Goal: Task Accomplishment & Management: Manage account settings

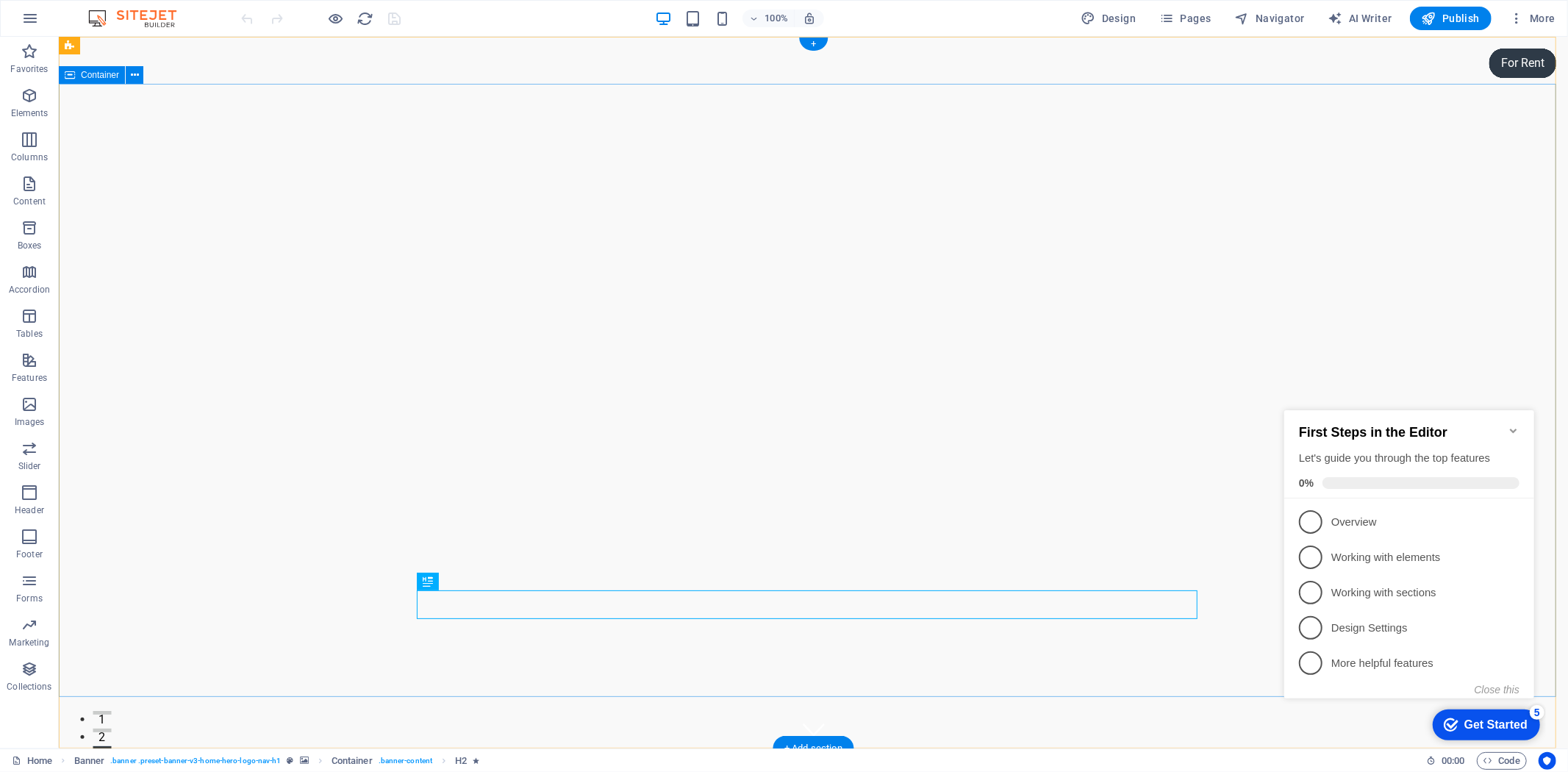
scroll to position [244, 0]
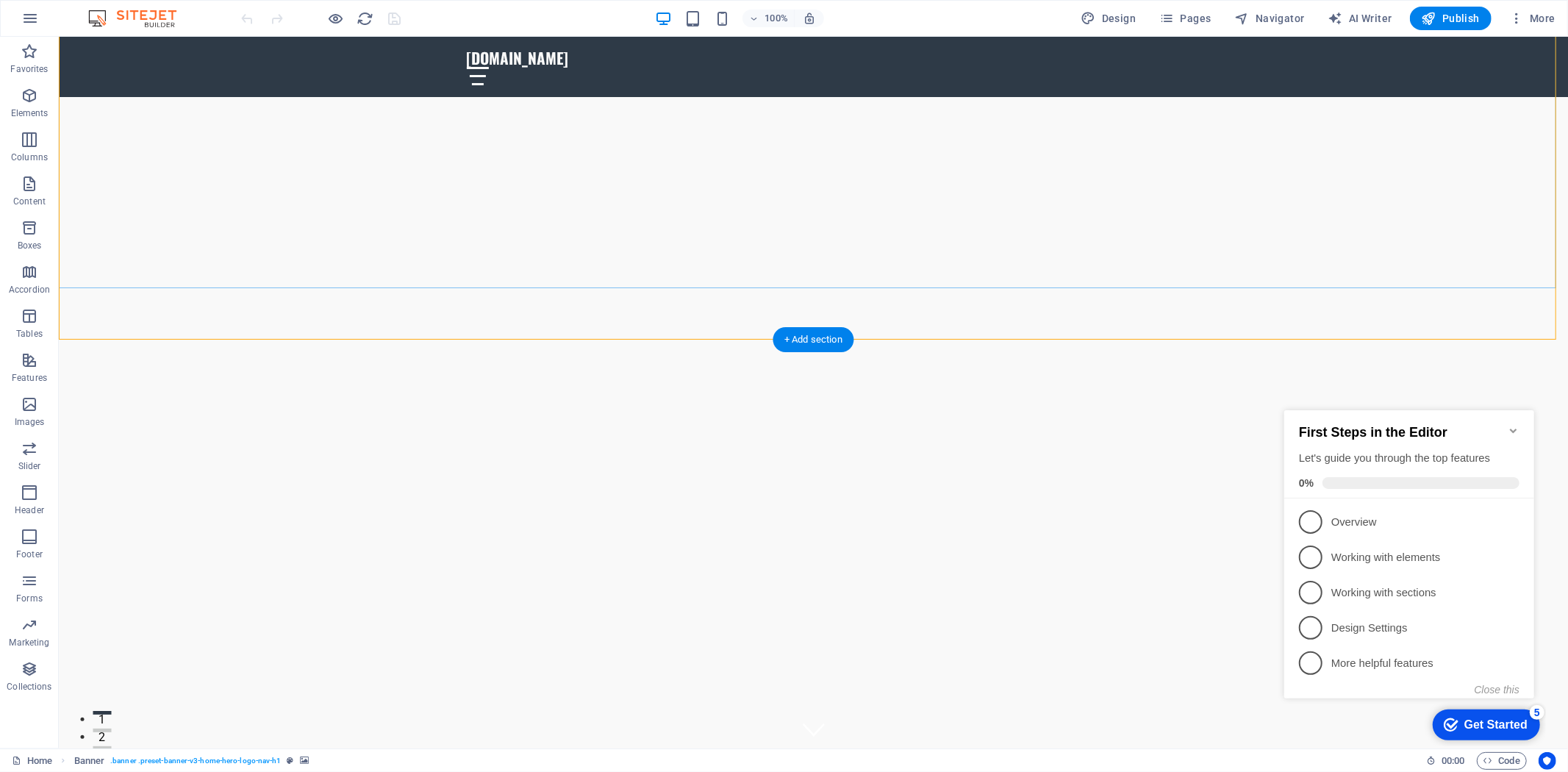
scroll to position [490, 0]
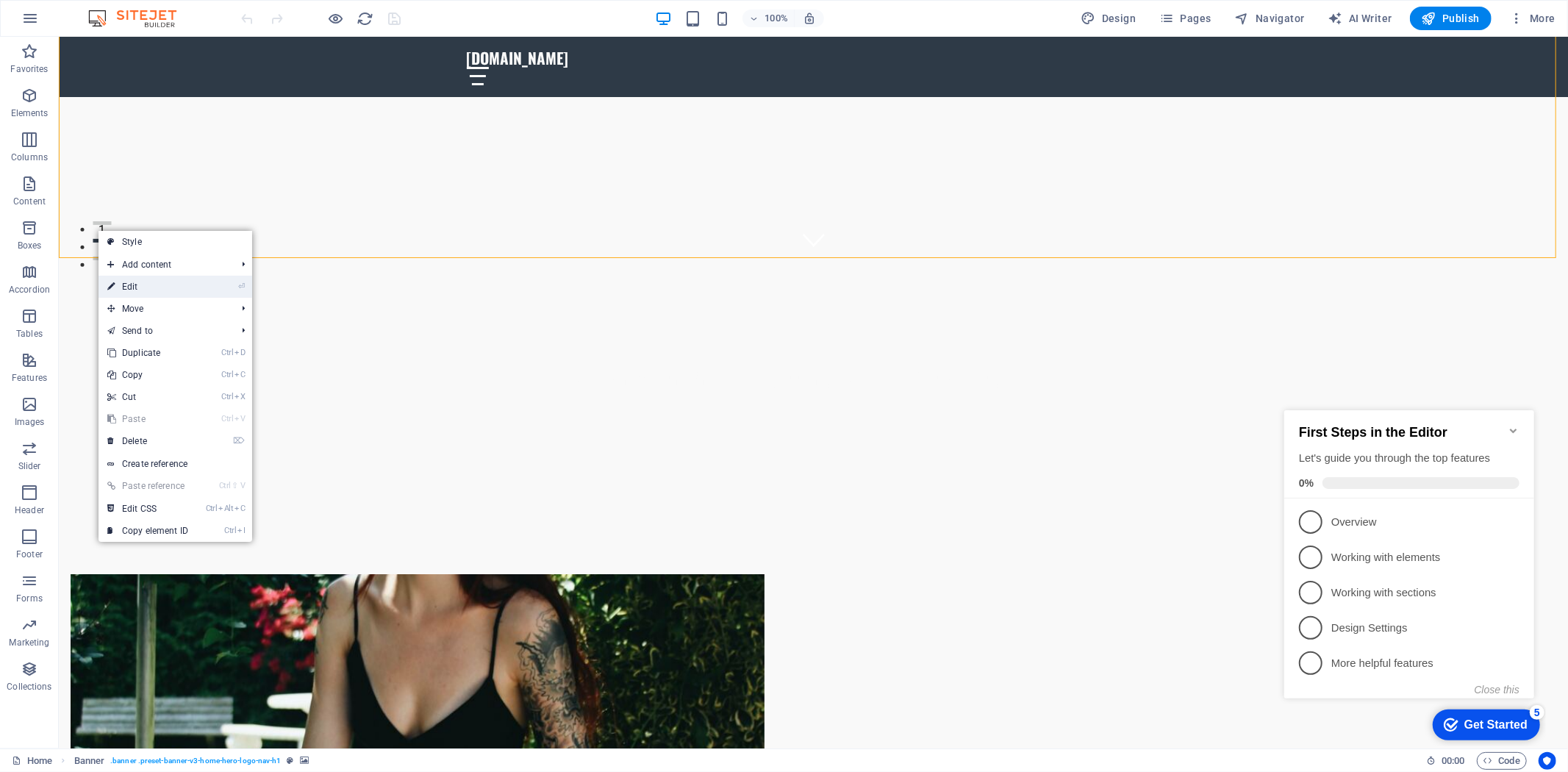
click at [144, 284] on link "⏎ Edit" at bounding box center [148, 287] width 99 height 22
select select "vh"
select select "header"
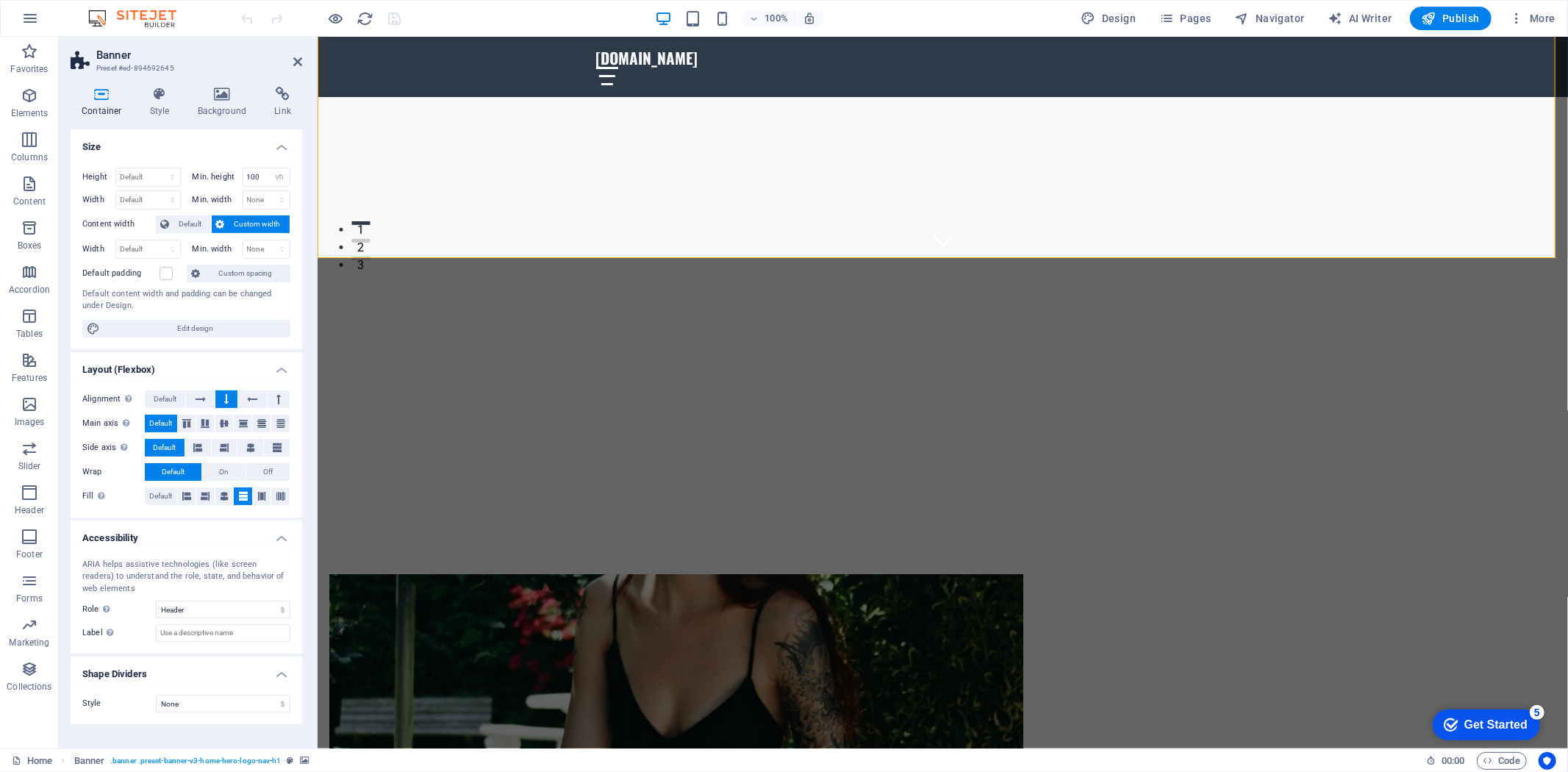
scroll to position [0, 0]
click at [174, 229] on span "Default" at bounding box center [190, 223] width 33 height 18
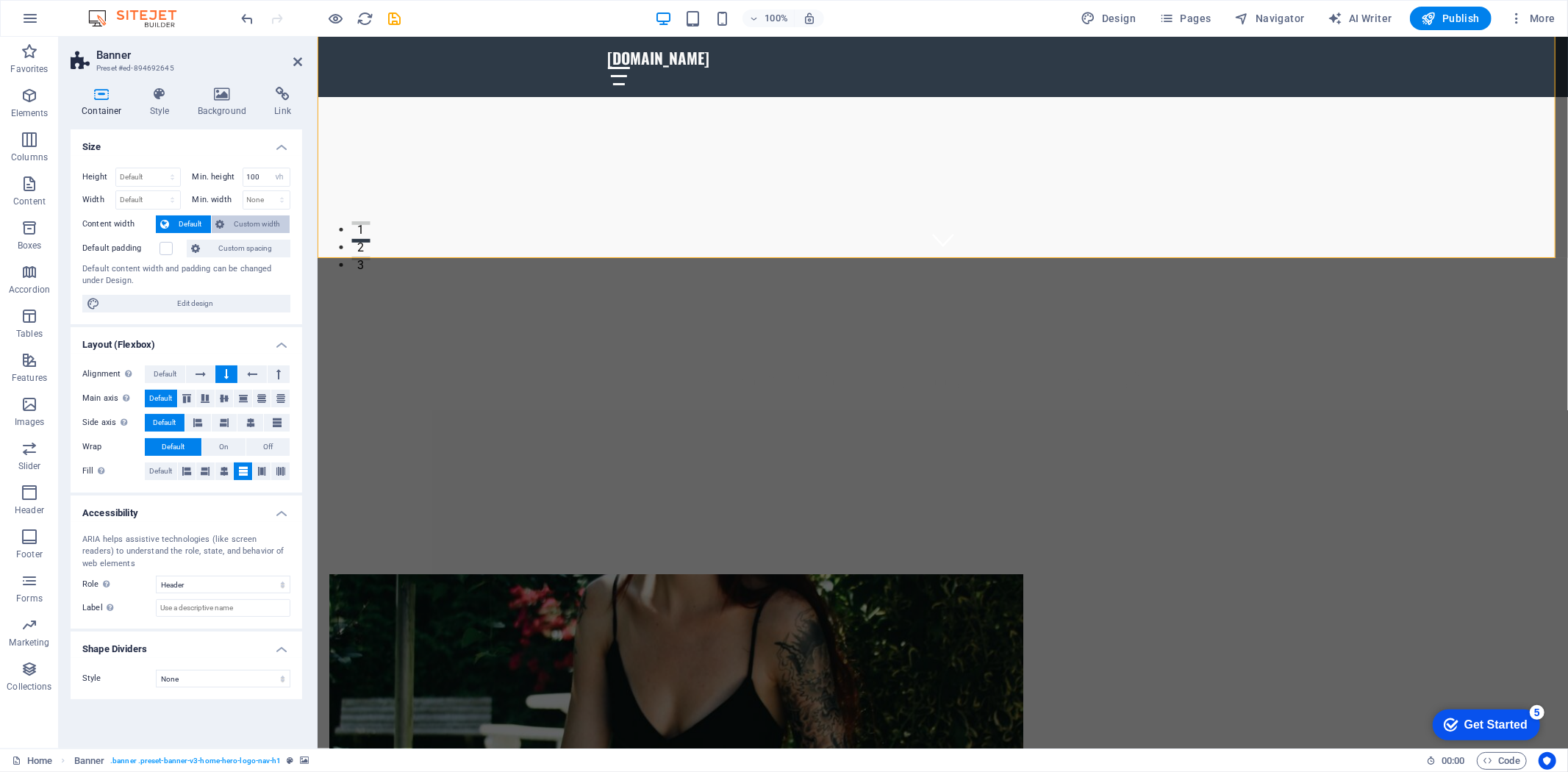
click at [243, 232] on span "Custom width" at bounding box center [257, 223] width 56 height 18
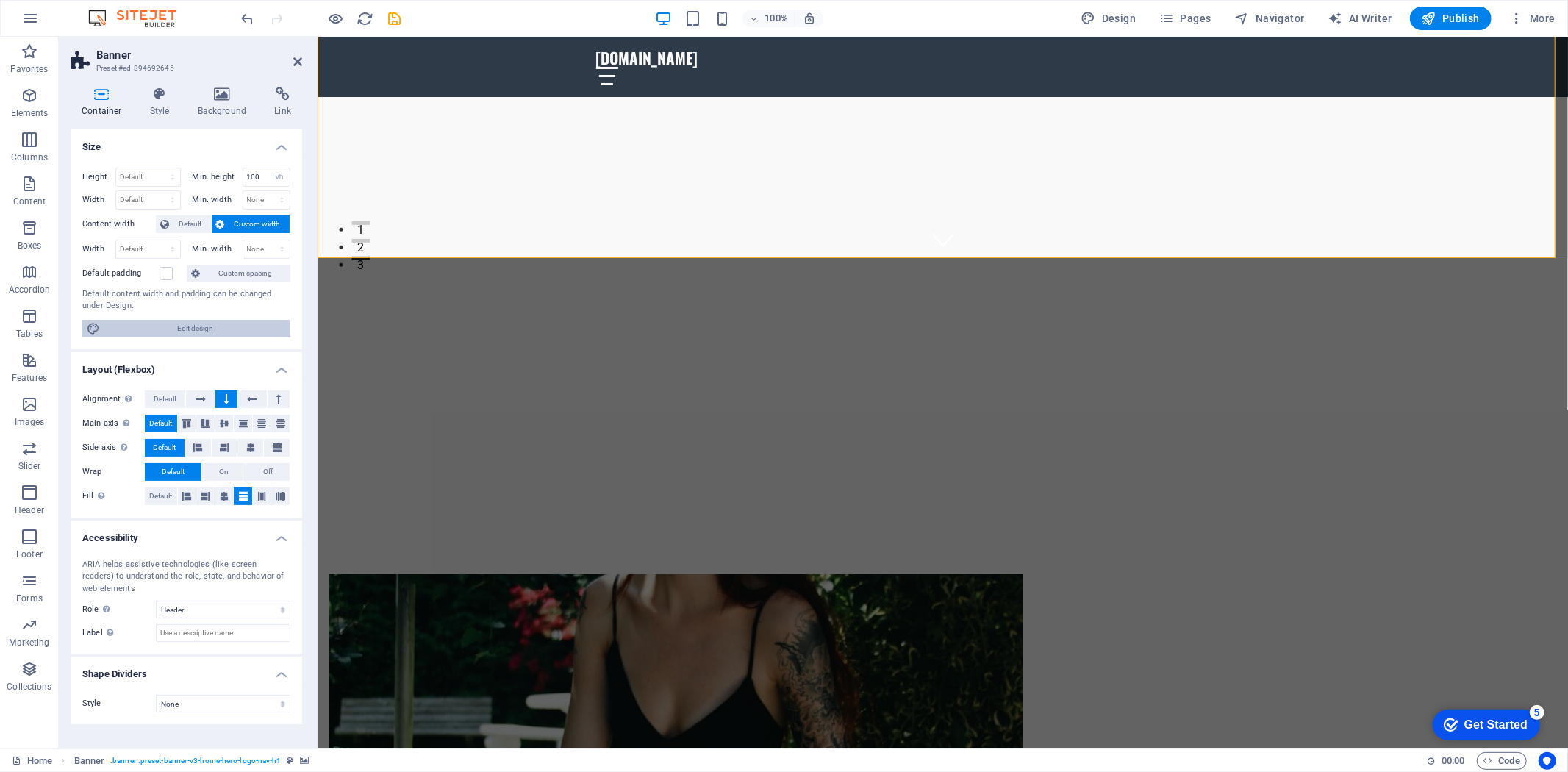
click at [221, 337] on span "Edit design" at bounding box center [195, 328] width 181 height 18
select select "rem"
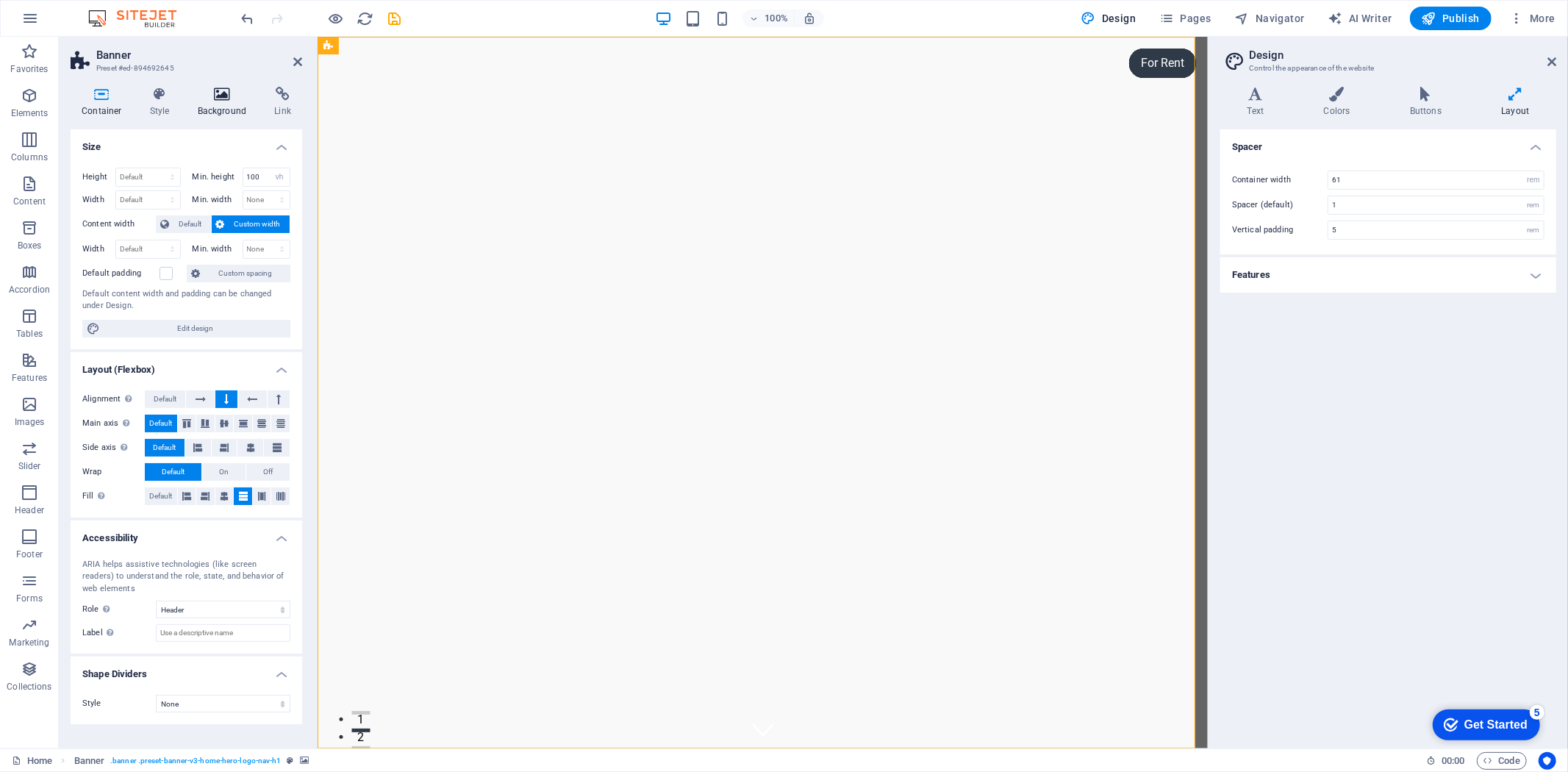
click at [215, 105] on h4 "Background" at bounding box center [225, 102] width 78 height 31
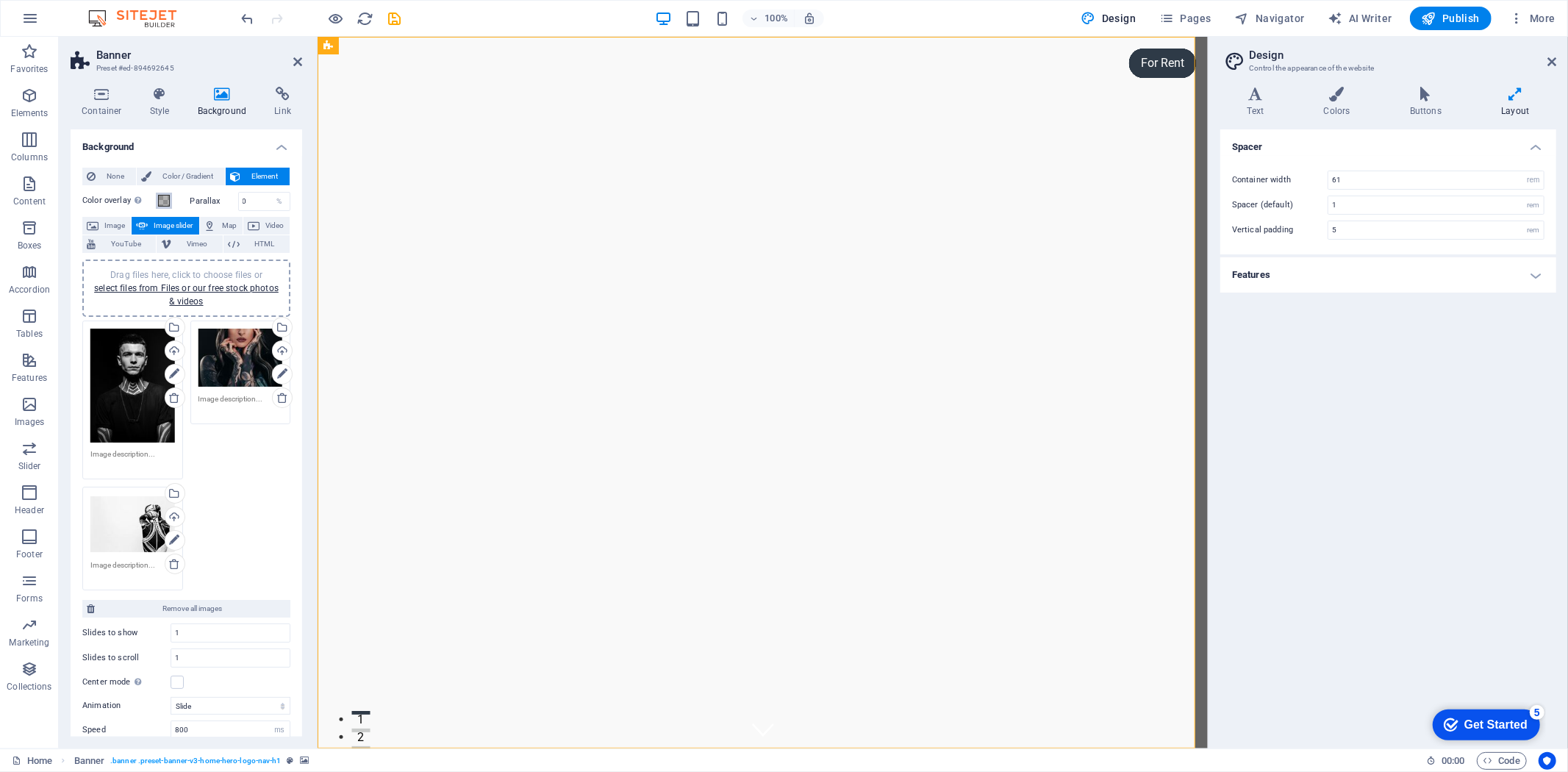
click at [169, 206] on span at bounding box center [164, 201] width 12 height 12
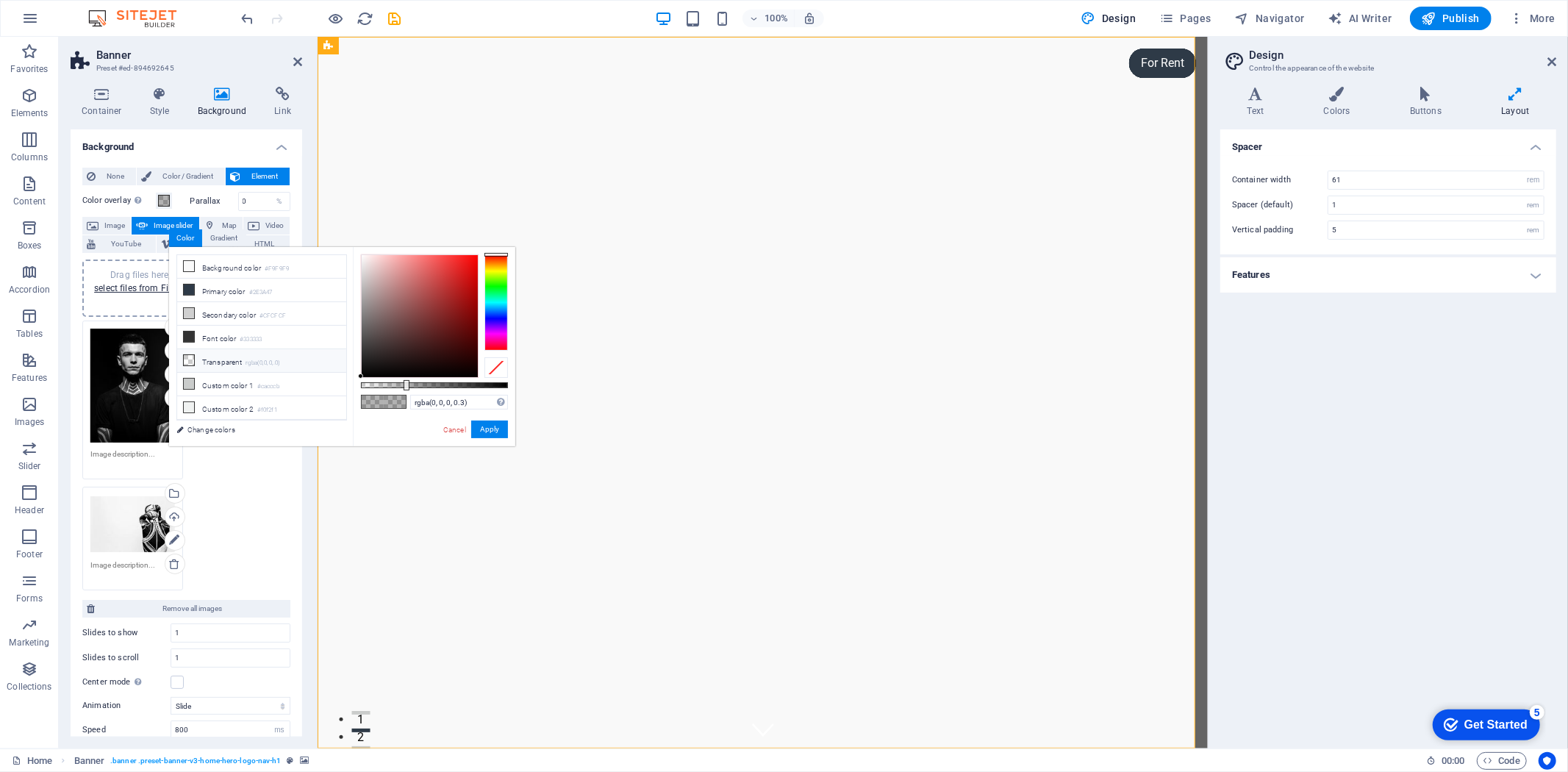
click at [236, 351] on li "Transparent rgba(0,0,0,.0)" at bounding box center [261, 361] width 169 height 24
type input "rgba(0, 0, 0, 0)"
click at [475, 429] on button "Apply" at bounding box center [490, 429] width 37 height 18
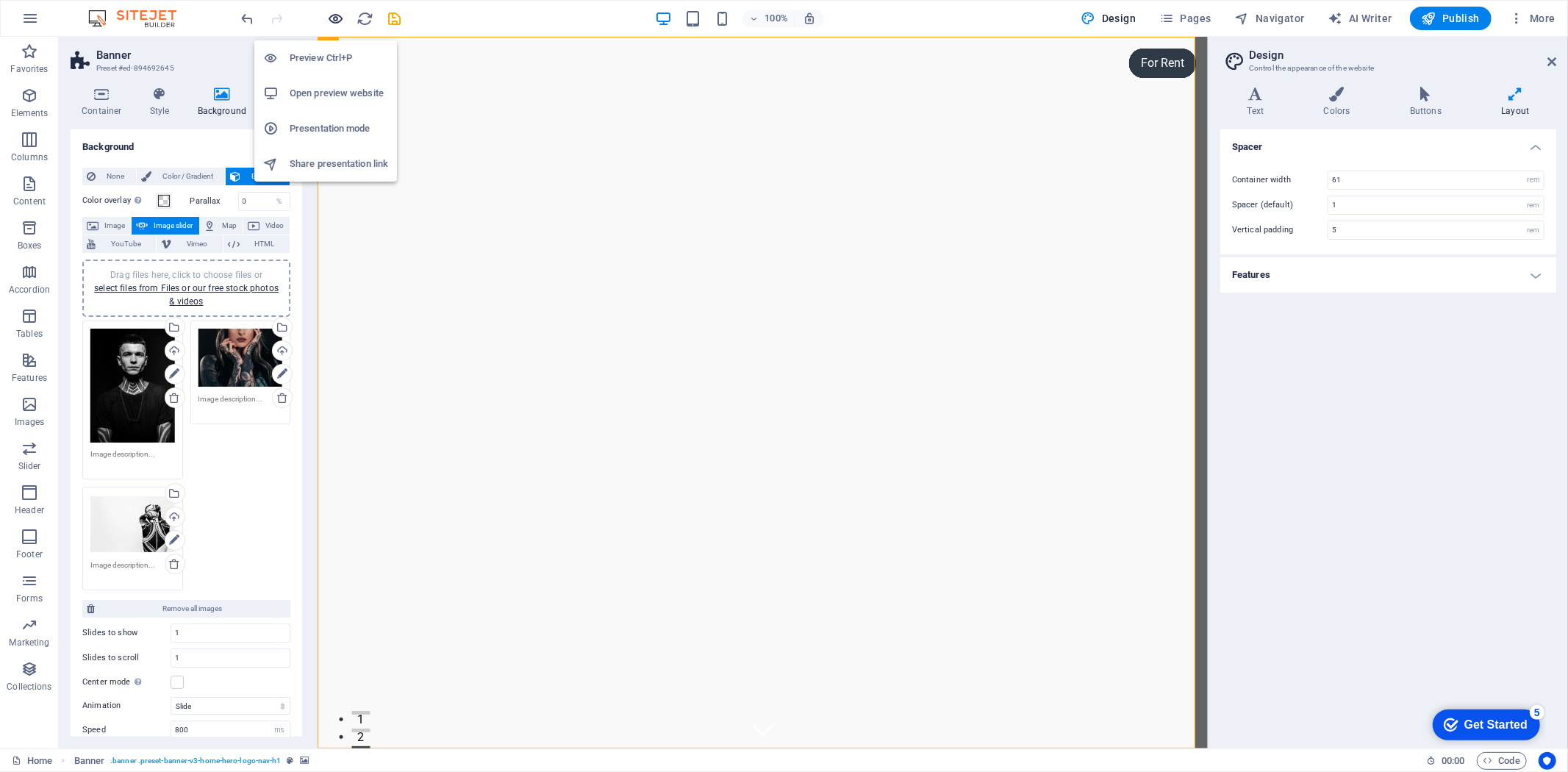
click at [331, 17] on icon "button" at bounding box center [336, 19] width 17 height 17
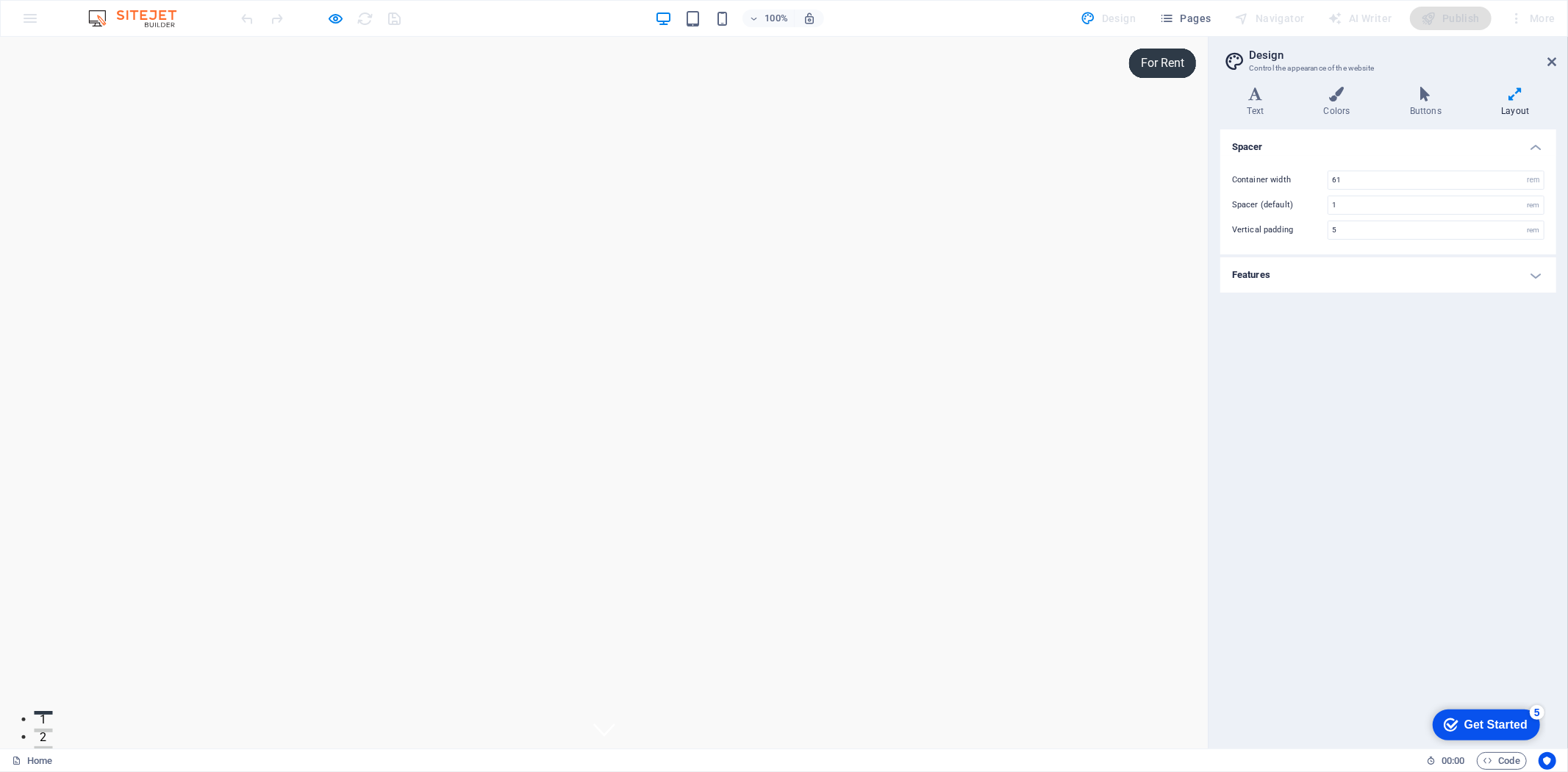
drag, startPoint x: 40, startPoint y: 691, endPoint x: 335, endPoint y: 16, distance: 736.6
click at [334, 16] on icon "button" at bounding box center [336, 19] width 17 height 17
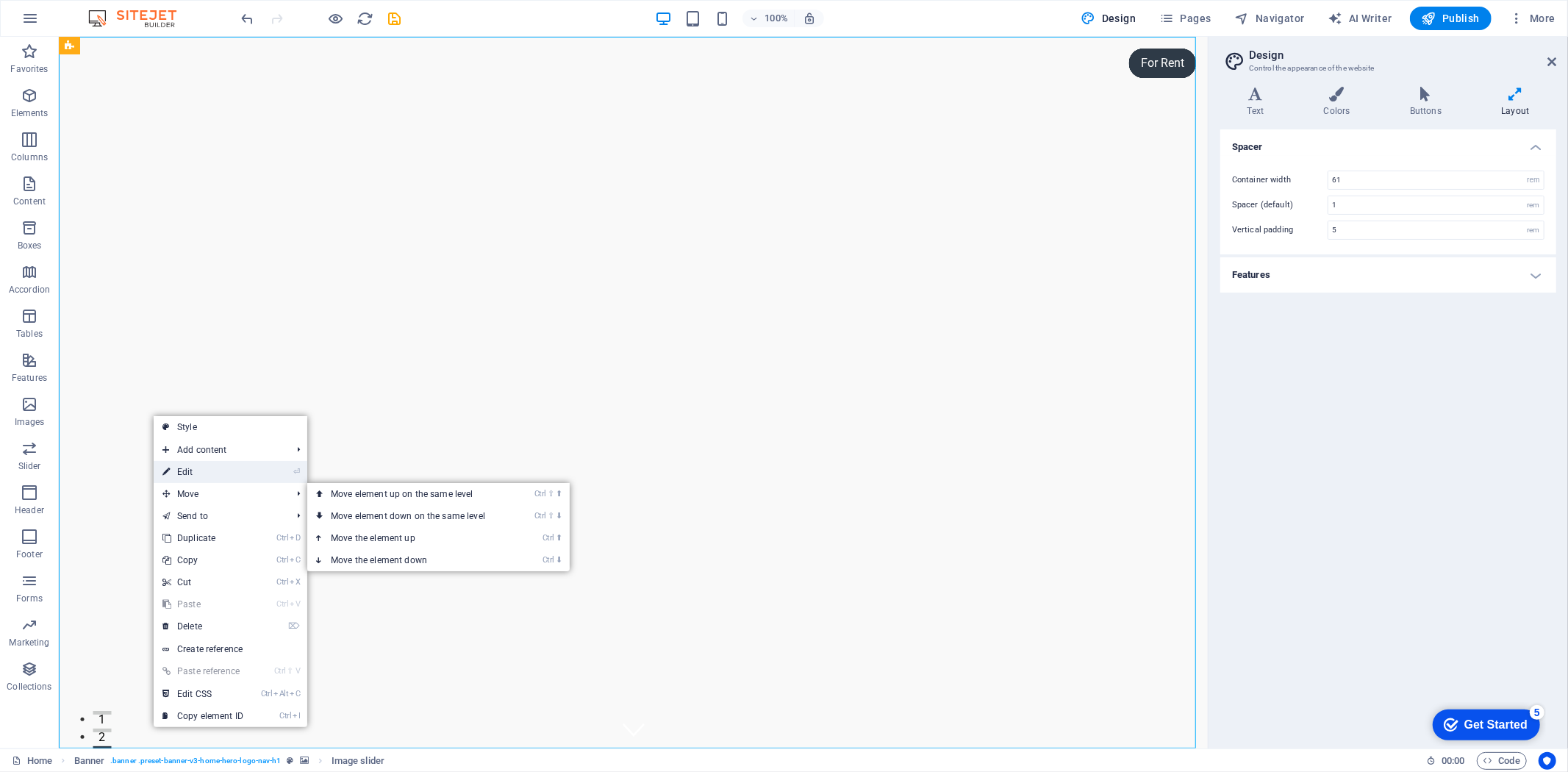
drag, startPoint x: 213, startPoint y: 474, endPoint x: 155, endPoint y: 437, distance: 68.8
click at [213, 474] on link "⏎ Edit" at bounding box center [202, 472] width 99 height 22
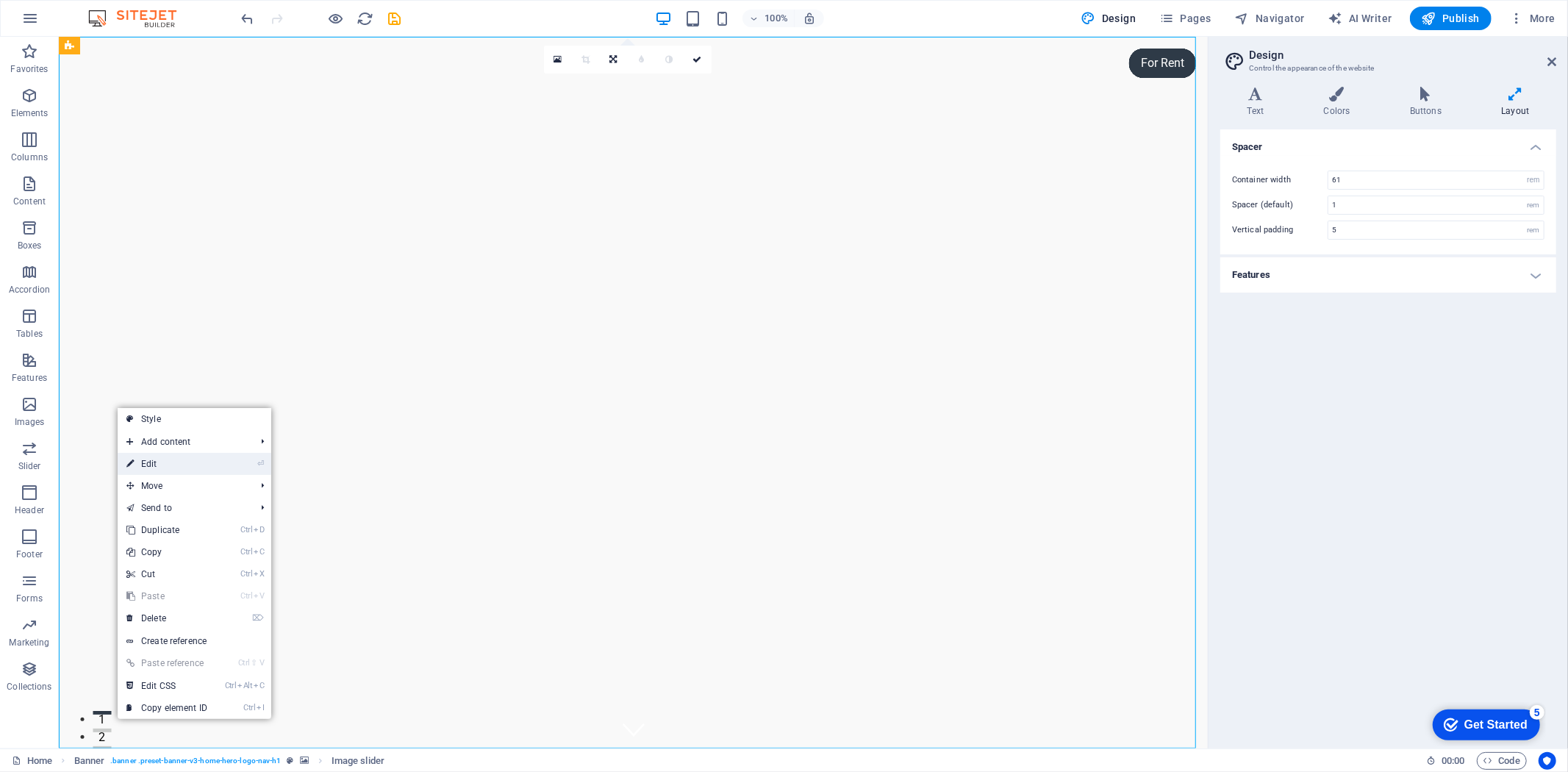
click at [167, 464] on link "⏎ Edit" at bounding box center [167, 464] width 99 height 22
click at [1388, 269] on h4 "Features" at bounding box center [1388, 275] width 336 height 35
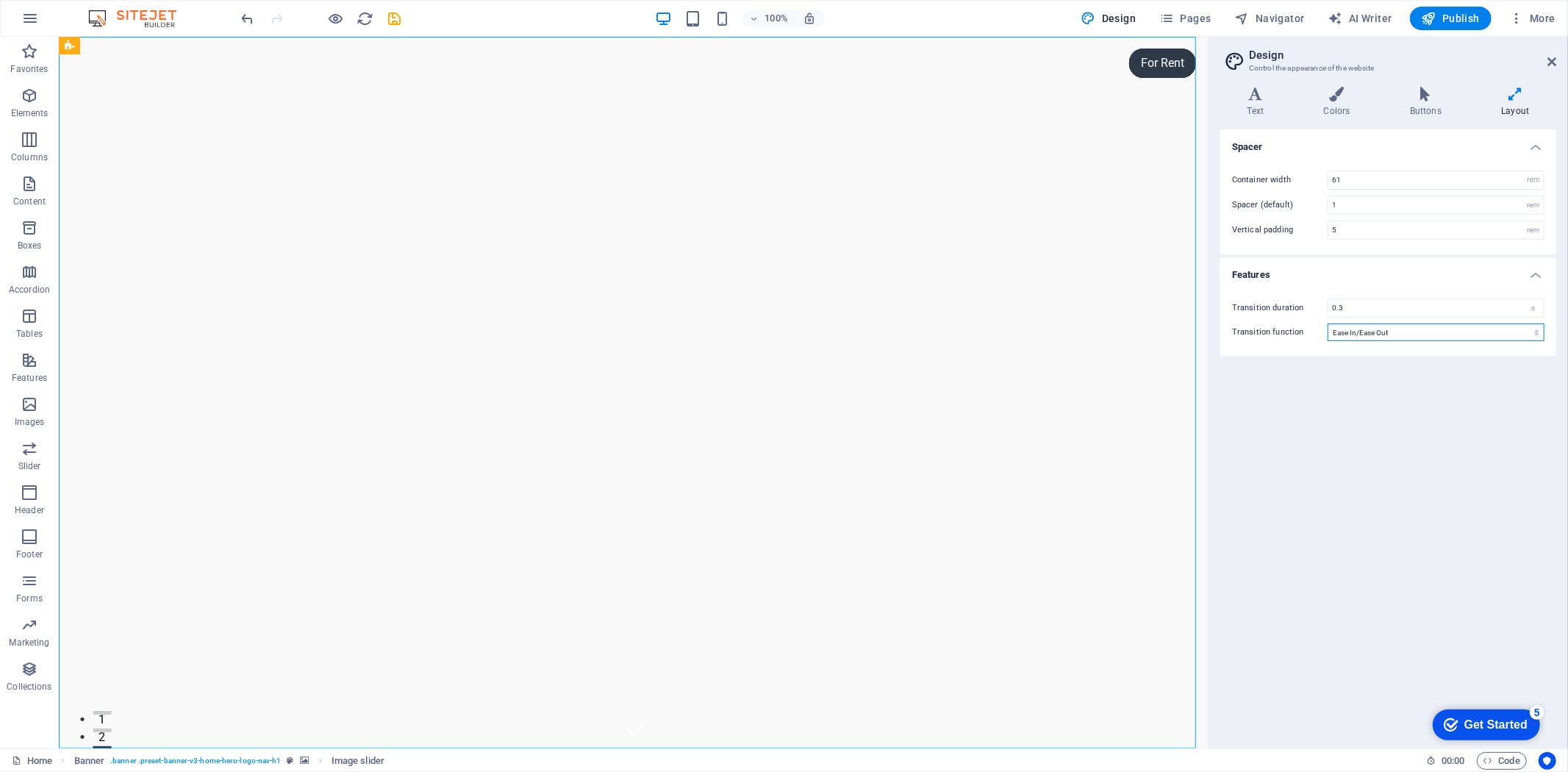
click at [1429, 335] on select "Ease Ease In Ease Out Ease In/Ease Out Linear" at bounding box center [1436, 332] width 217 height 18
click at [1329, 98] on icon at bounding box center [1336, 94] width 80 height 14
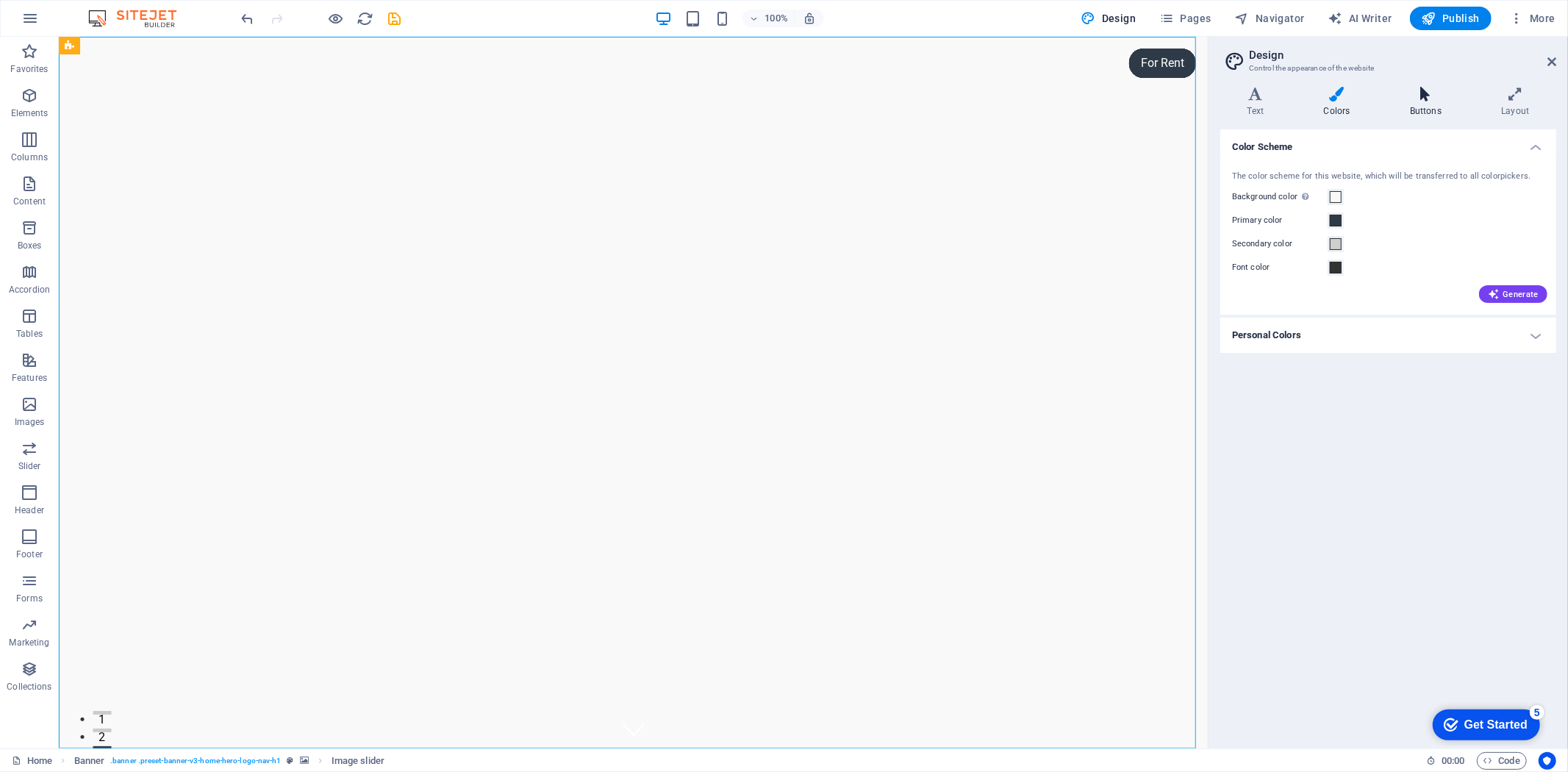
click at [1432, 105] on h4 "Buttons" at bounding box center [1428, 102] width 91 height 31
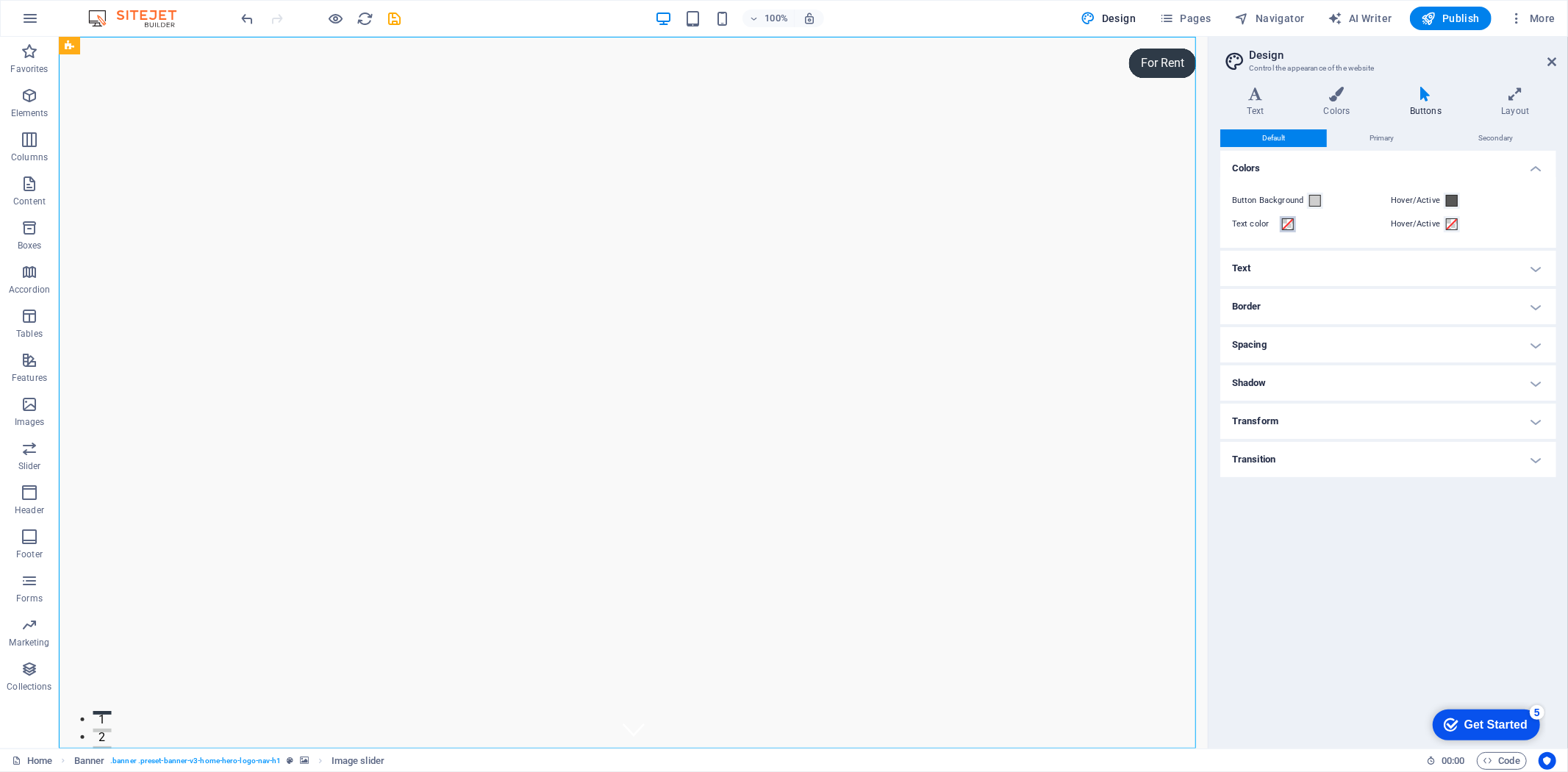
click at [1294, 223] on span at bounding box center [1288, 224] width 12 height 12
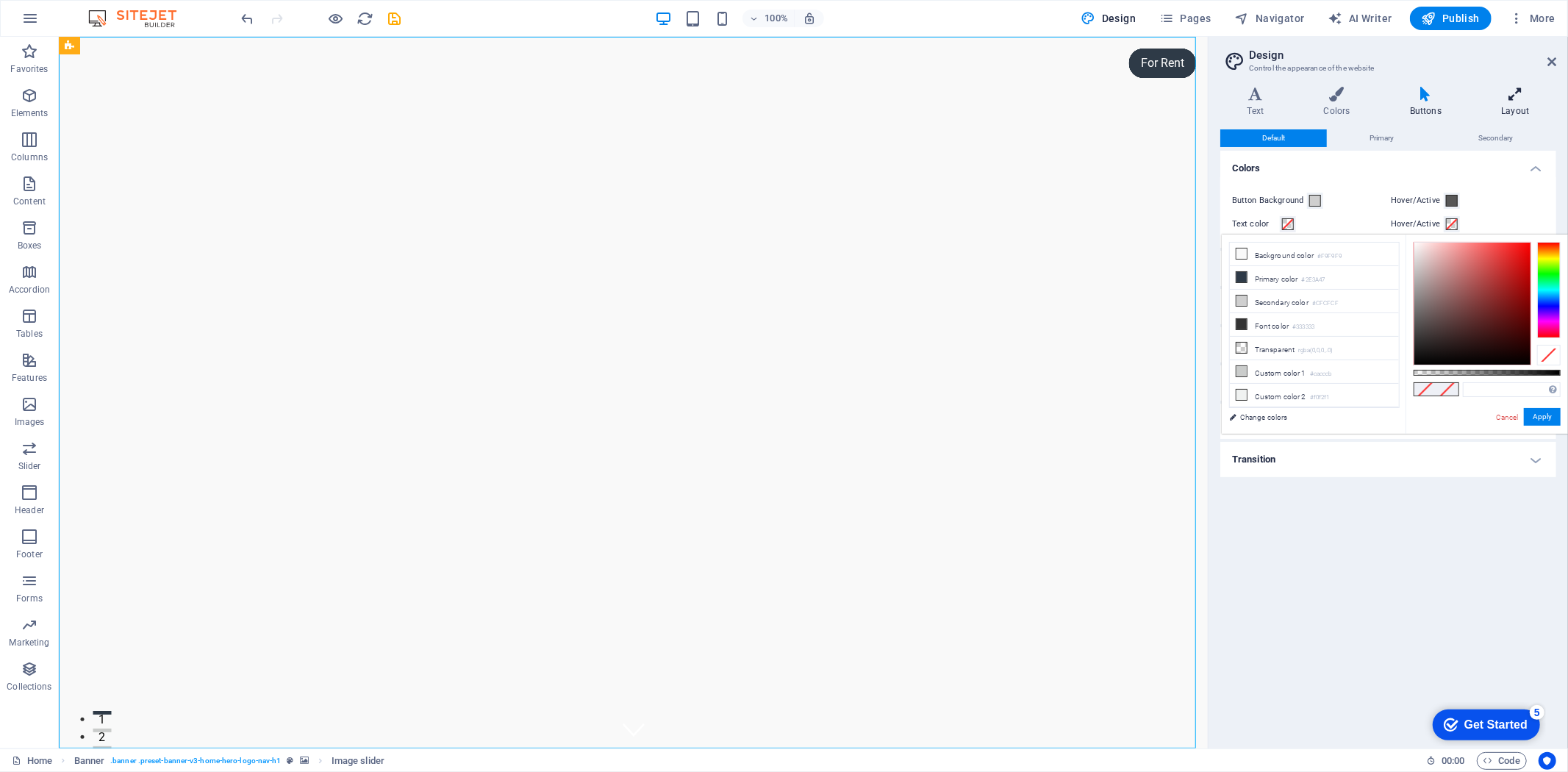
click at [1510, 98] on icon at bounding box center [1515, 94] width 82 height 14
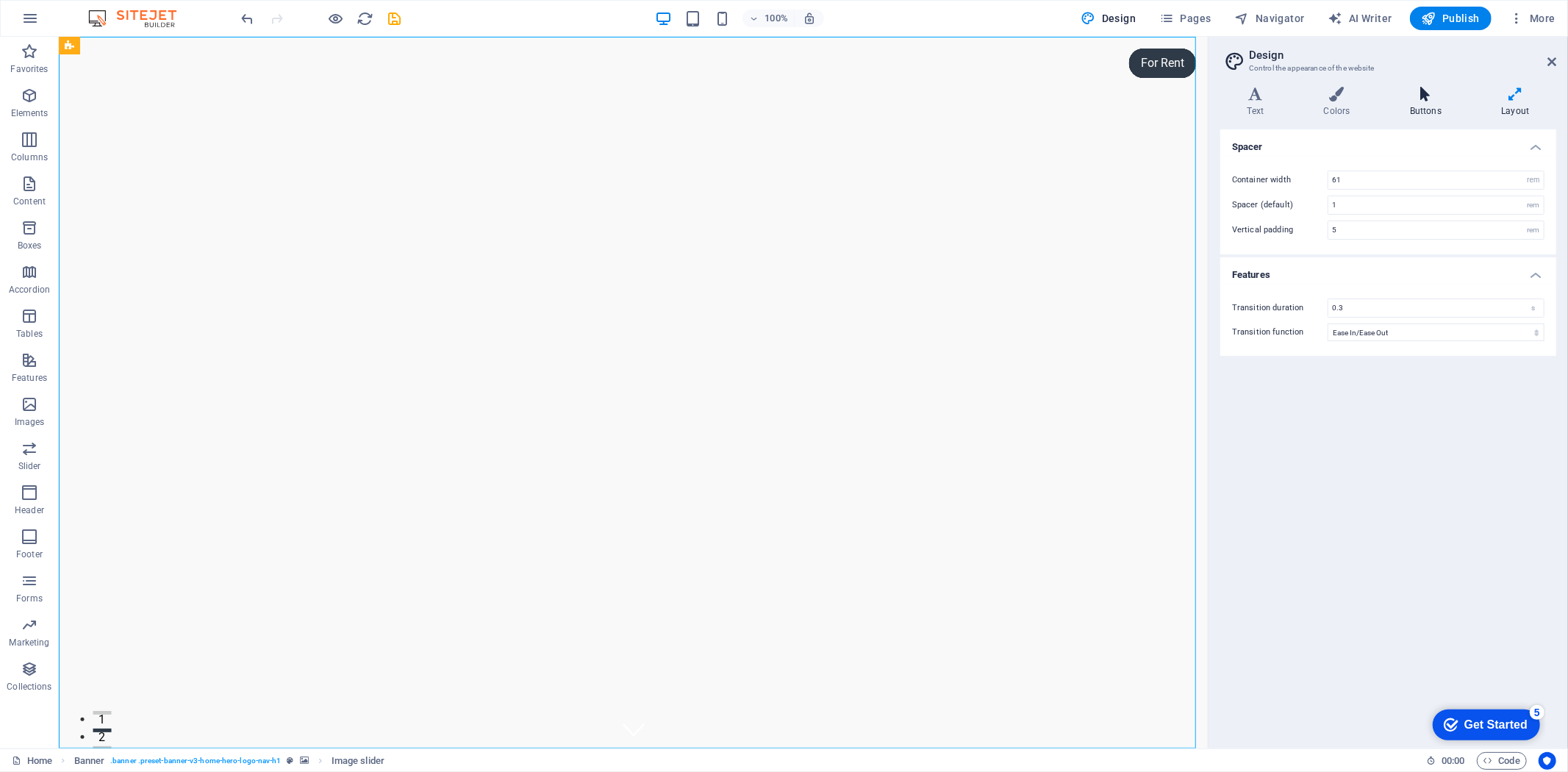
click at [1442, 101] on h4 "Buttons" at bounding box center [1428, 102] width 91 height 31
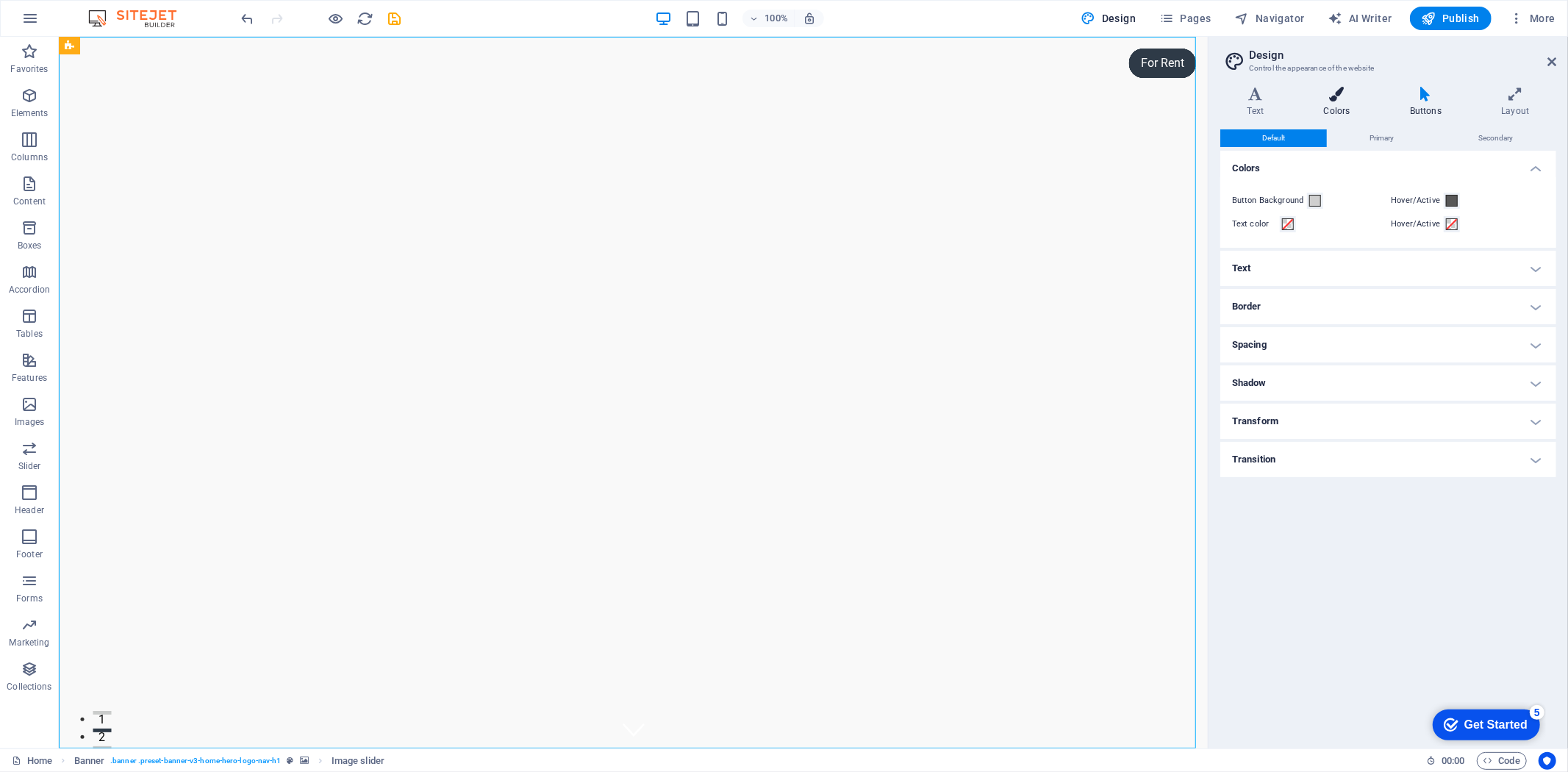
click at [1324, 94] on icon at bounding box center [1336, 94] width 80 height 14
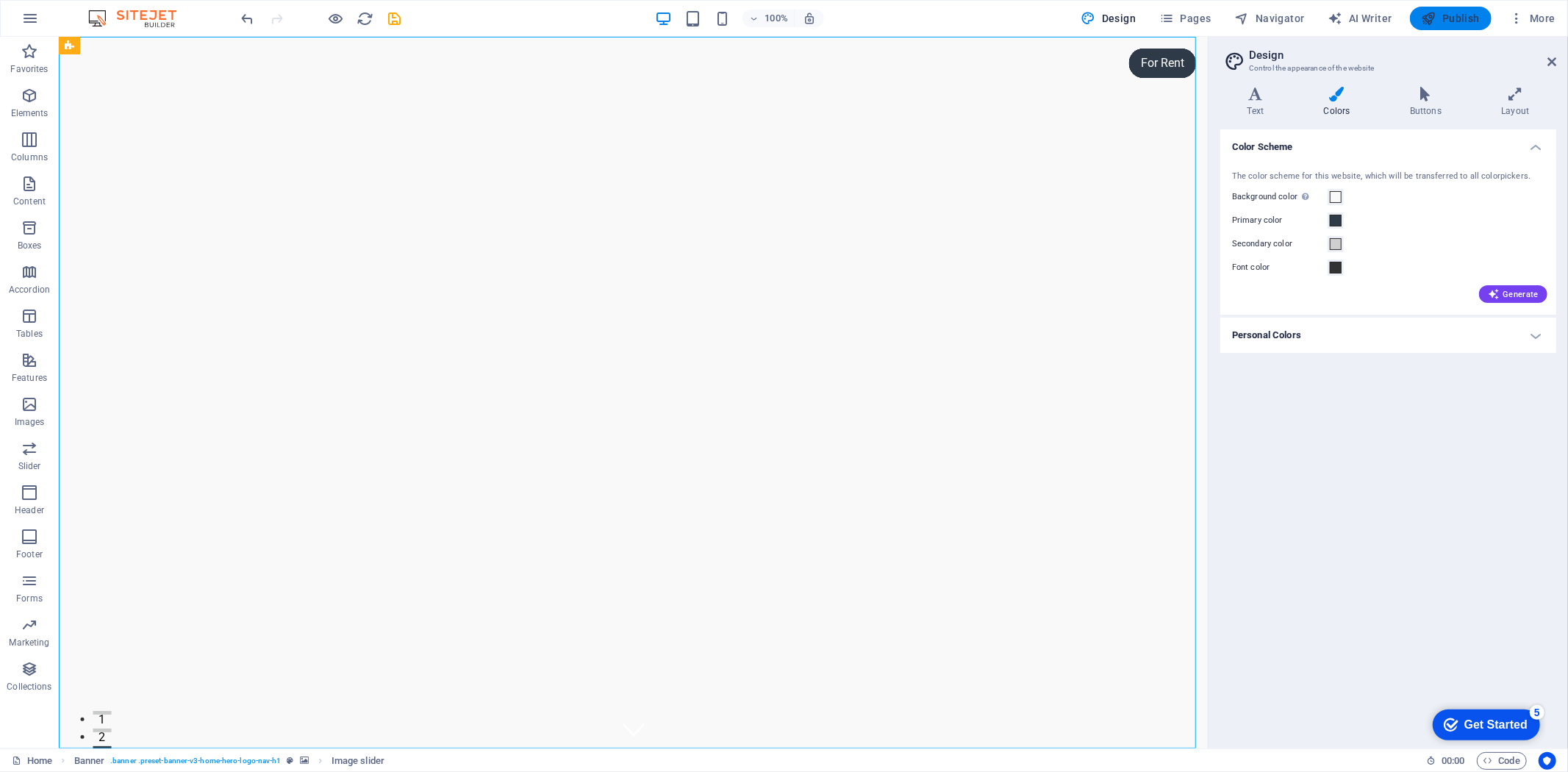
click at [1448, 19] on span "Publish" at bounding box center [1450, 18] width 58 height 14
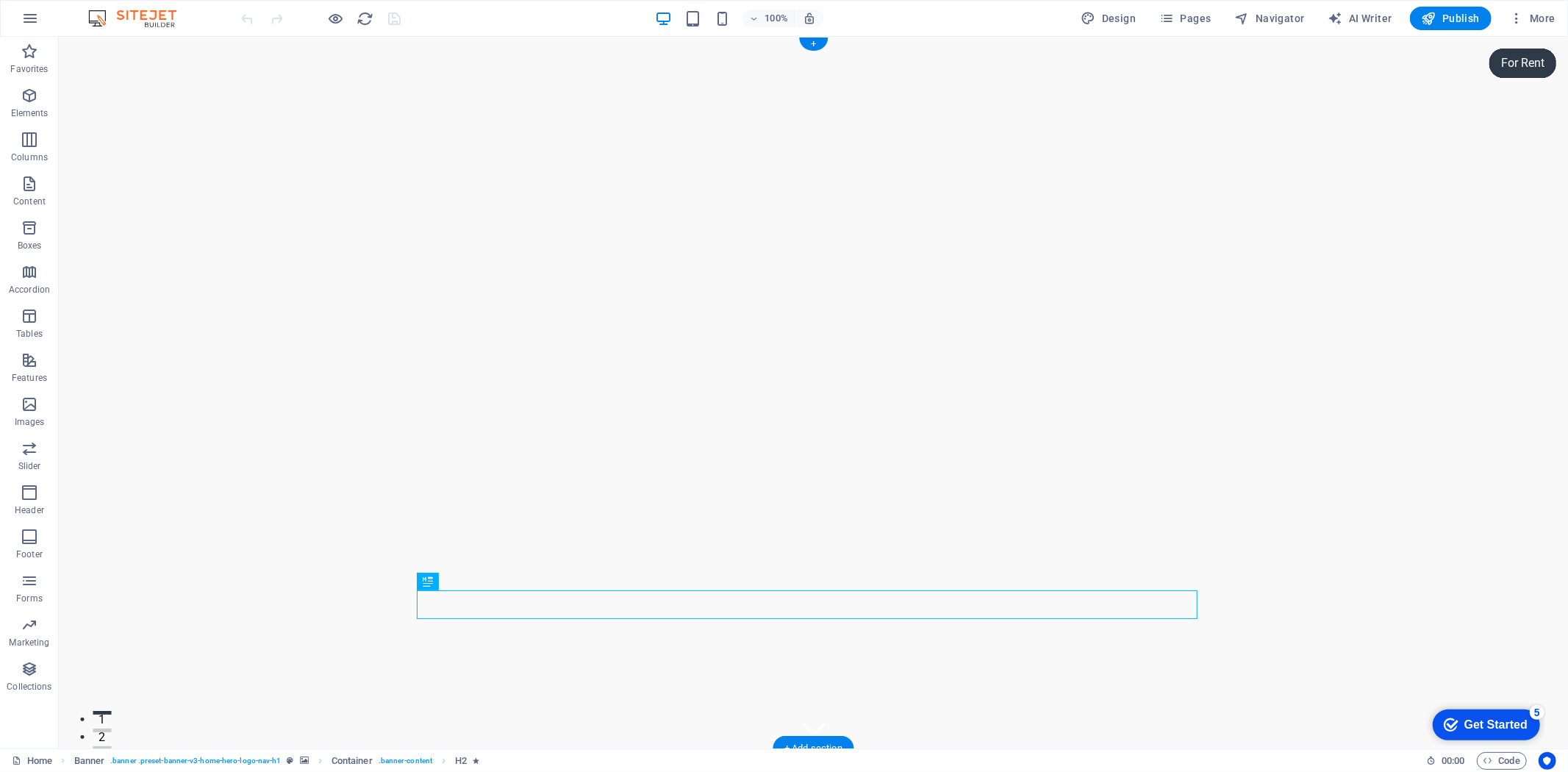
scroll to position [82, 0]
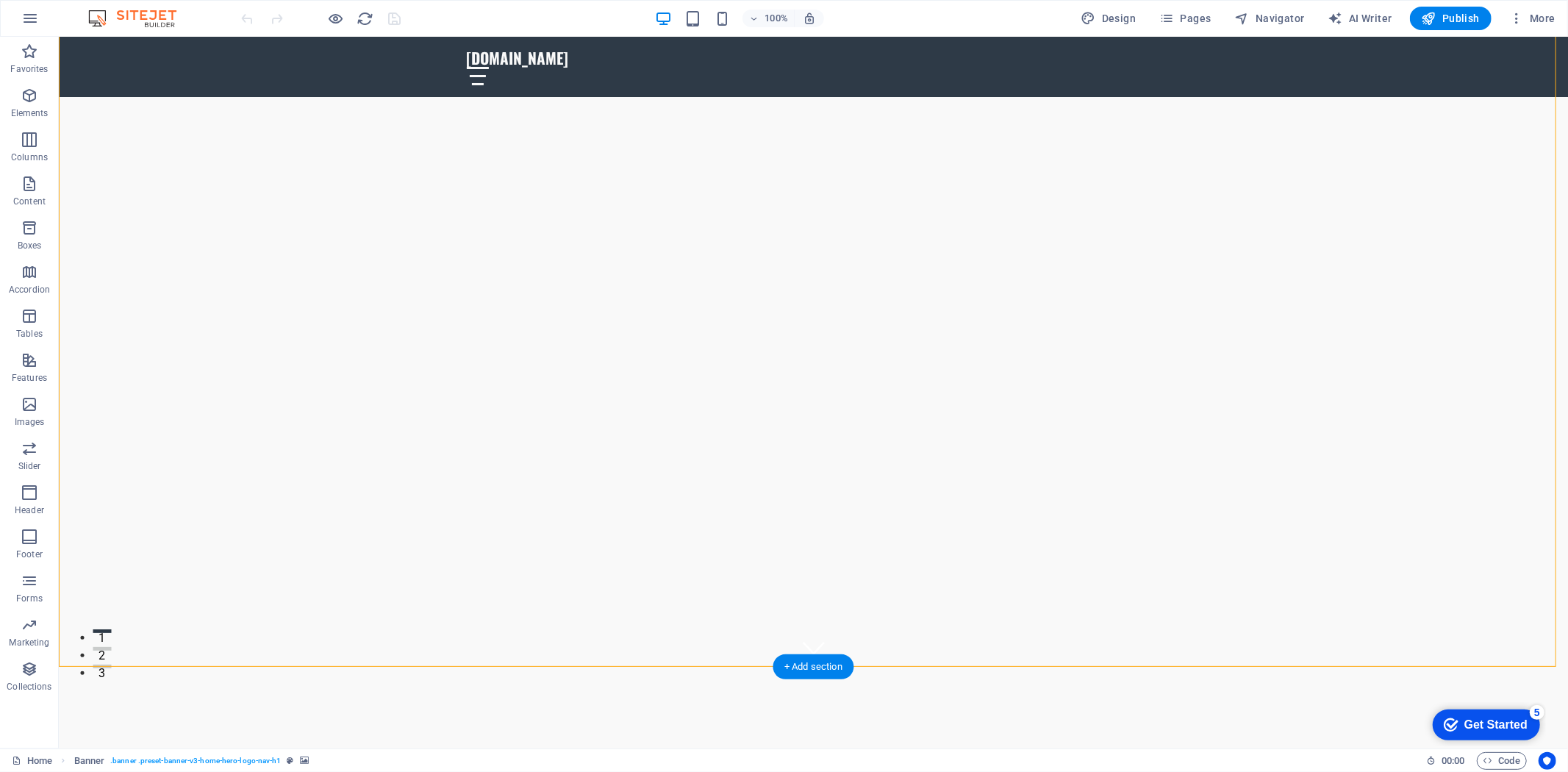
select select "vh"
select select "header"
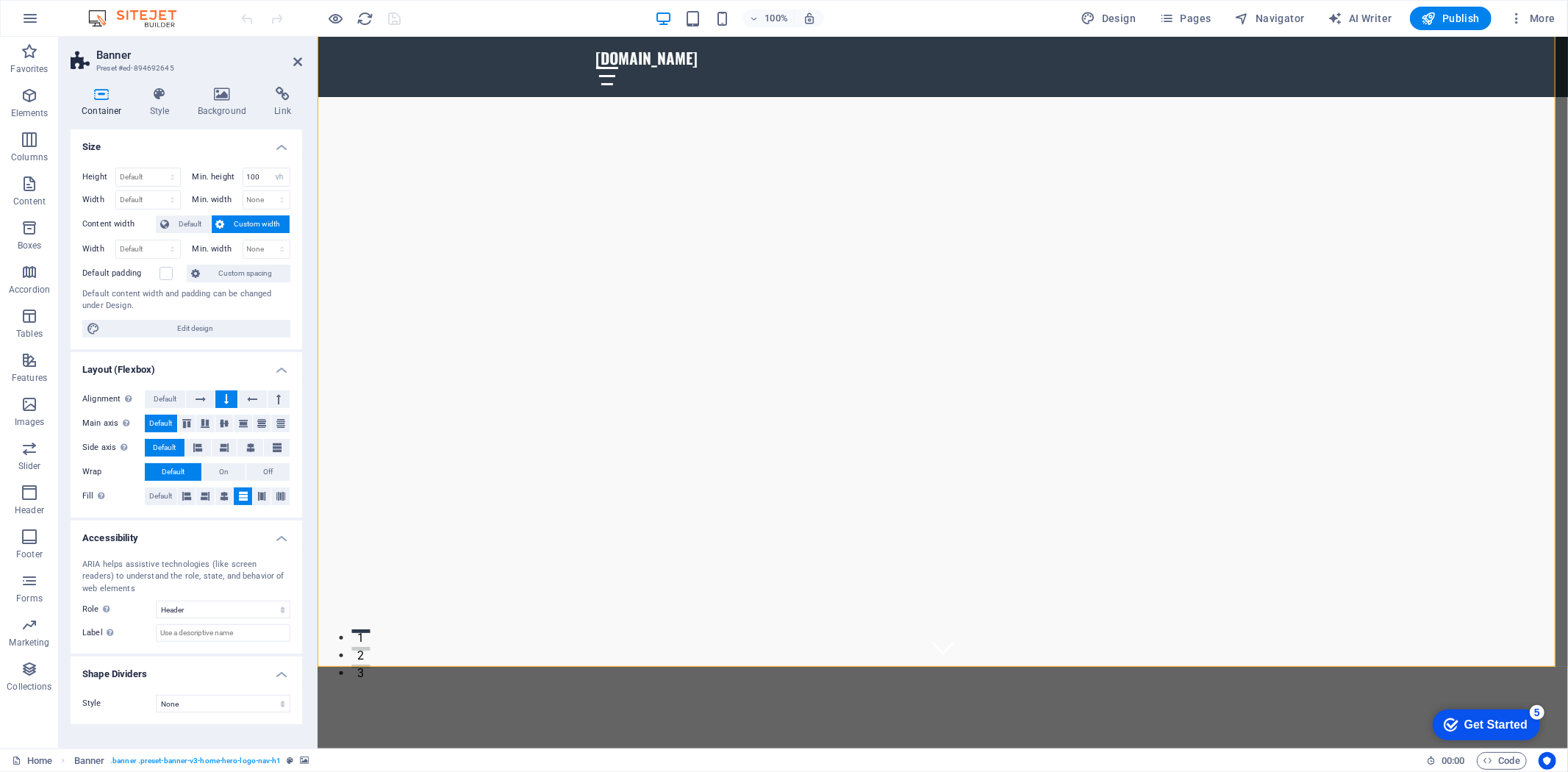
scroll to position [12, 0]
click at [253, 618] on select "None Alert Article Banner Comment Complementary Dialog Footer Header Marquee Pr…" at bounding box center [223, 608] width 135 height 18
click at [221, 712] on select "None Triangle Square Diagonal Polygon 1 Polygon 2 Zigzag Multiple Zigzags Waves…" at bounding box center [223, 703] width 135 height 18
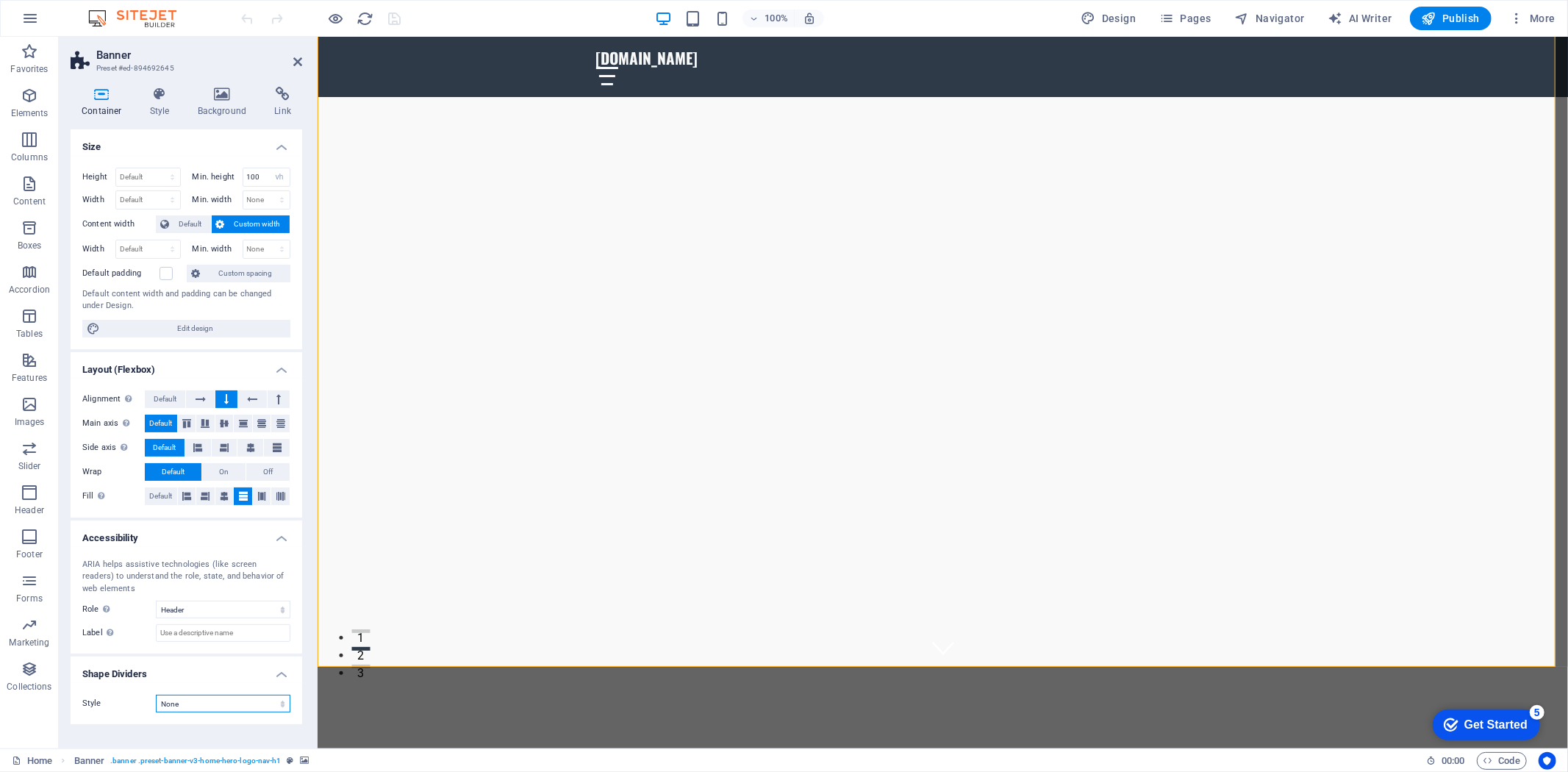
scroll to position [0, 0]
click at [227, 91] on icon at bounding box center [222, 94] width 72 height 14
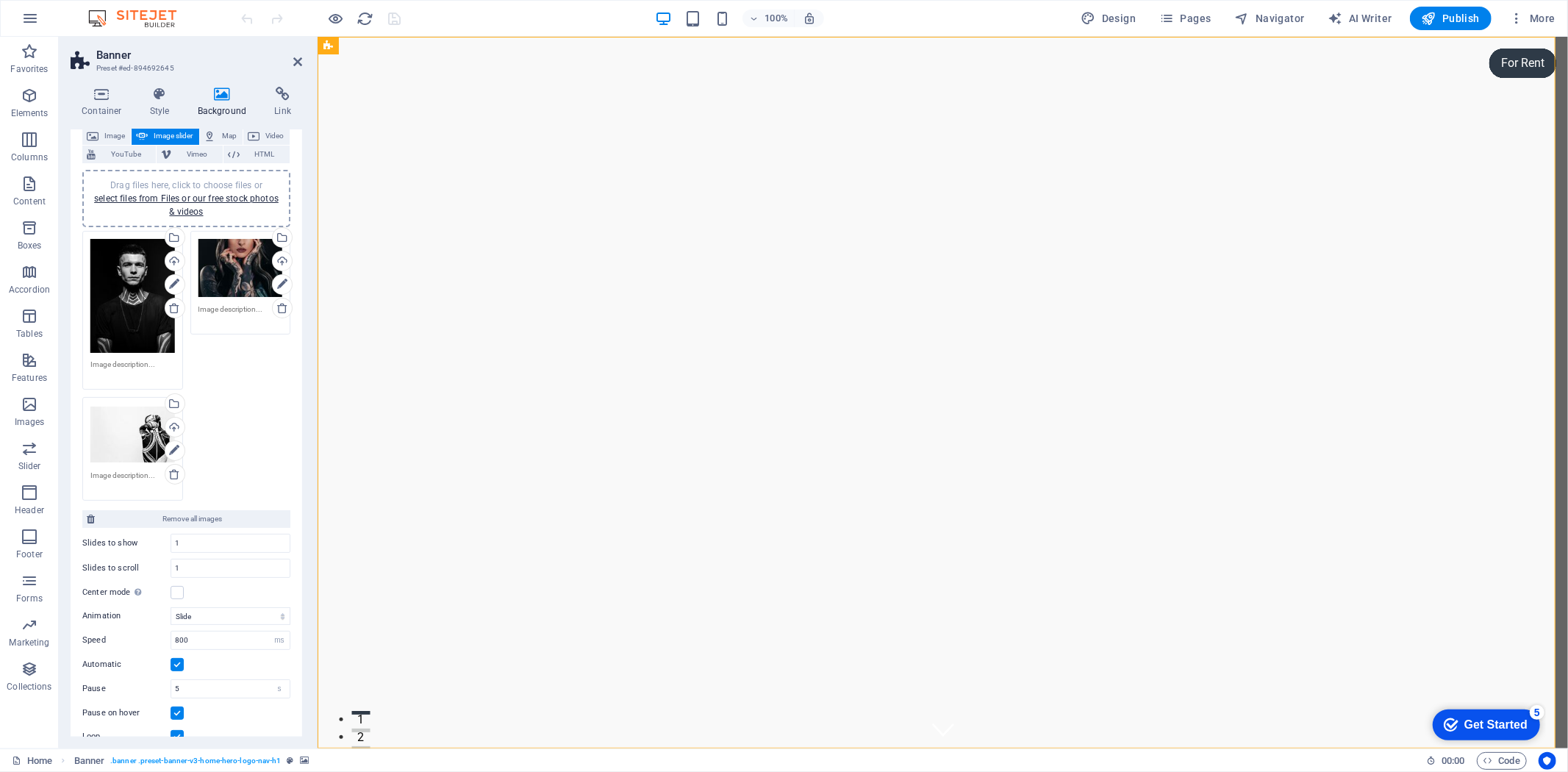
scroll to position [8, 0]
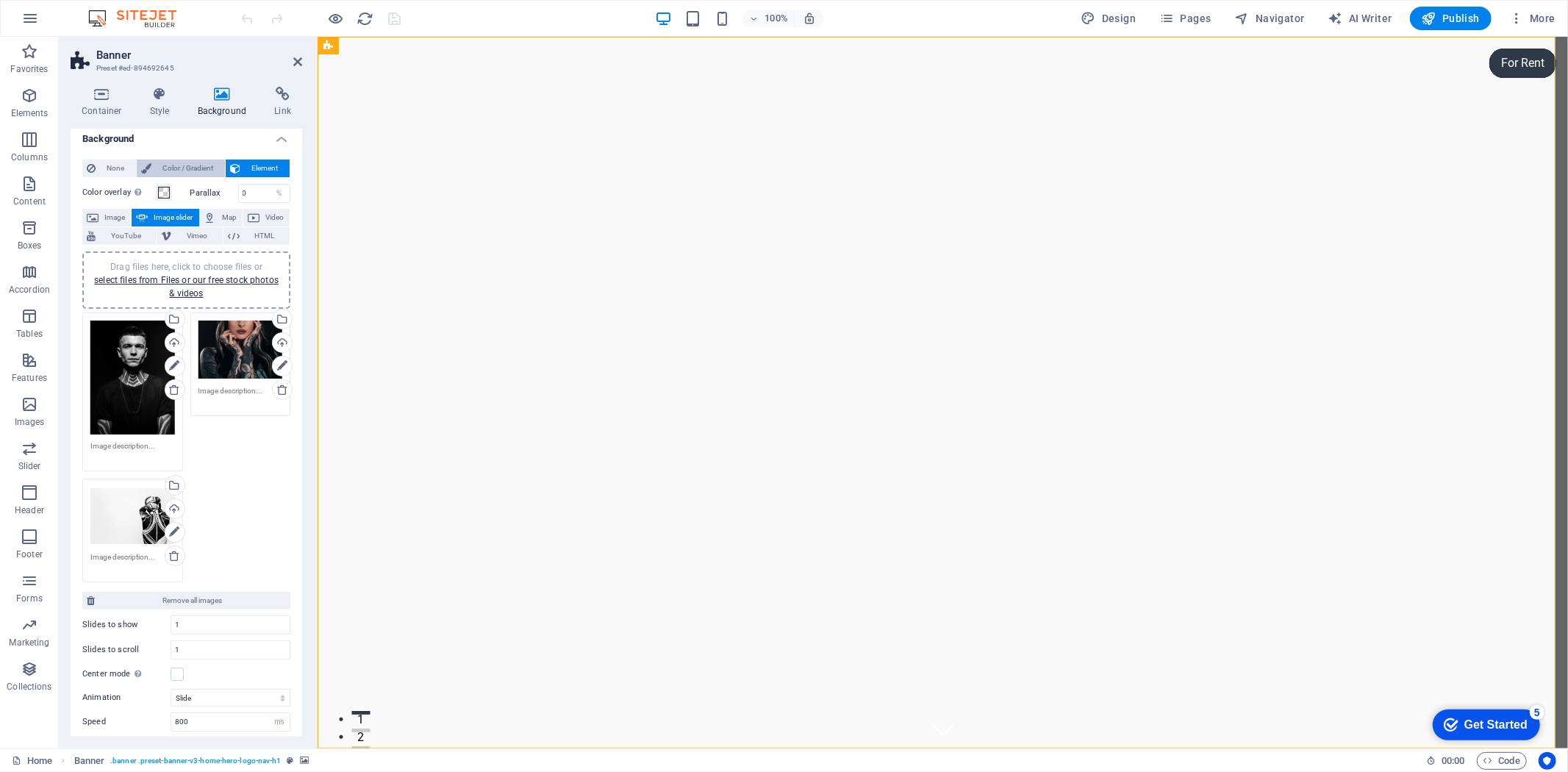
click at [221, 165] on span "Color / Gradient" at bounding box center [188, 168] width 65 height 18
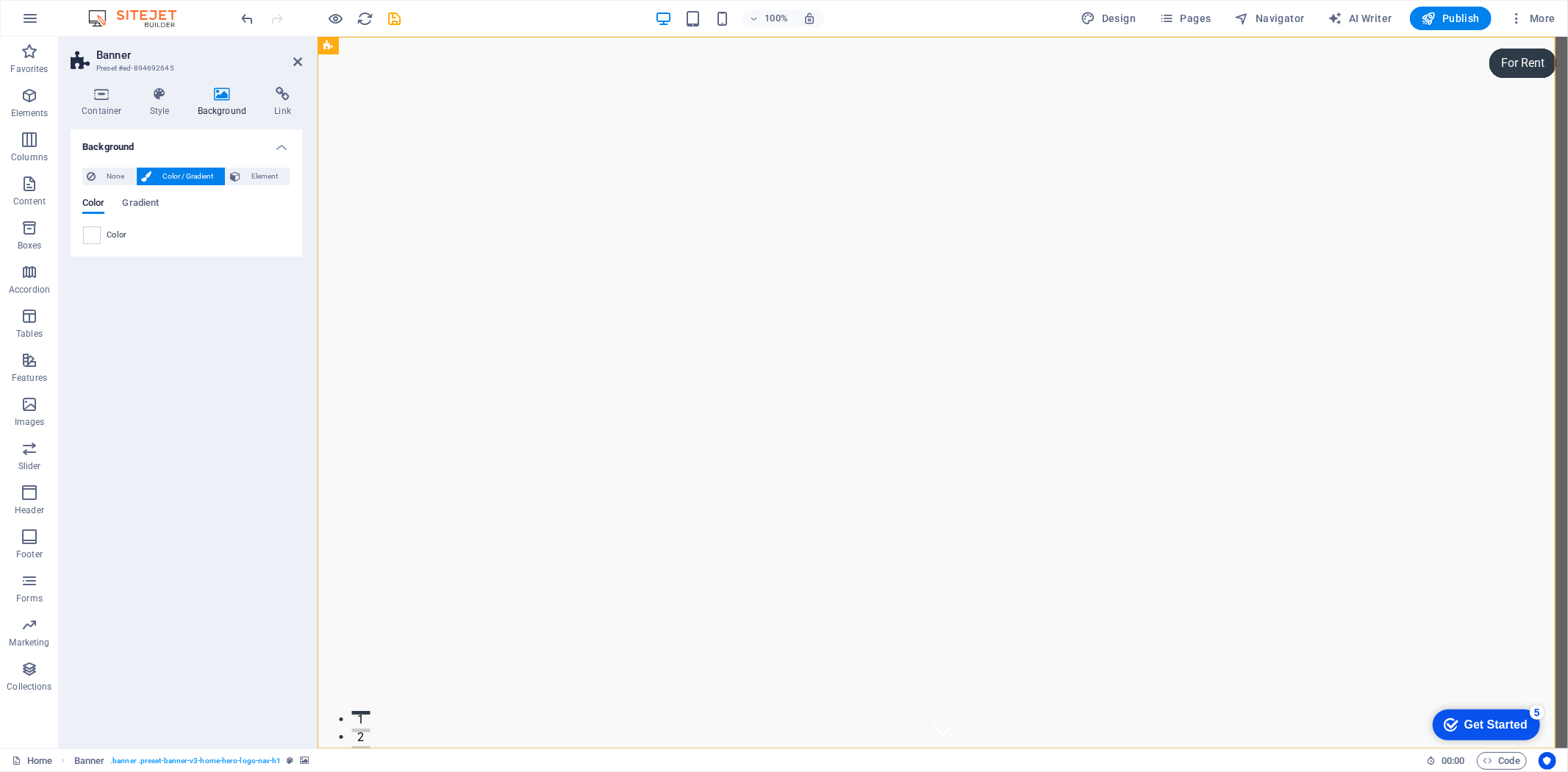
scroll to position [0, 0]
click at [244, 185] on span "Element" at bounding box center [265, 176] width 40 height 18
select select "ms"
select select "s"
select select "progressive"
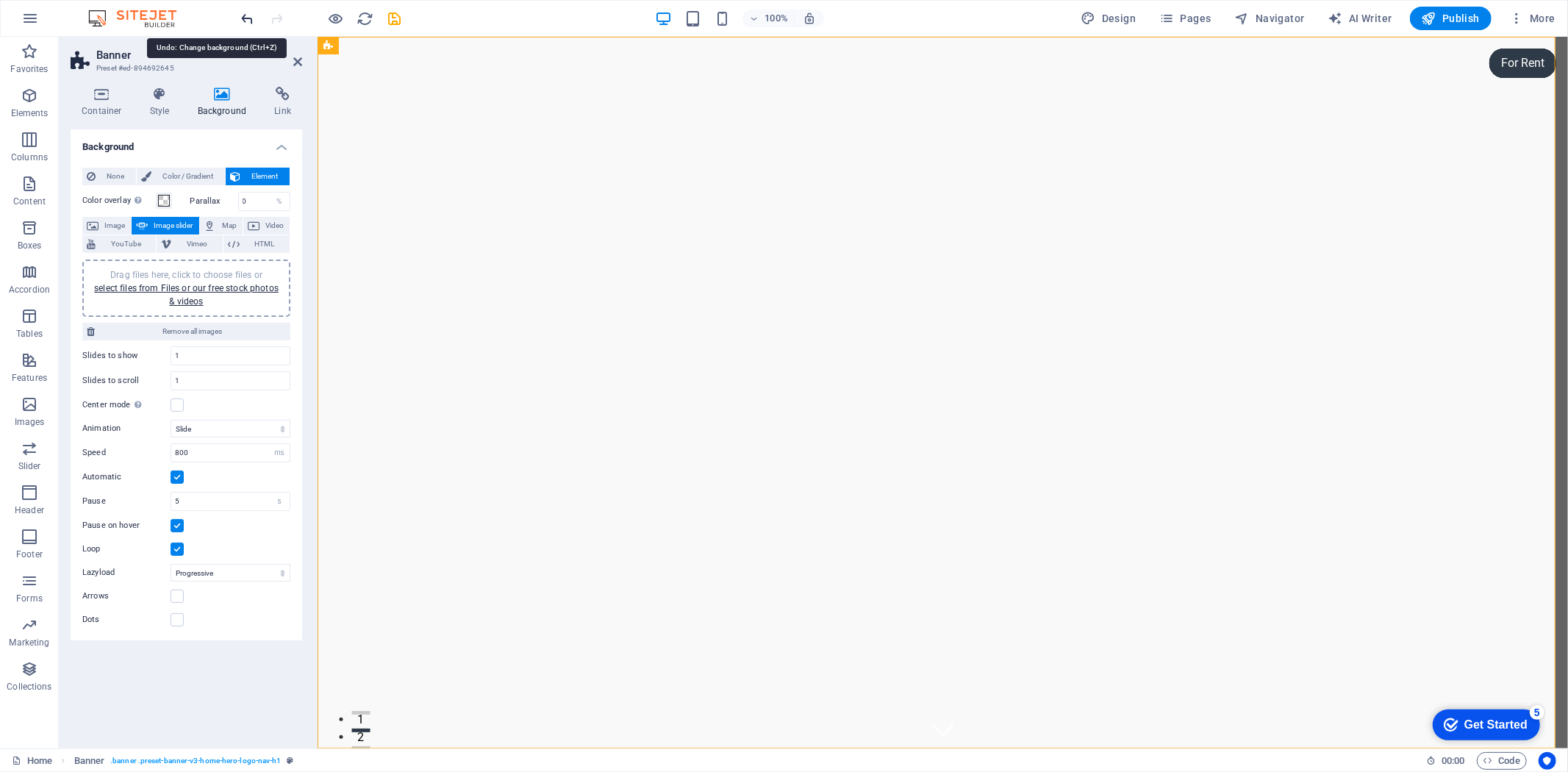
click at [244, 13] on icon "undo" at bounding box center [248, 19] width 17 height 17
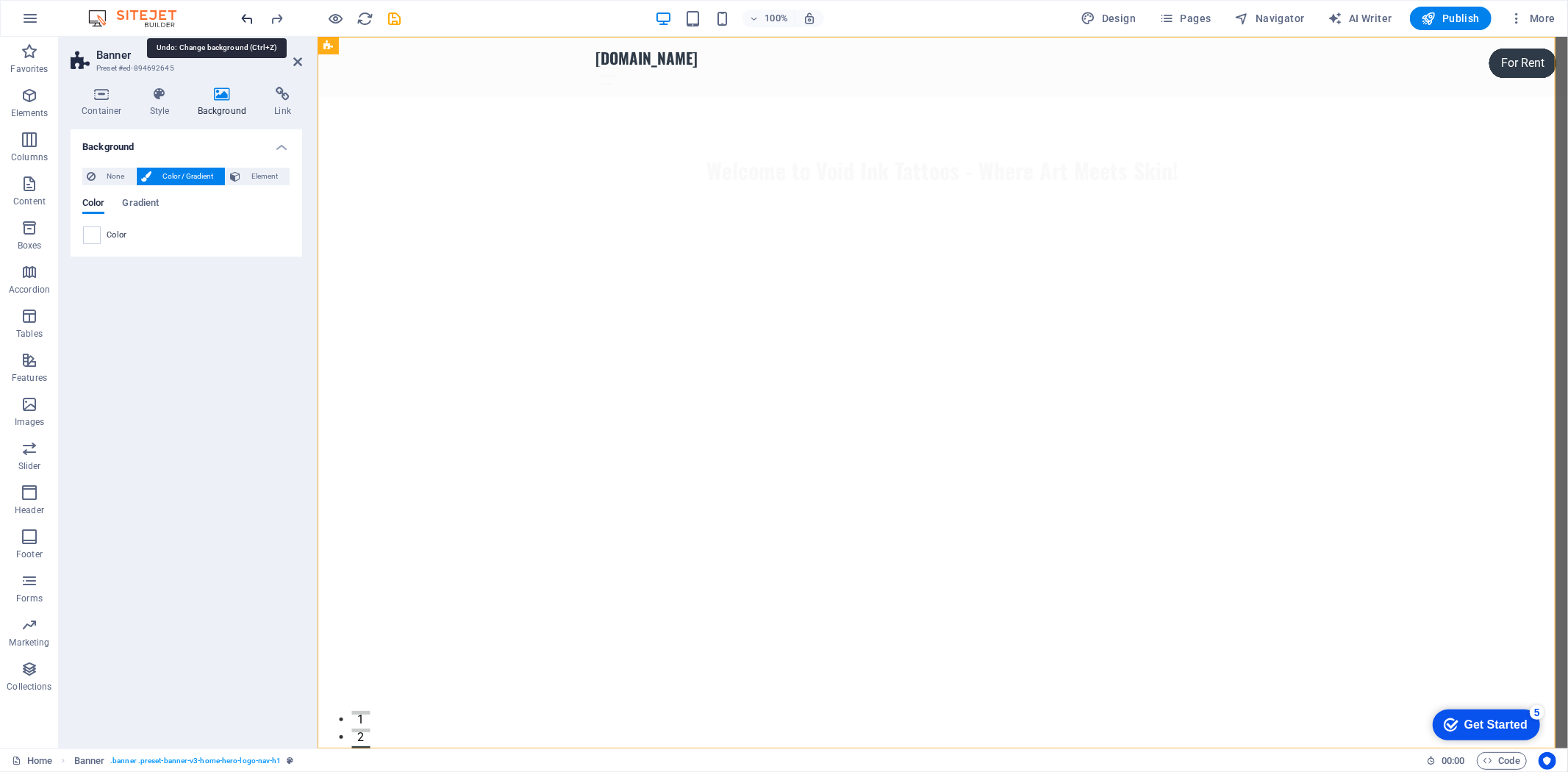
click at [244, 13] on icon "undo" at bounding box center [248, 19] width 17 height 17
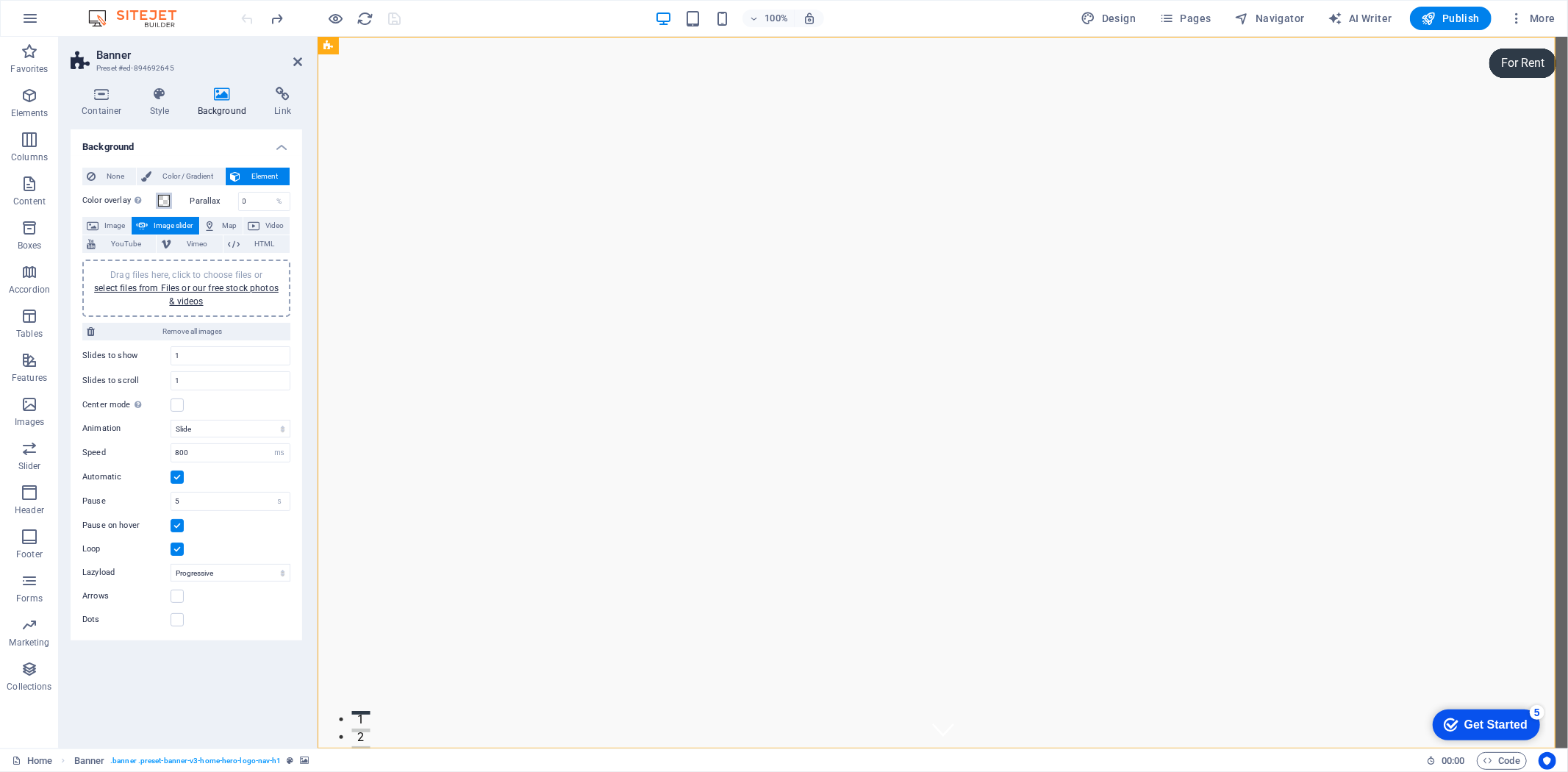
click at [169, 206] on span at bounding box center [164, 201] width 12 height 12
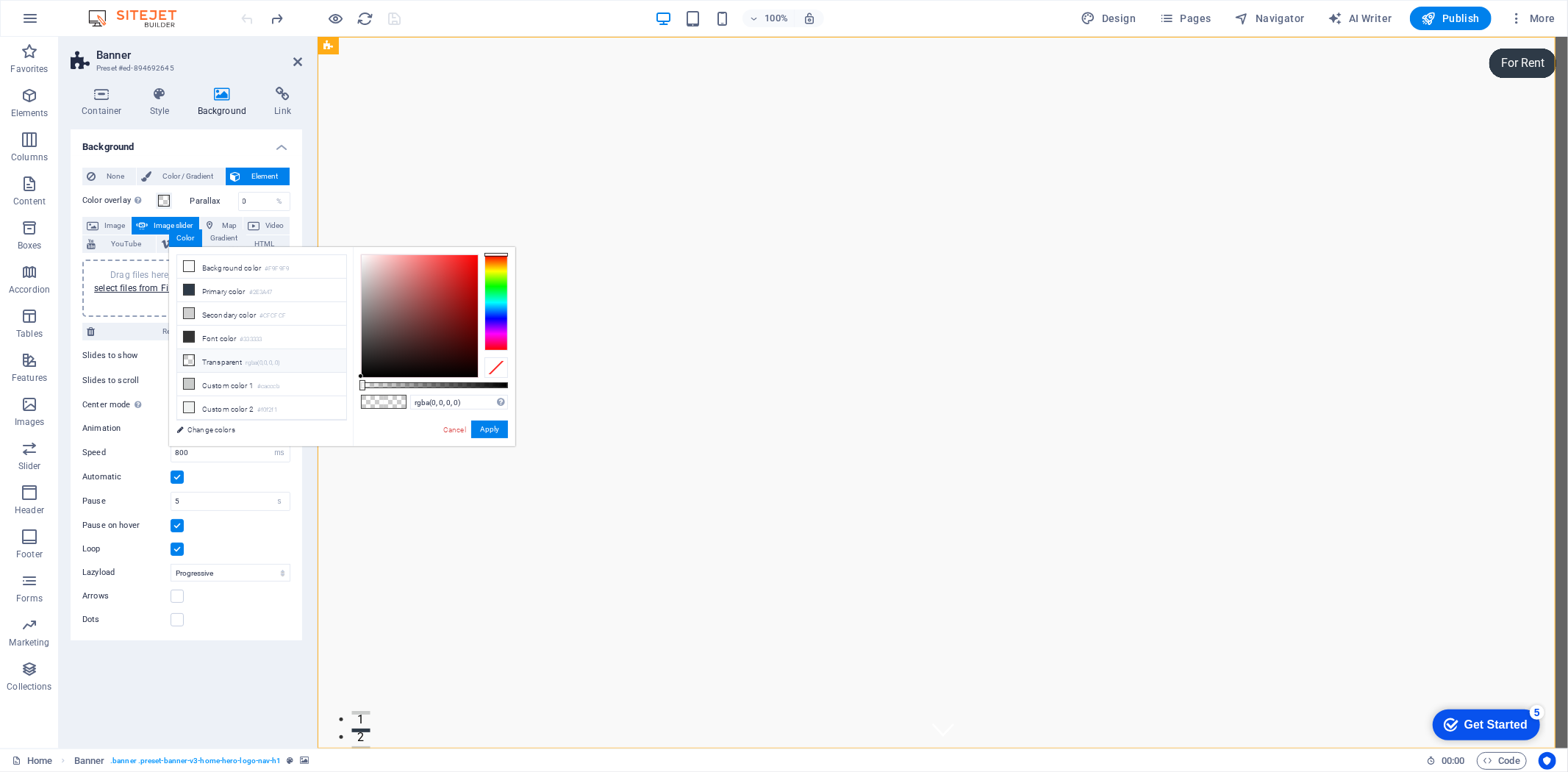
click at [223, 349] on li "Transparent rgba(0,0,0,.0)" at bounding box center [261, 361] width 169 height 24
click at [187, 355] on icon at bounding box center [189, 360] width 10 height 10
type input "rgba(0, 0, 0, 0.125)"
drag, startPoint x: 360, startPoint y: 384, endPoint x: 379, endPoint y: 389, distance: 19.6
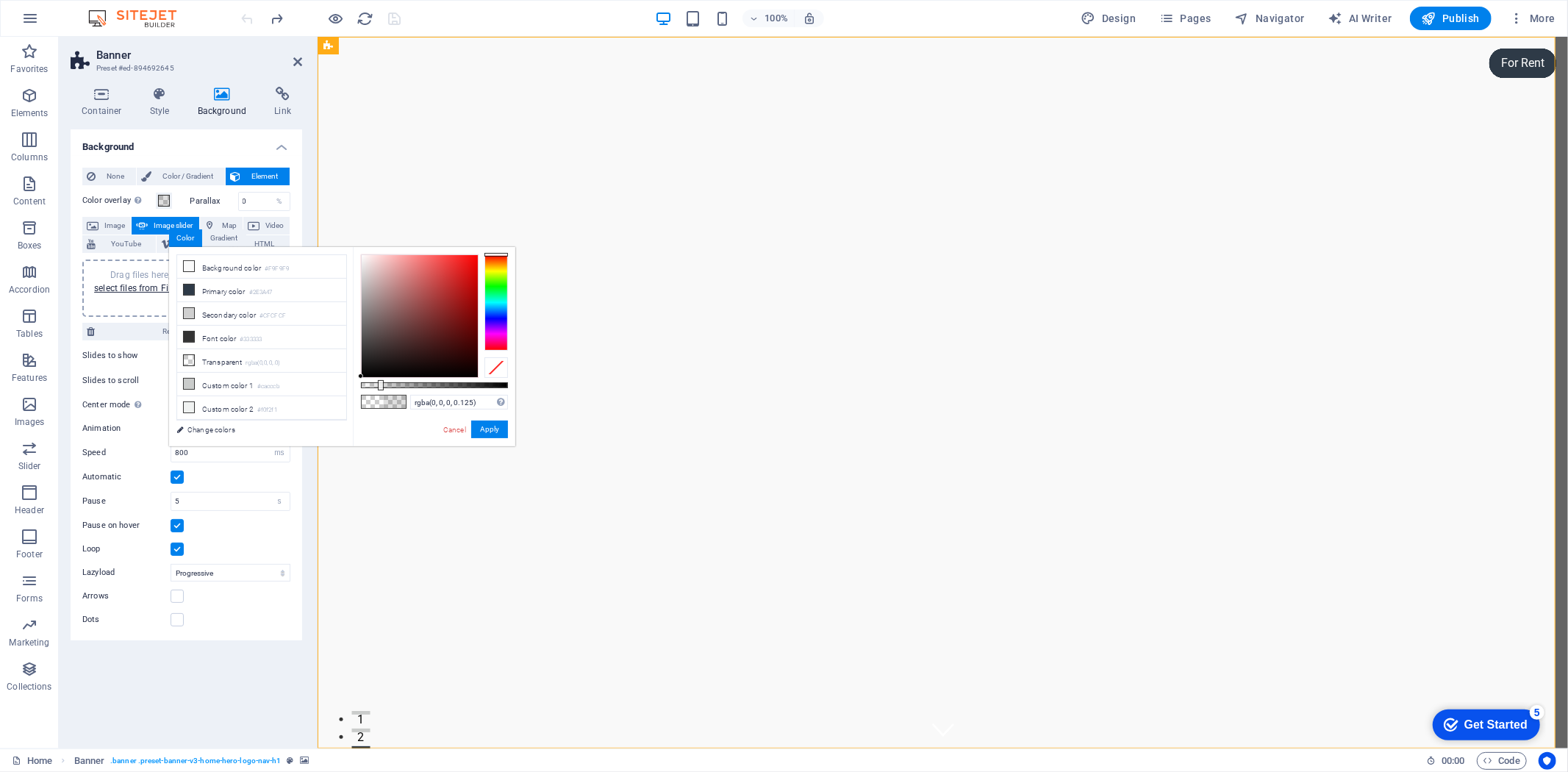
click at [379, 389] on div at bounding box center [380, 385] width 6 height 10
click at [481, 428] on button "Apply" at bounding box center [490, 429] width 37 height 18
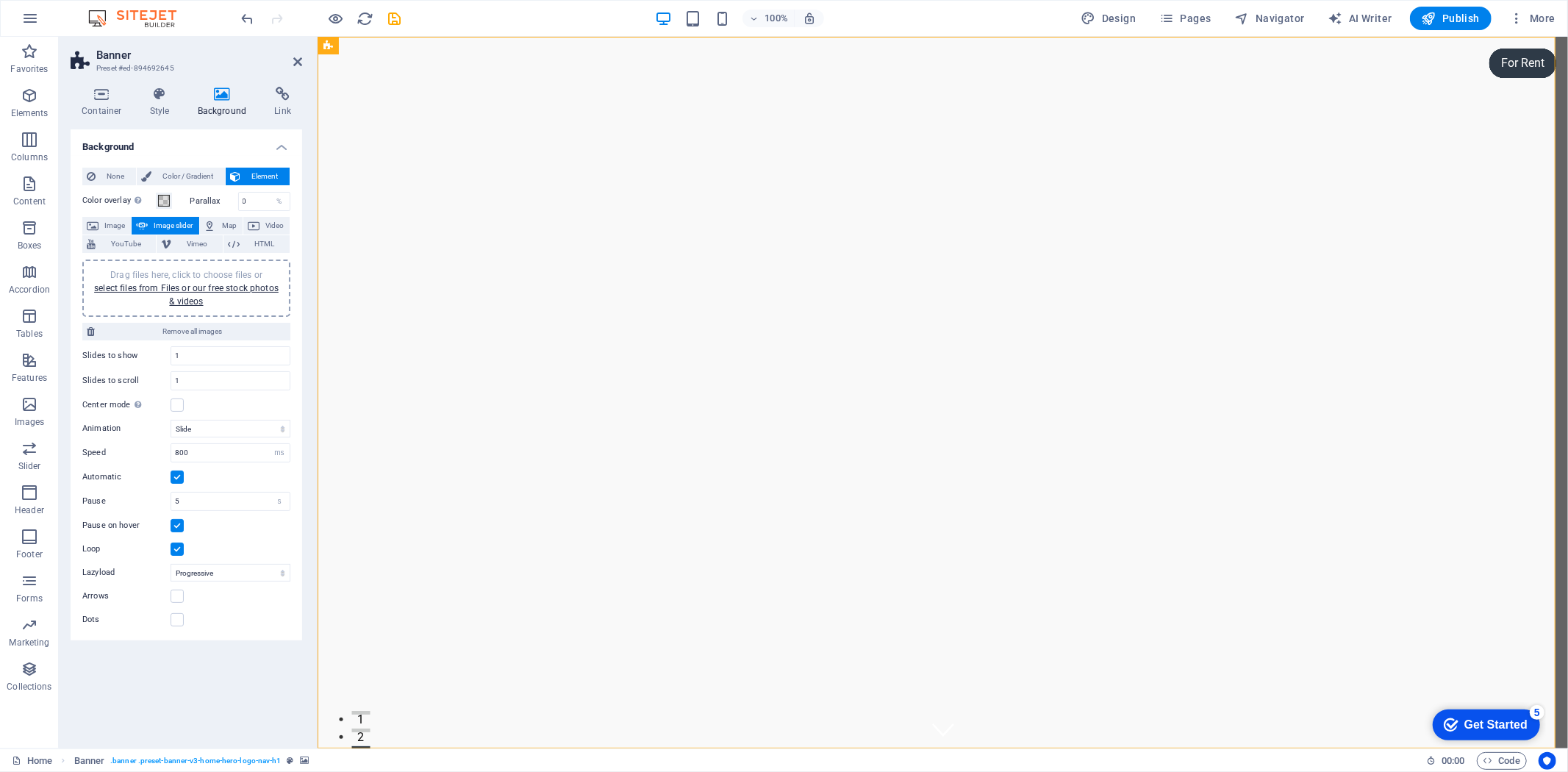
click at [223, 205] on label "Parallax" at bounding box center [214, 201] width 48 height 8
click at [259, 210] on input "0" at bounding box center [264, 201] width 51 height 18
click at [225, 582] on select "Off On demand Progressive" at bounding box center [230, 572] width 120 height 18
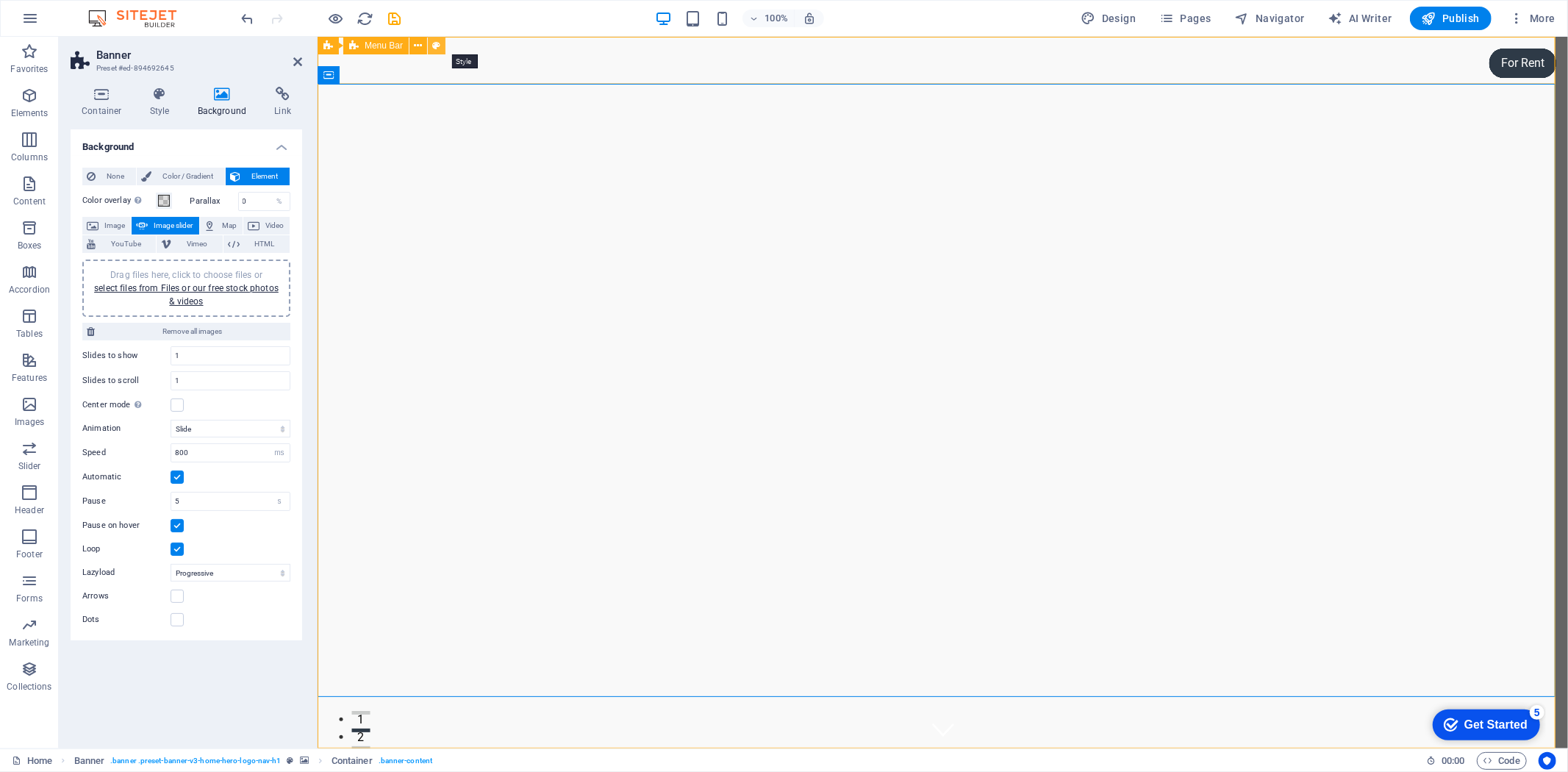
click at [441, 47] on icon at bounding box center [438, 46] width 8 height 15
select select "rem"
select select "preset-menu-v2-home-hero-logo-nav-h1-slogan-menu"
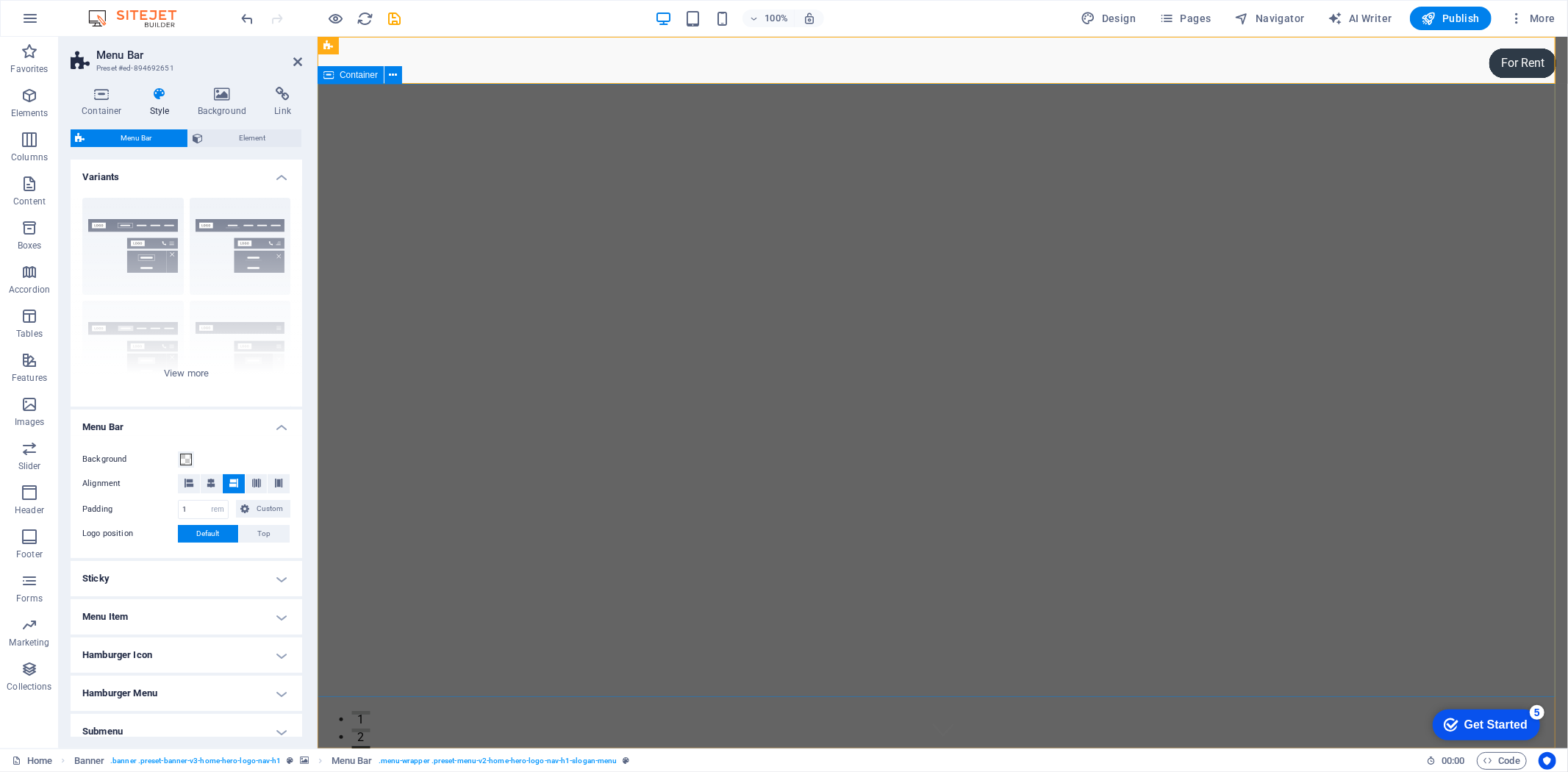
scroll to position [164, 0]
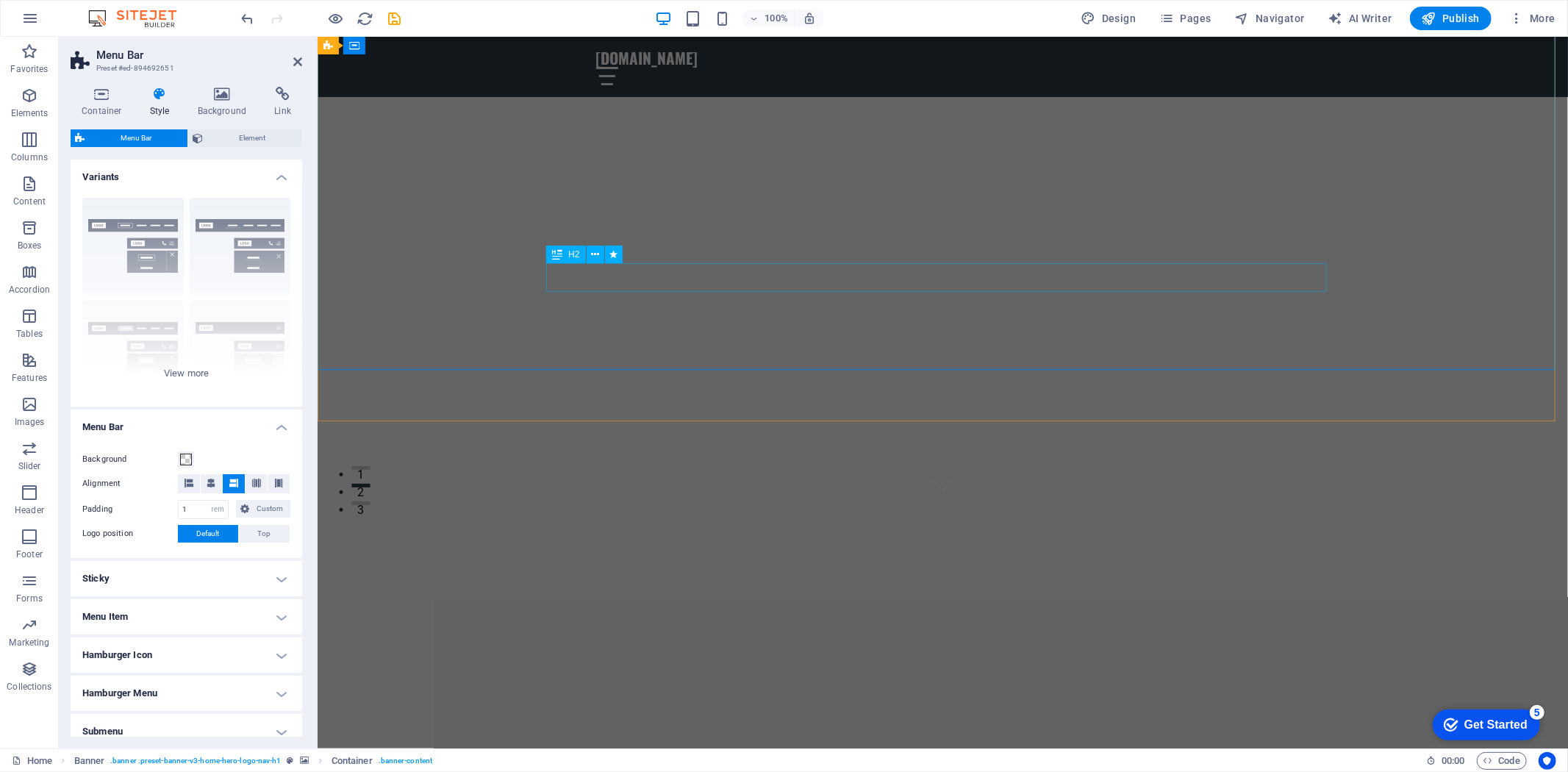
scroll to position [326, 0]
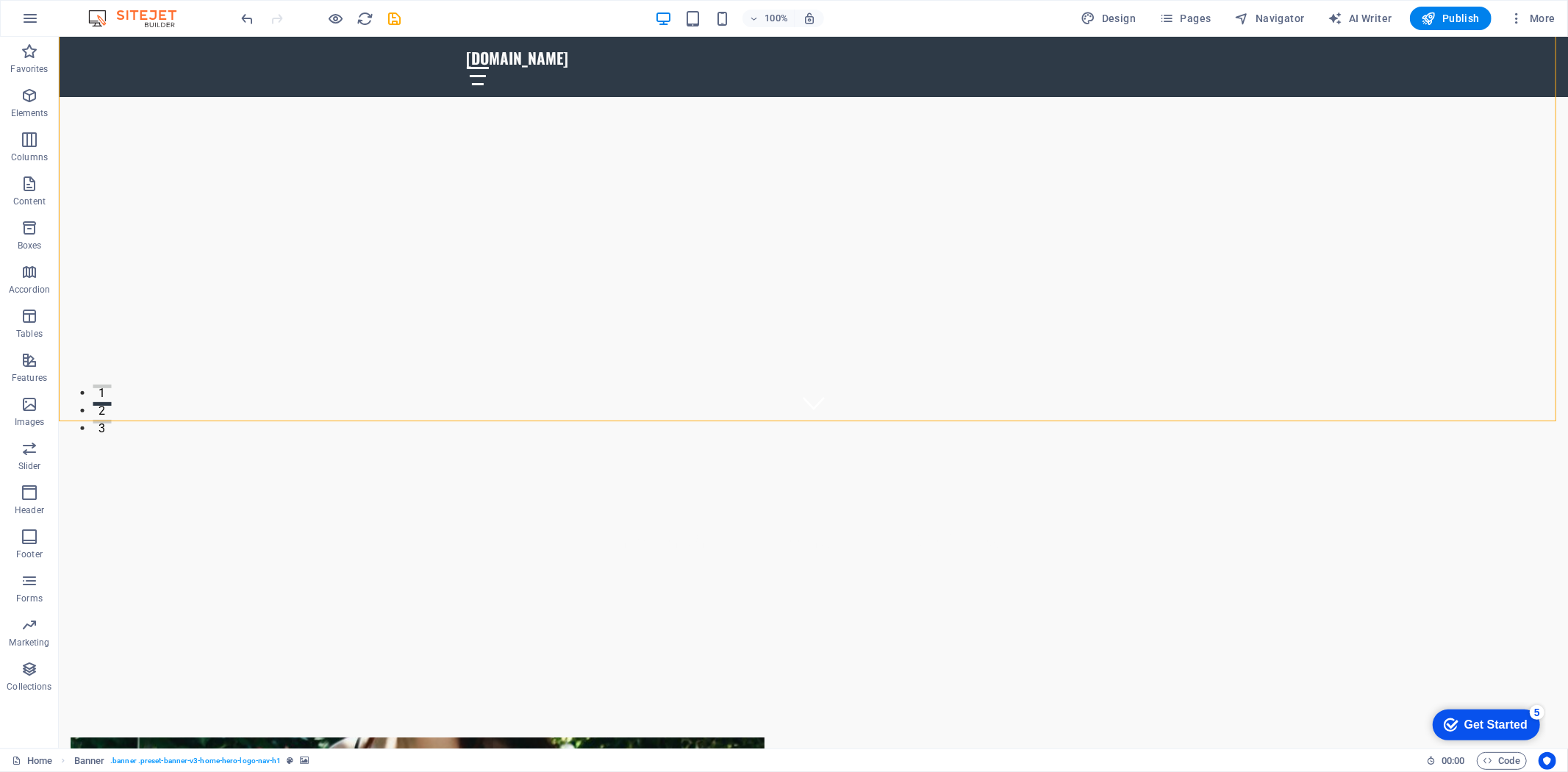
select select "ms"
select select "s"
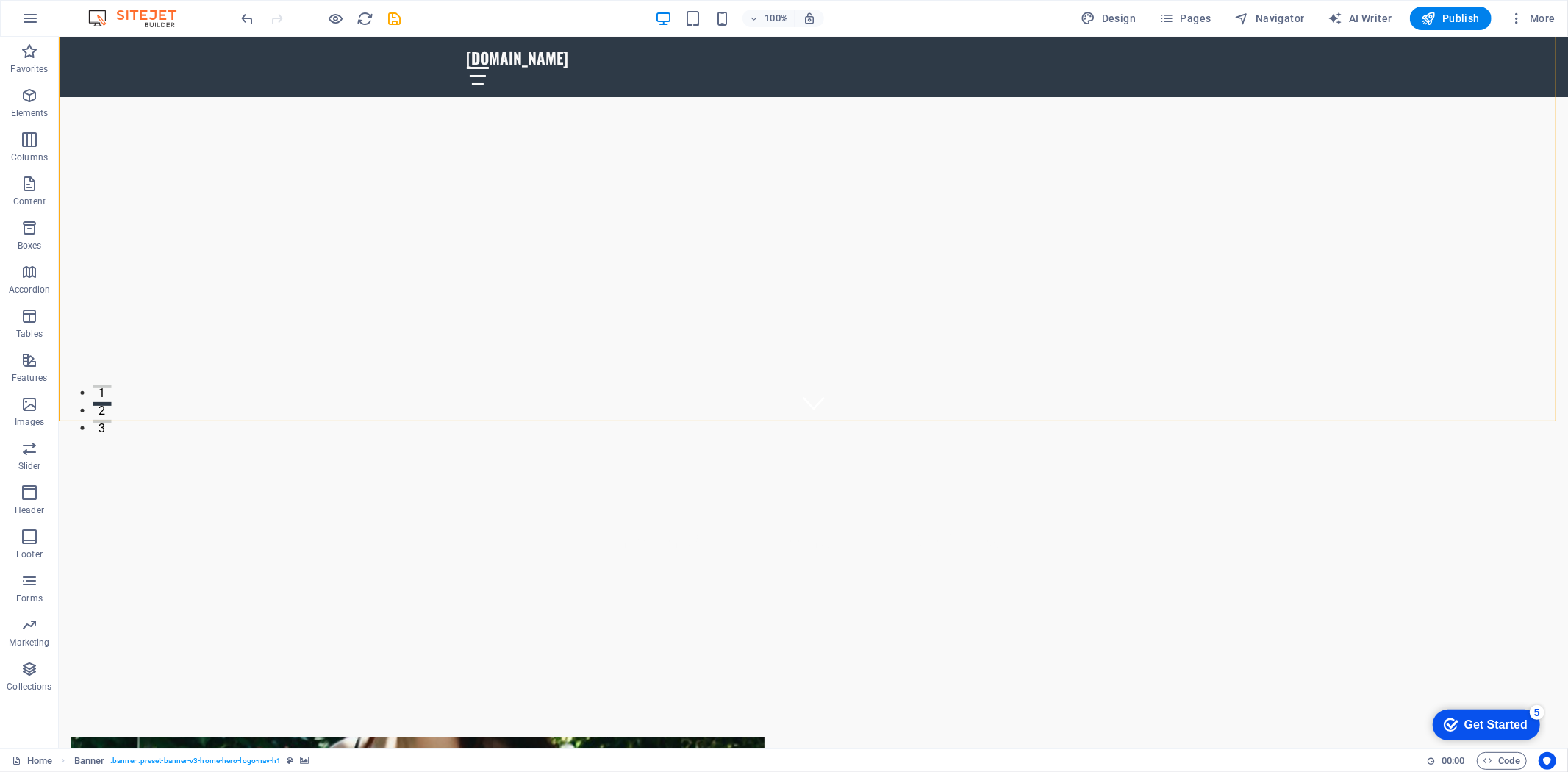
select select "progressive"
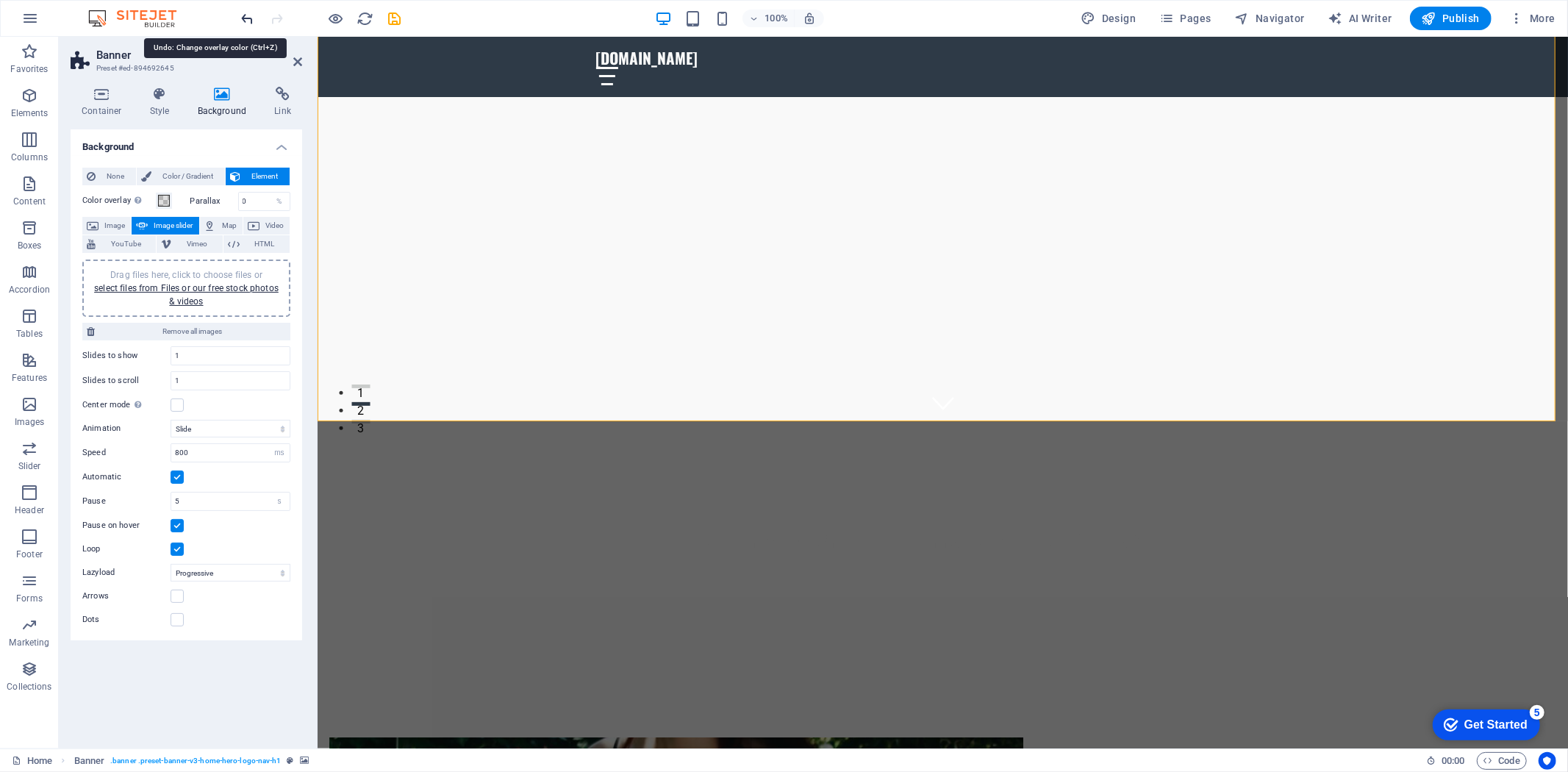
click at [254, 17] on icon "undo" at bounding box center [248, 19] width 17 height 17
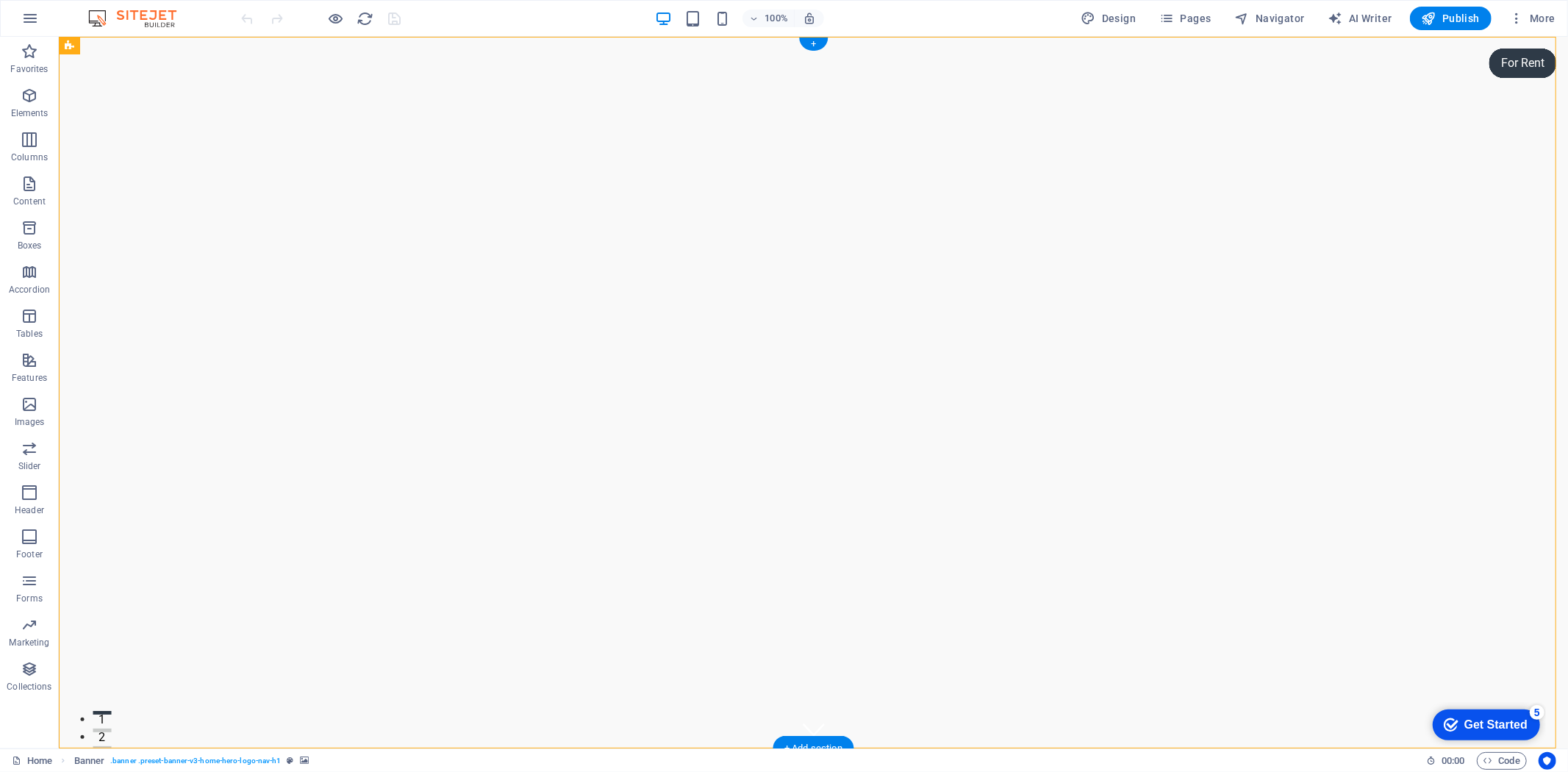
select select "vh"
select select "header"
select select "ms"
select select "s"
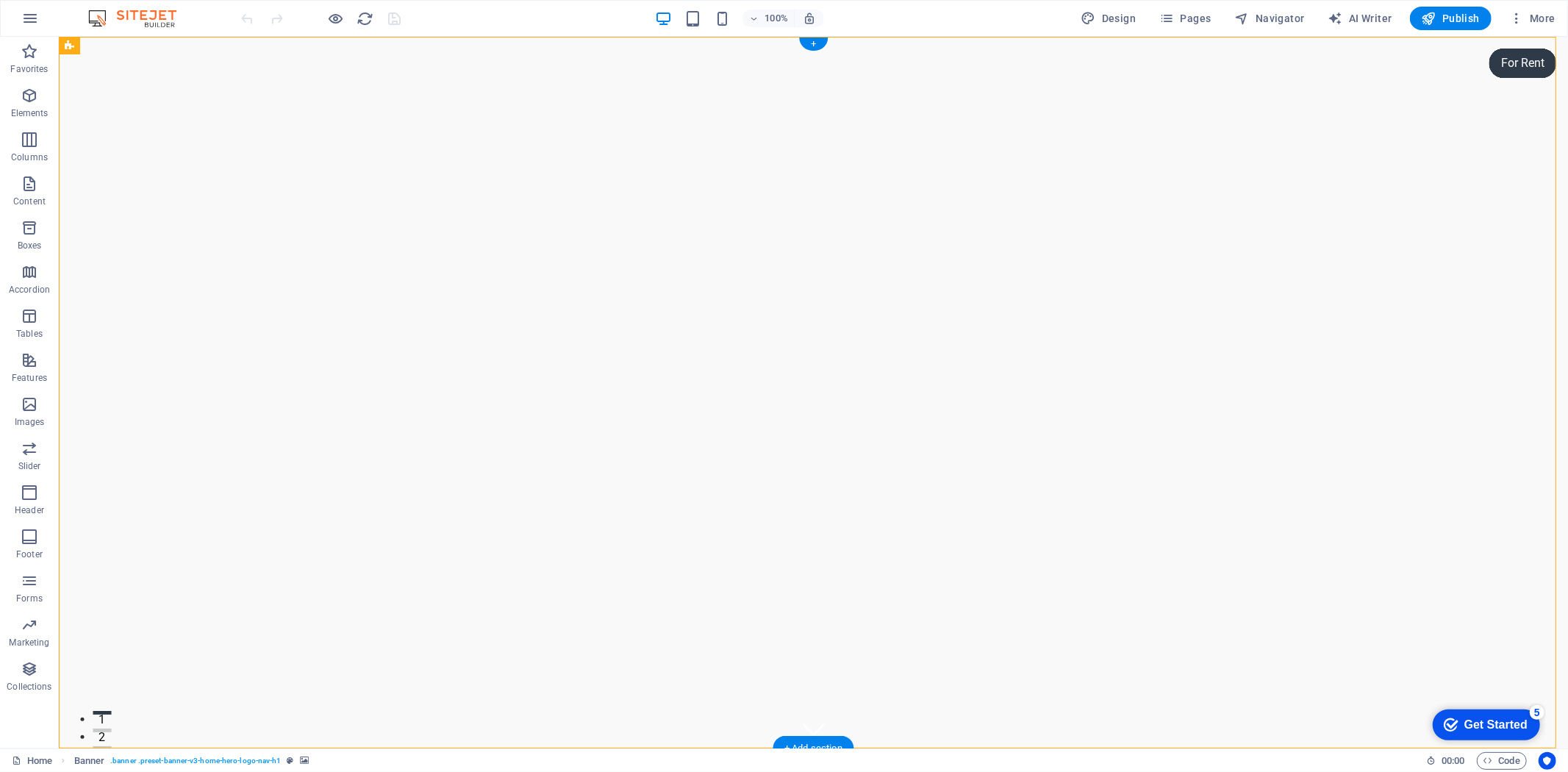
select select "progressive"
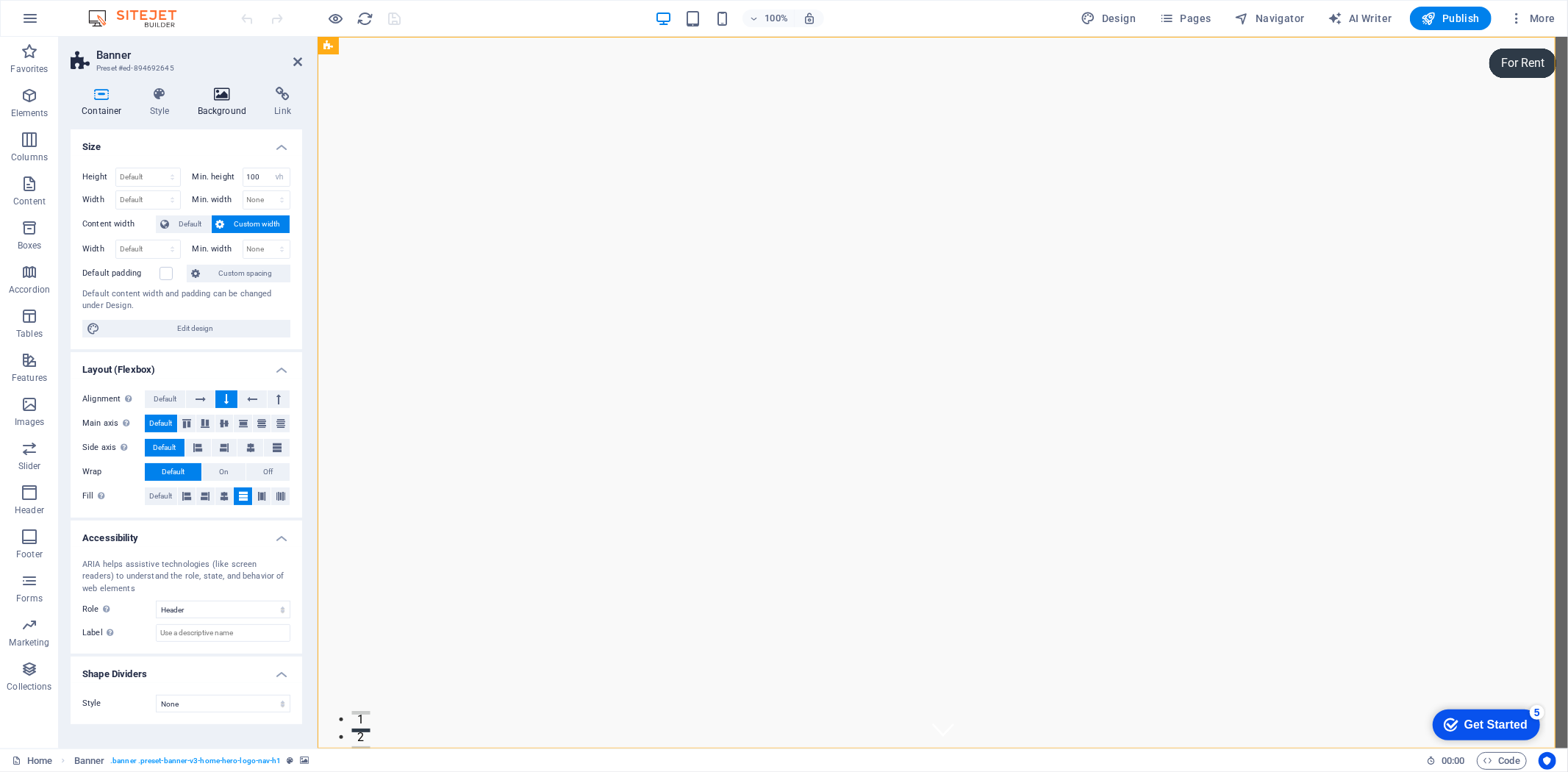
click at [213, 89] on icon at bounding box center [222, 94] width 72 height 14
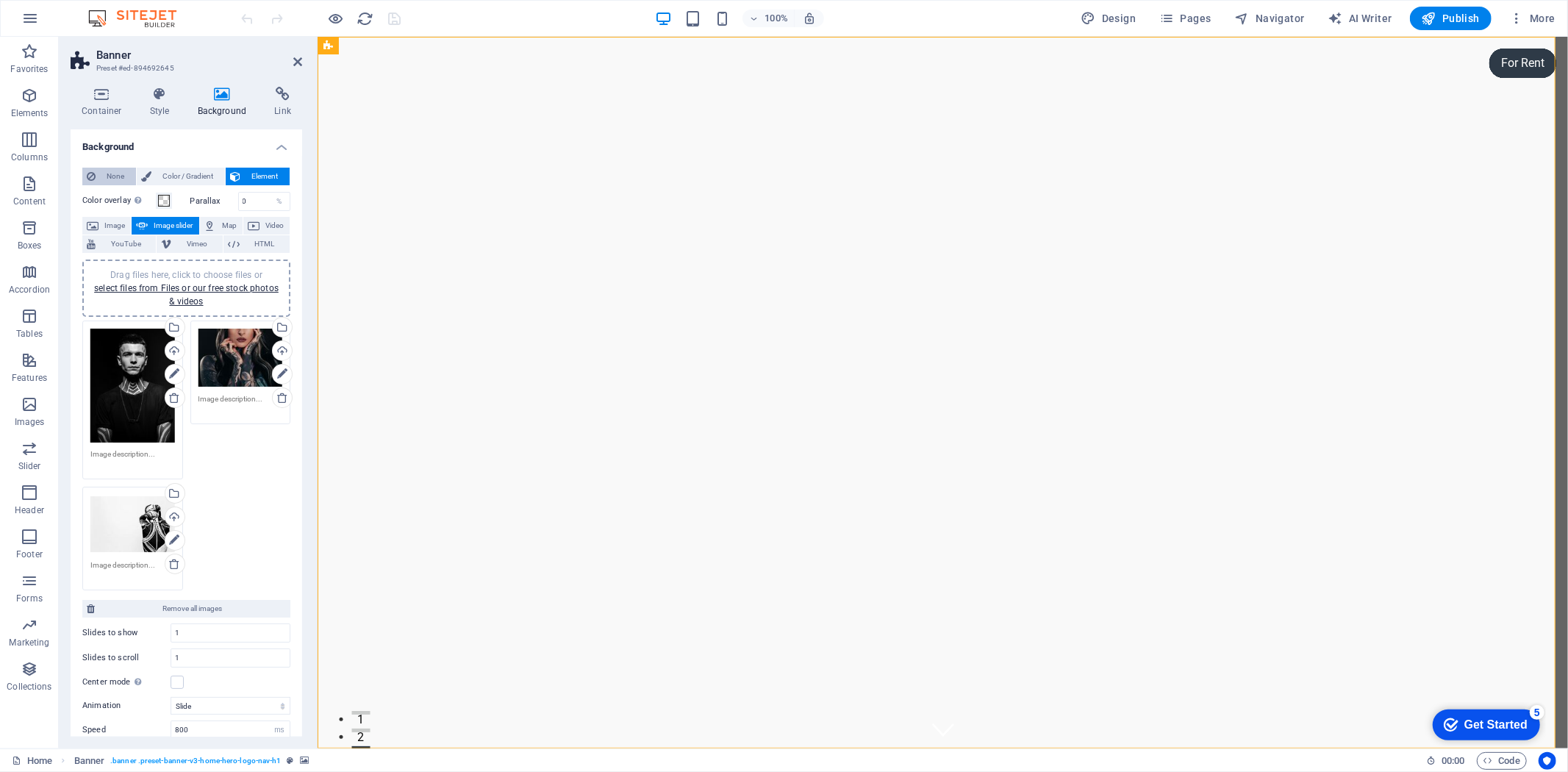
click at [131, 178] on span "None" at bounding box center [115, 176] width 31 height 18
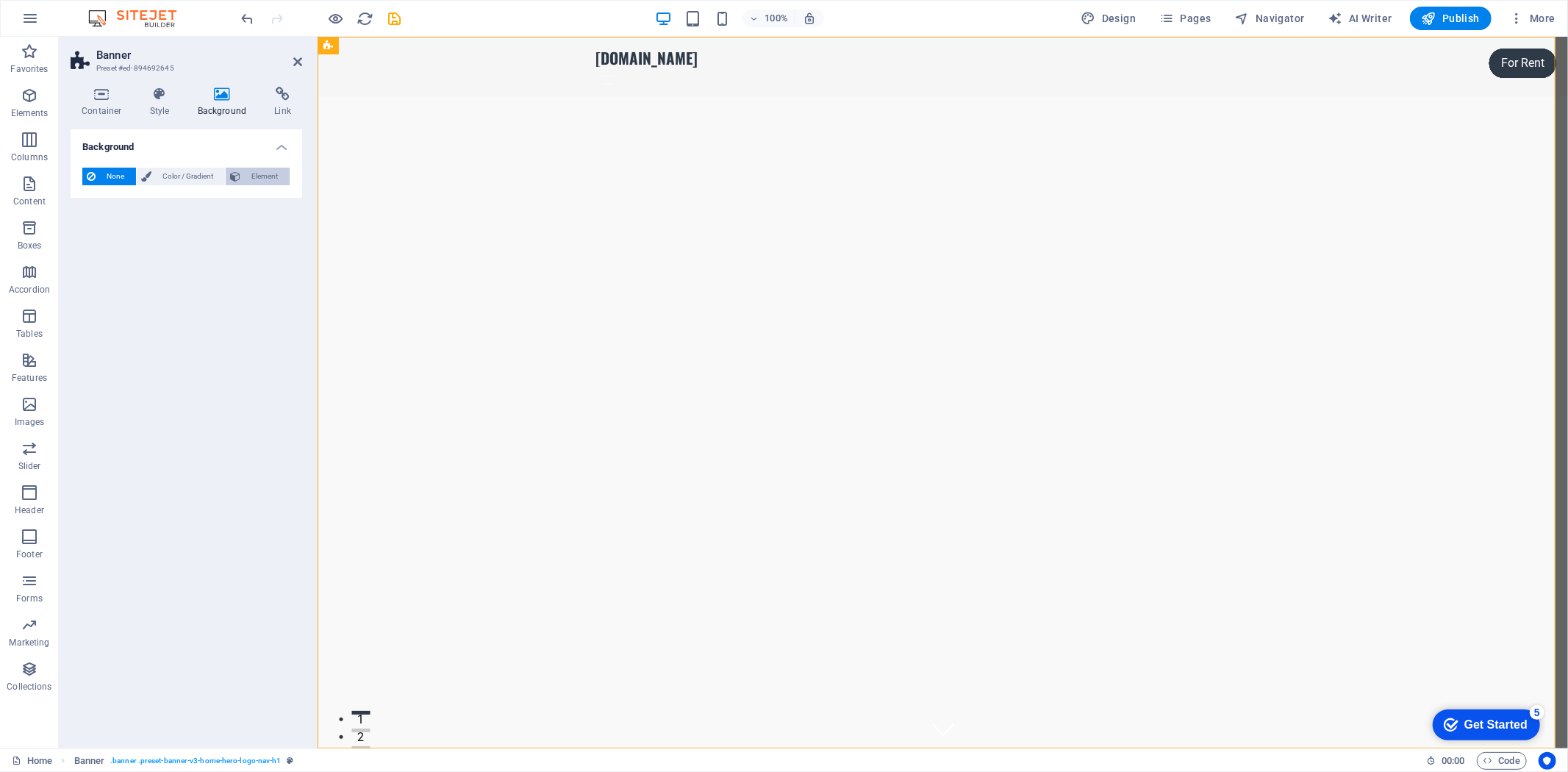
click at [244, 185] on span "Element" at bounding box center [265, 176] width 40 height 18
select select "ms"
select select "s"
select select "progressive"
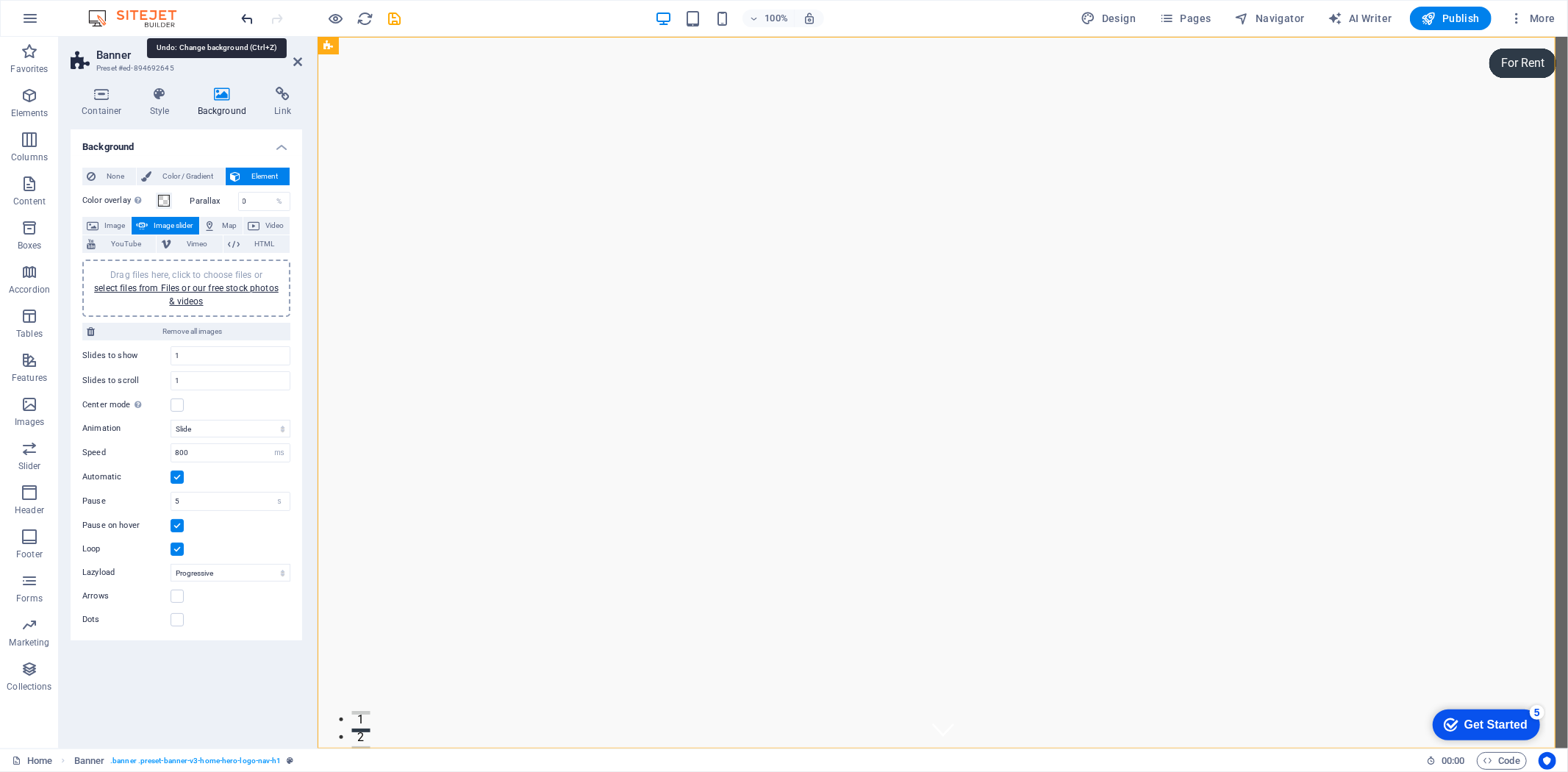
click at [251, 20] on icon "undo" at bounding box center [248, 19] width 17 height 17
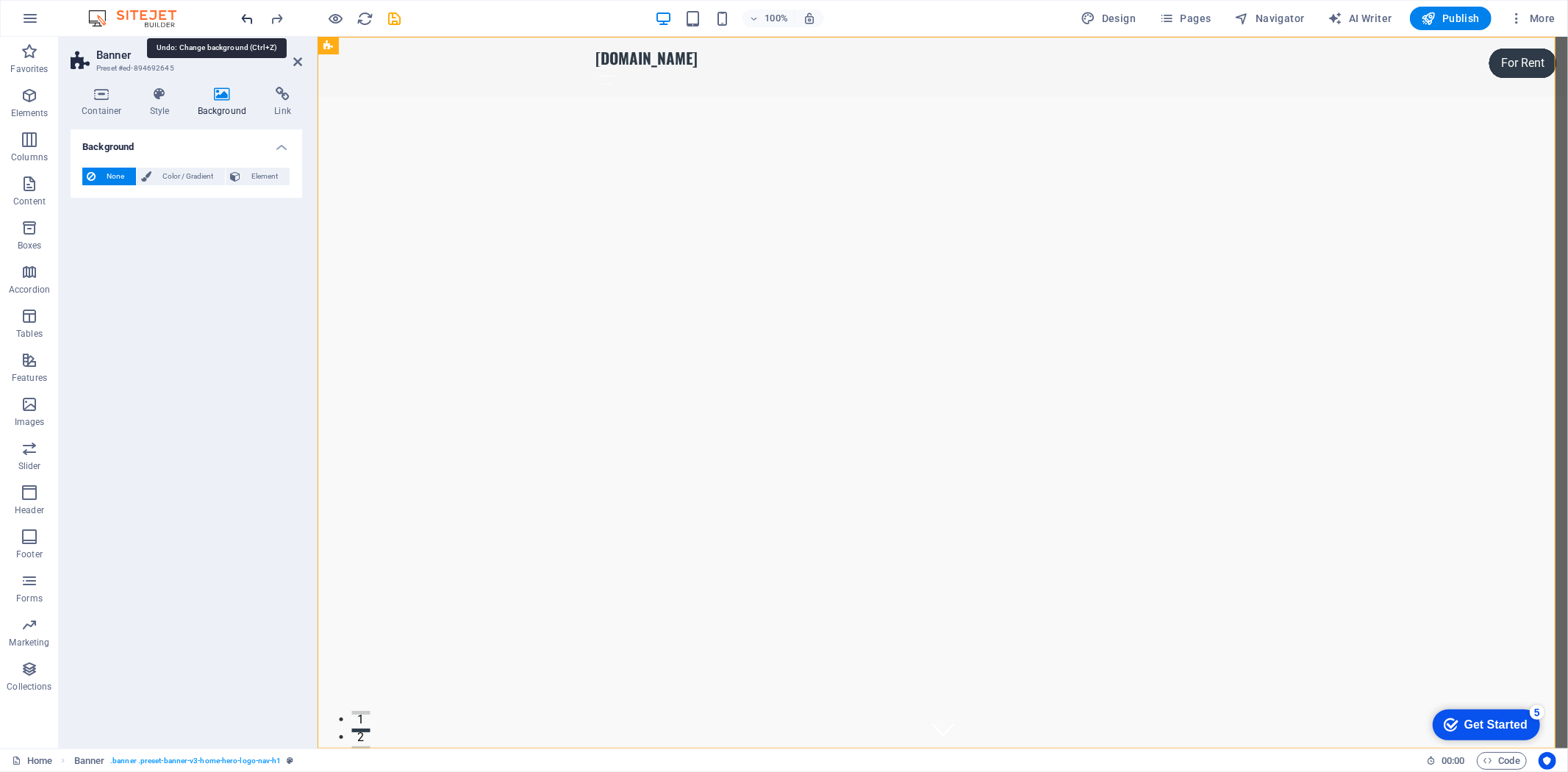
click at [251, 20] on icon "undo" at bounding box center [248, 19] width 17 height 17
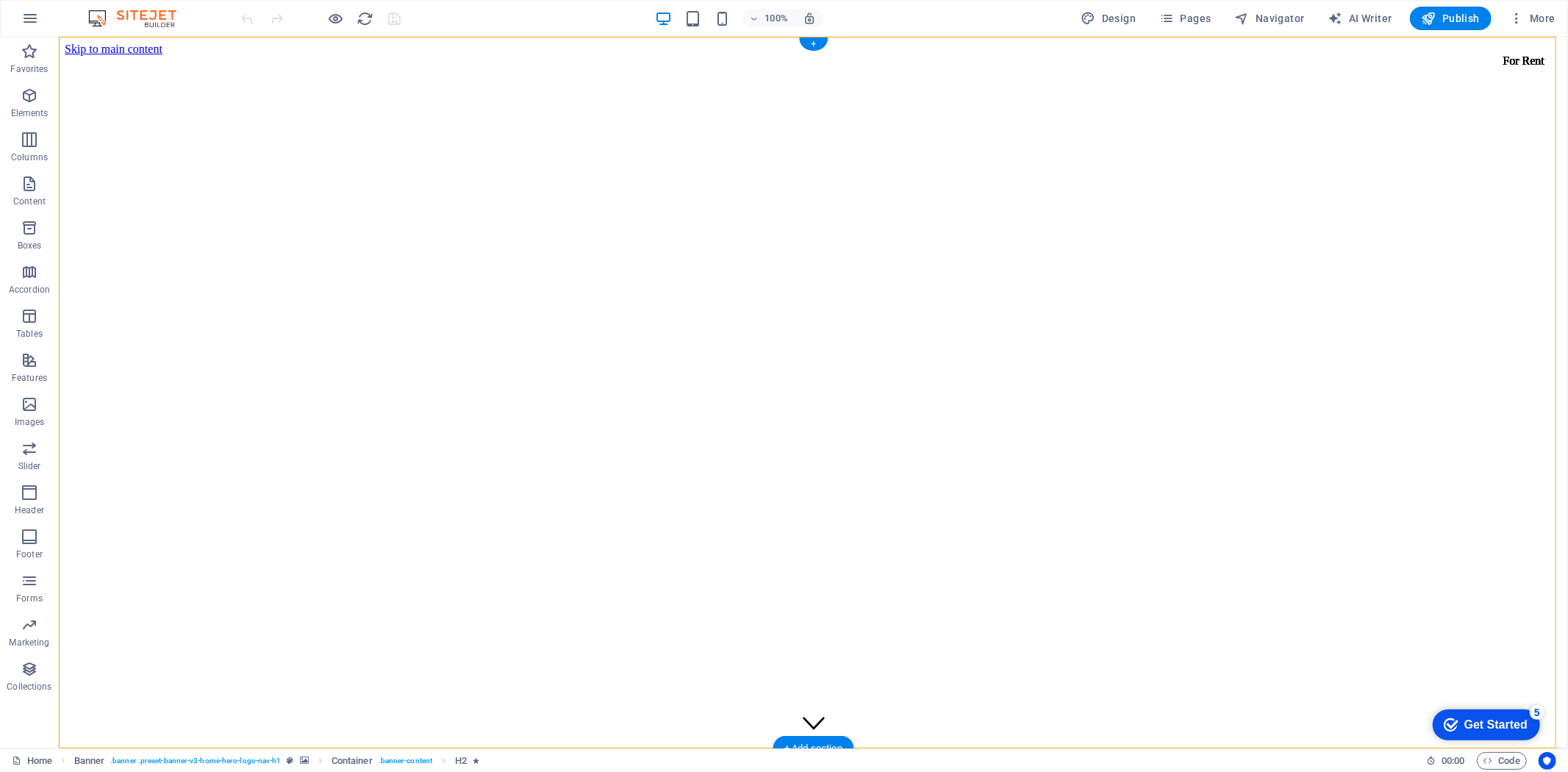
select select "vh"
select select "header"
select select "ms"
select select "s"
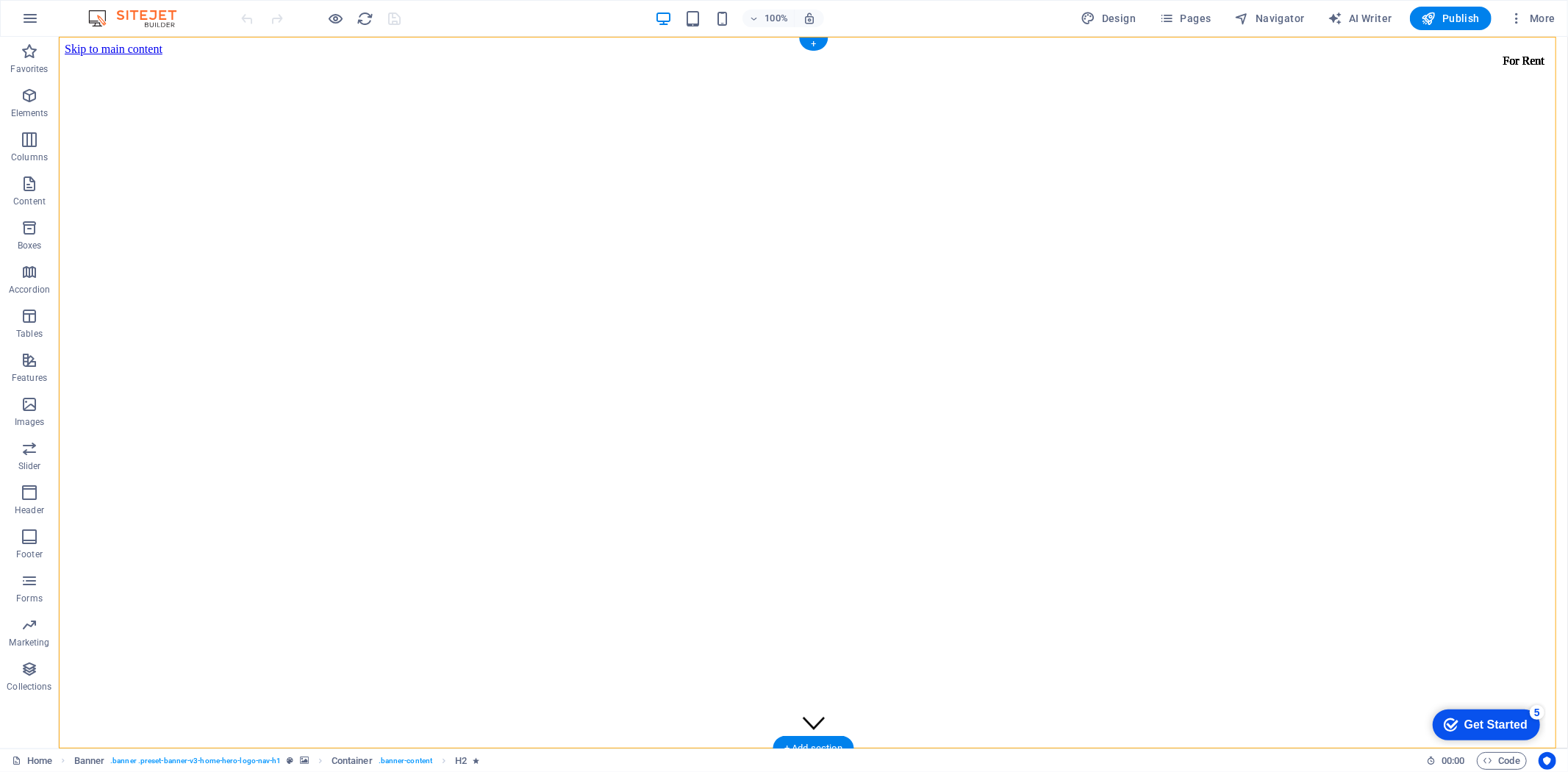
select select "progressive"
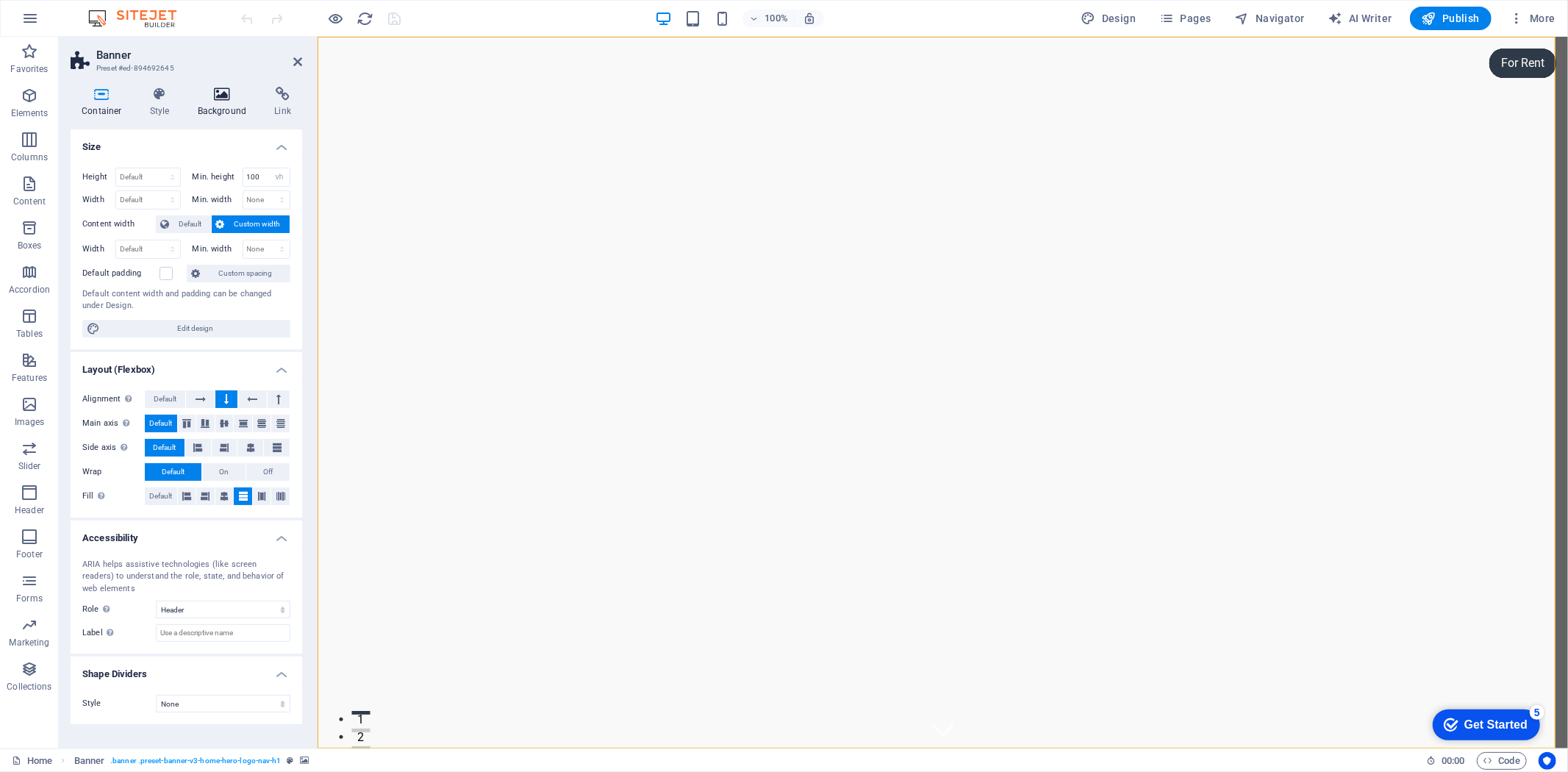
click at [217, 96] on icon at bounding box center [222, 94] width 72 height 14
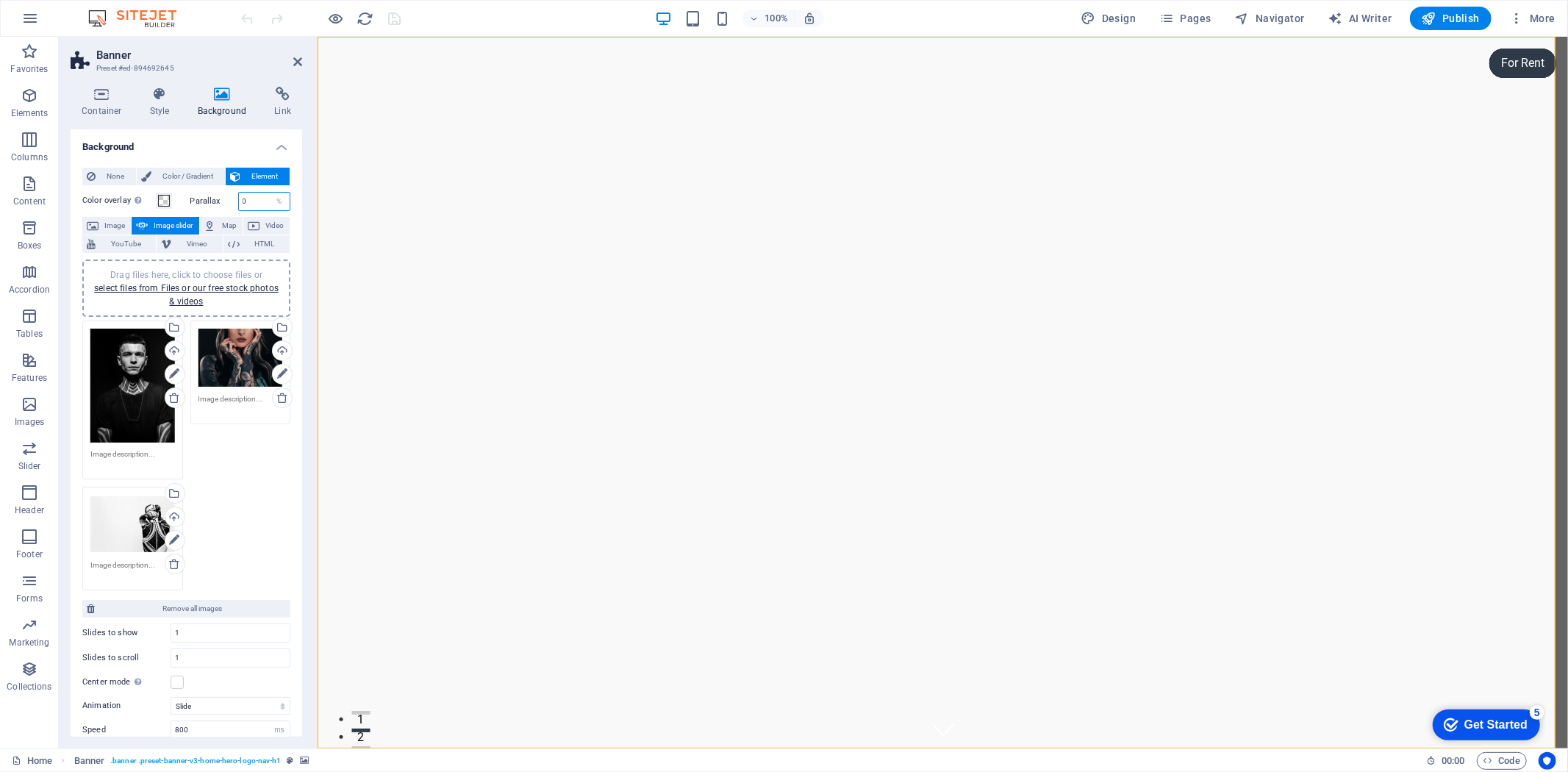
drag, startPoint x: 252, startPoint y: 226, endPoint x: 244, endPoint y: 223, distance: 8.5
click at [244, 210] on input "0" at bounding box center [264, 201] width 51 height 18
type input "100"
click at [341, 14] on icon "button" at bounding box center [336, 19] width 17 height 17
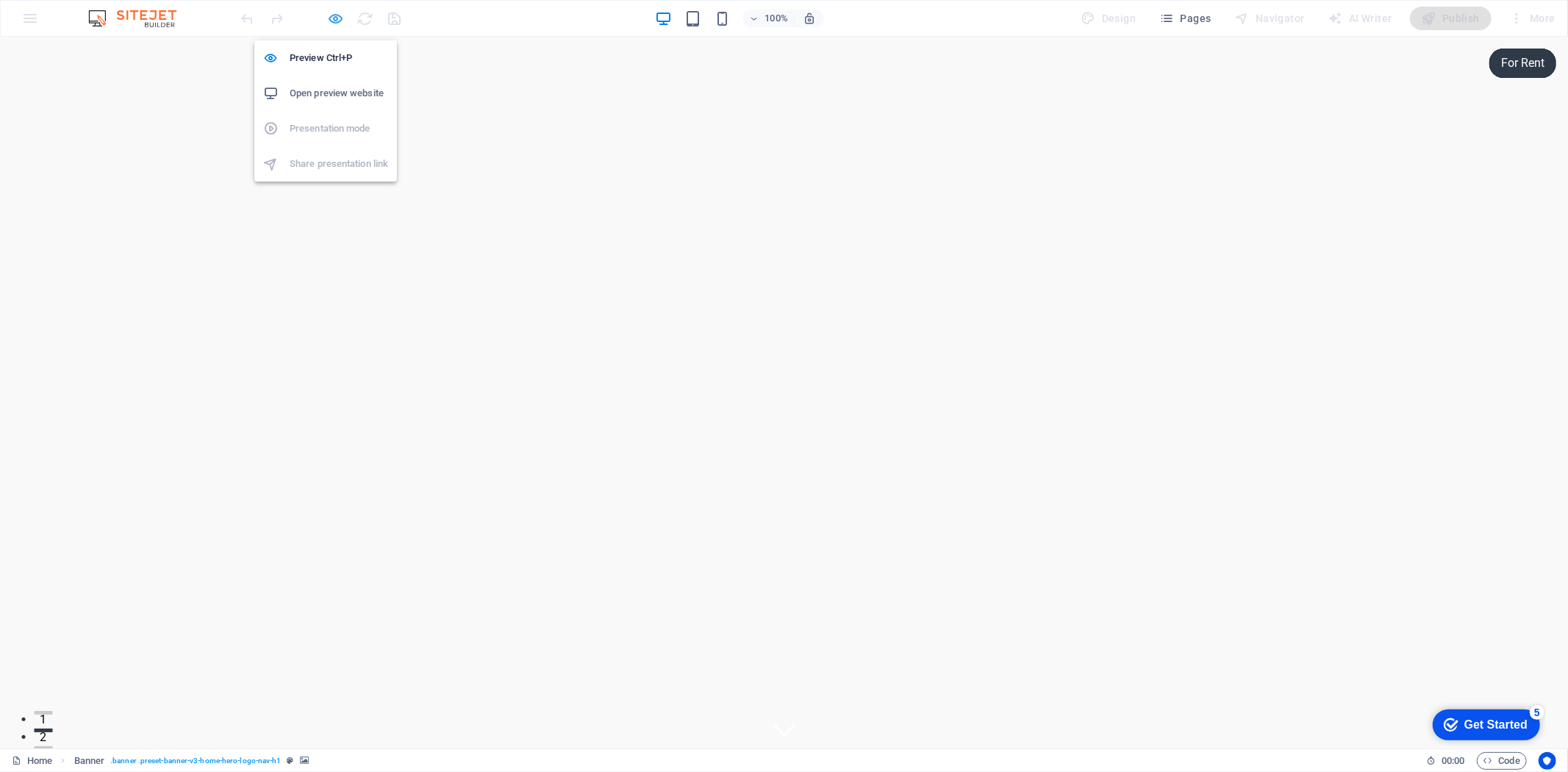
click at [341, 19] on icon "button" at bounding box center [336, 19] width 17 height 17
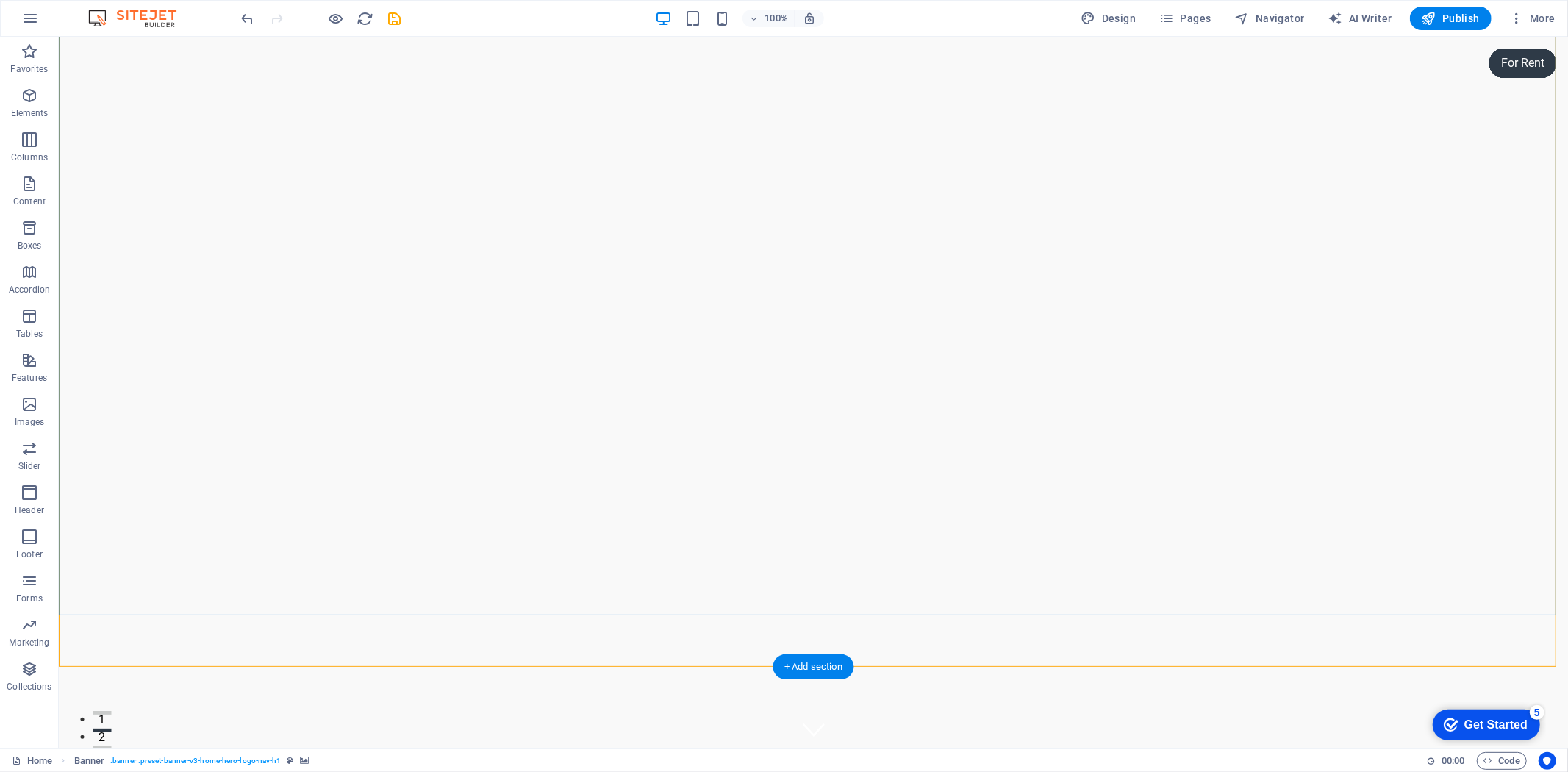
scroll to position [164, 0]
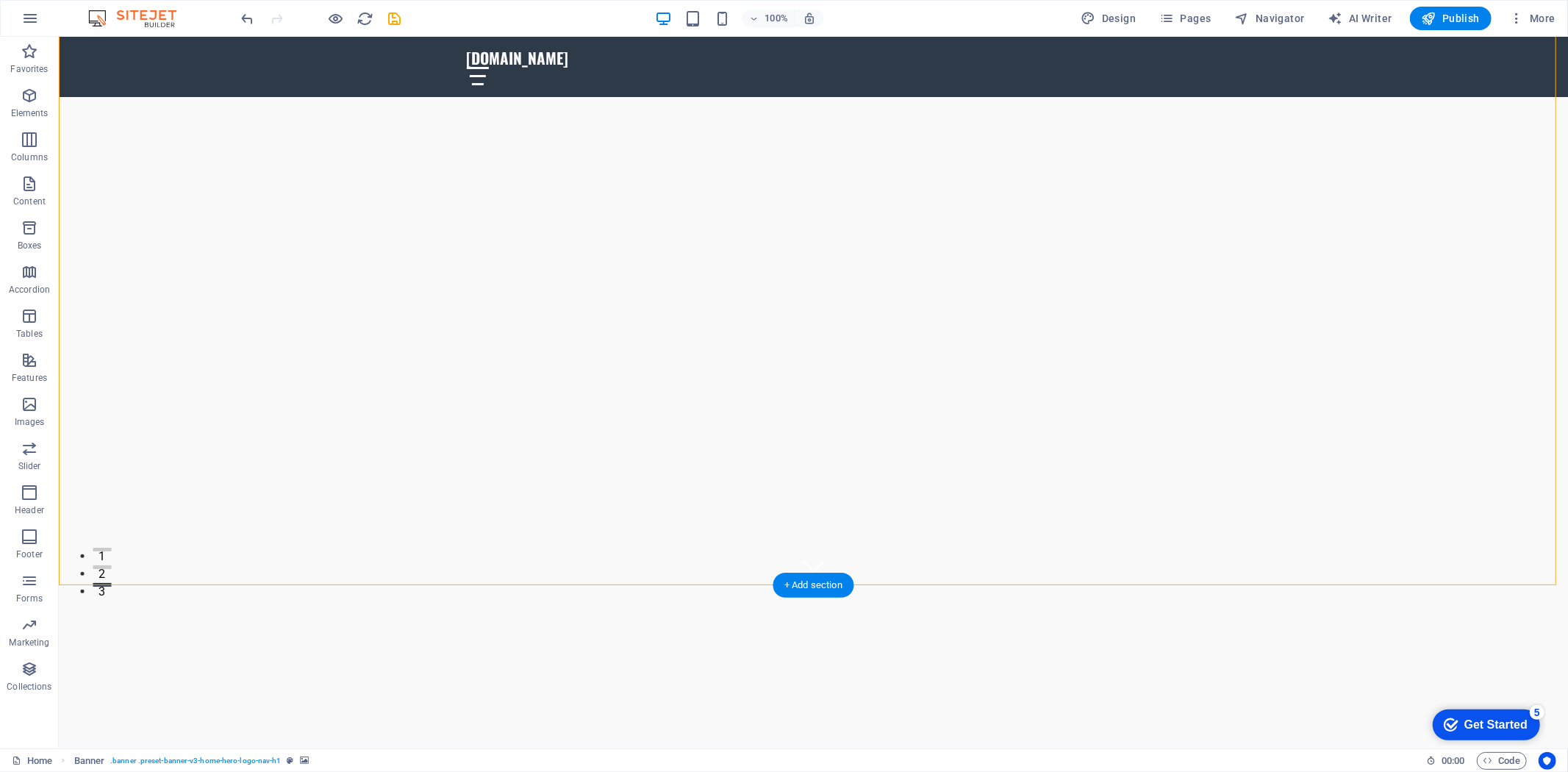
select select "ms"
select select "s"
select select "progressive"
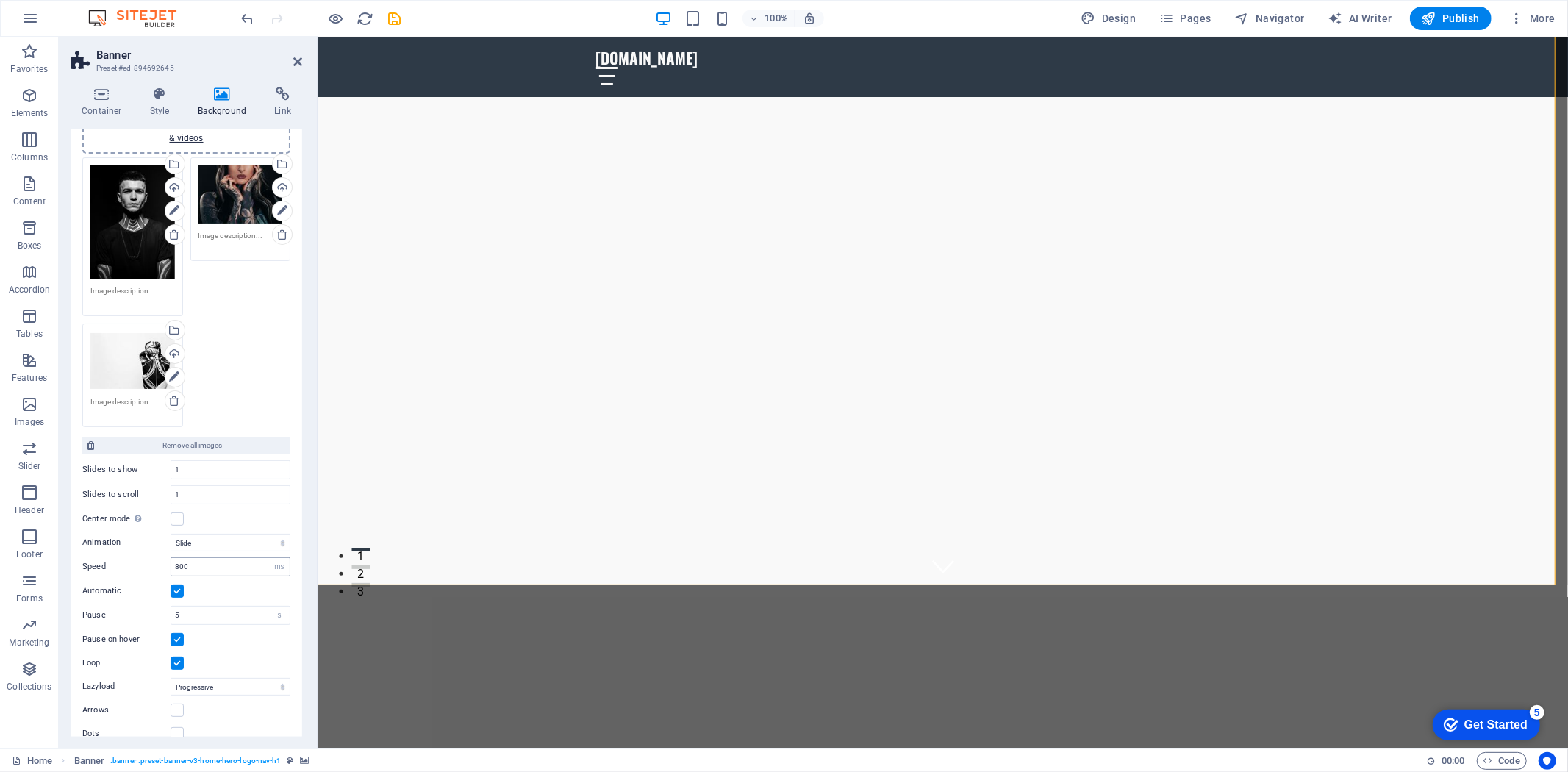
scroll to position [253, 0]
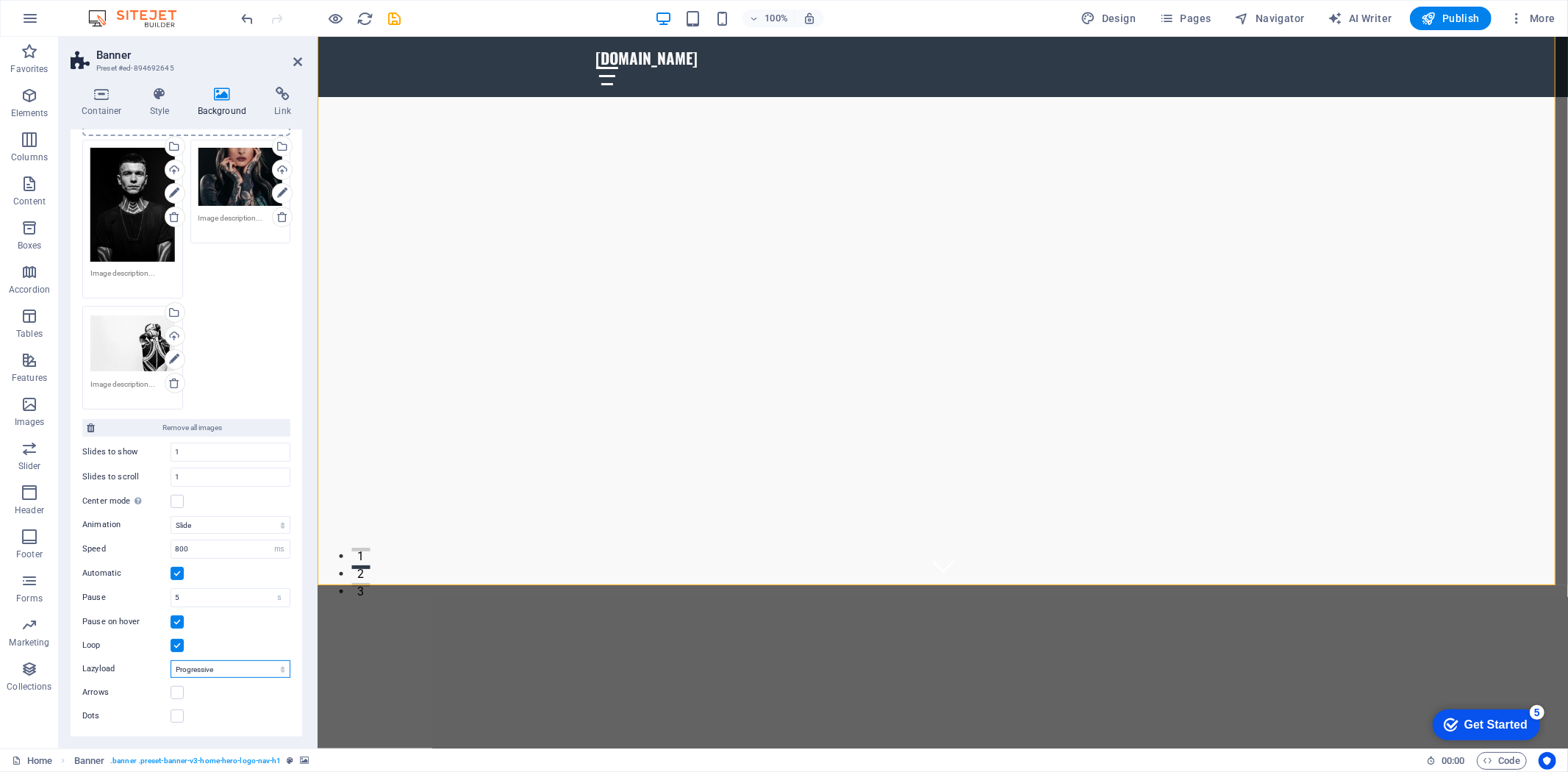
click at [246, 668] on select "Off On demand Progressive" at bounding box center [230, 668] width 120 height 18
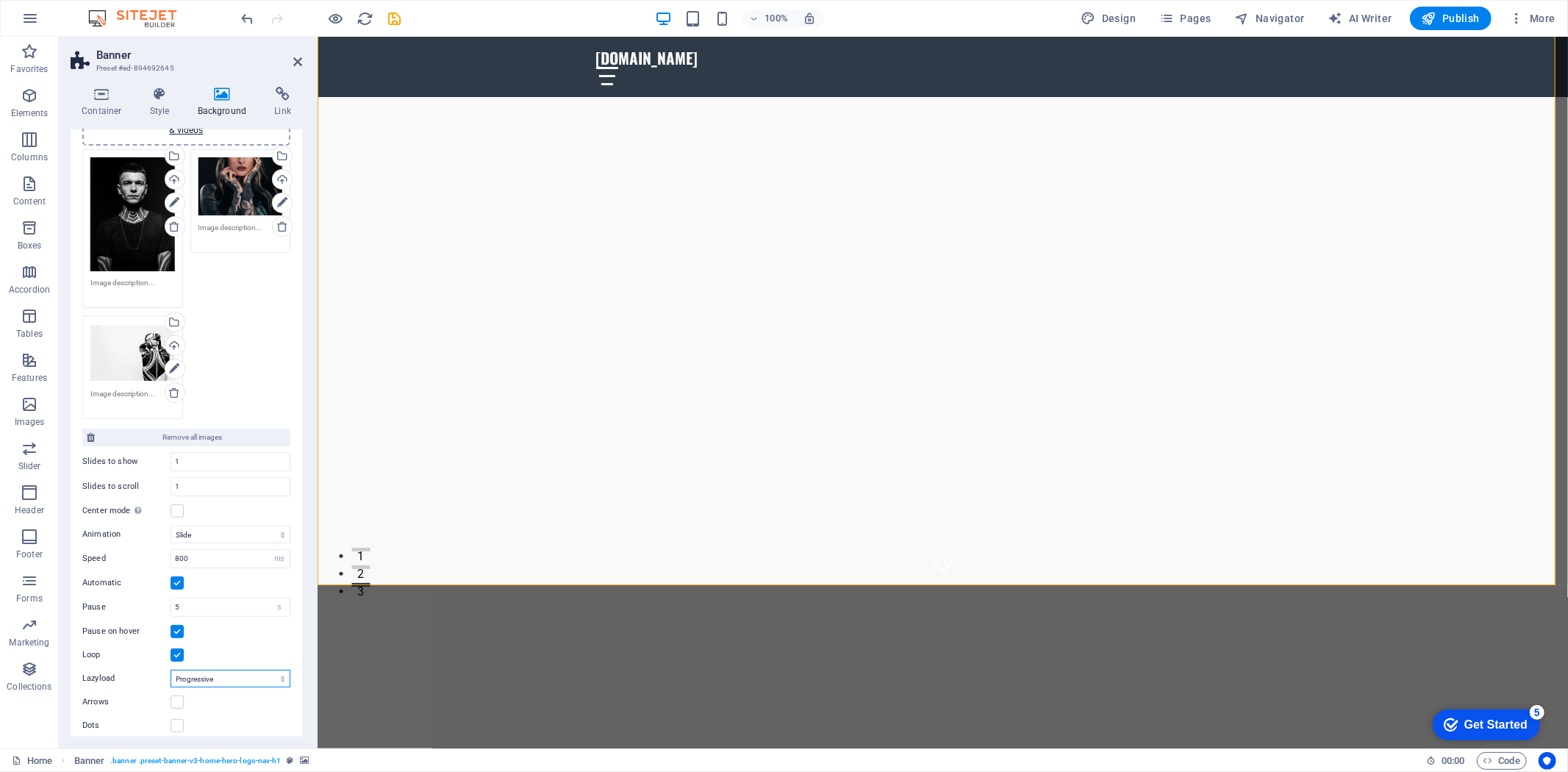
scroll to position [0, 0]
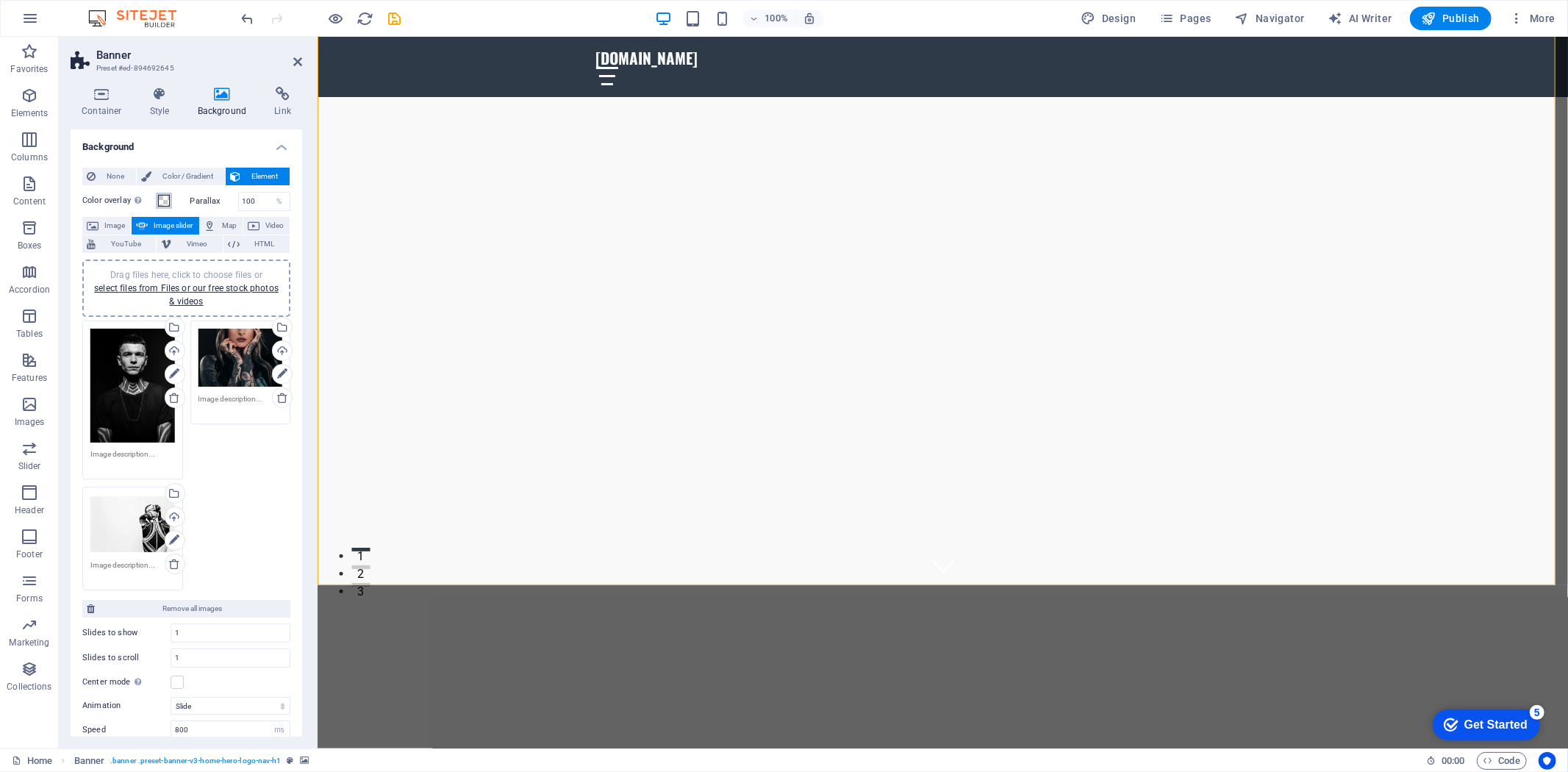
click at [172, 209] on button "Color overlay Places an overlay over the background to colorize it" at bounding box center [164, 200] width 16 height 16
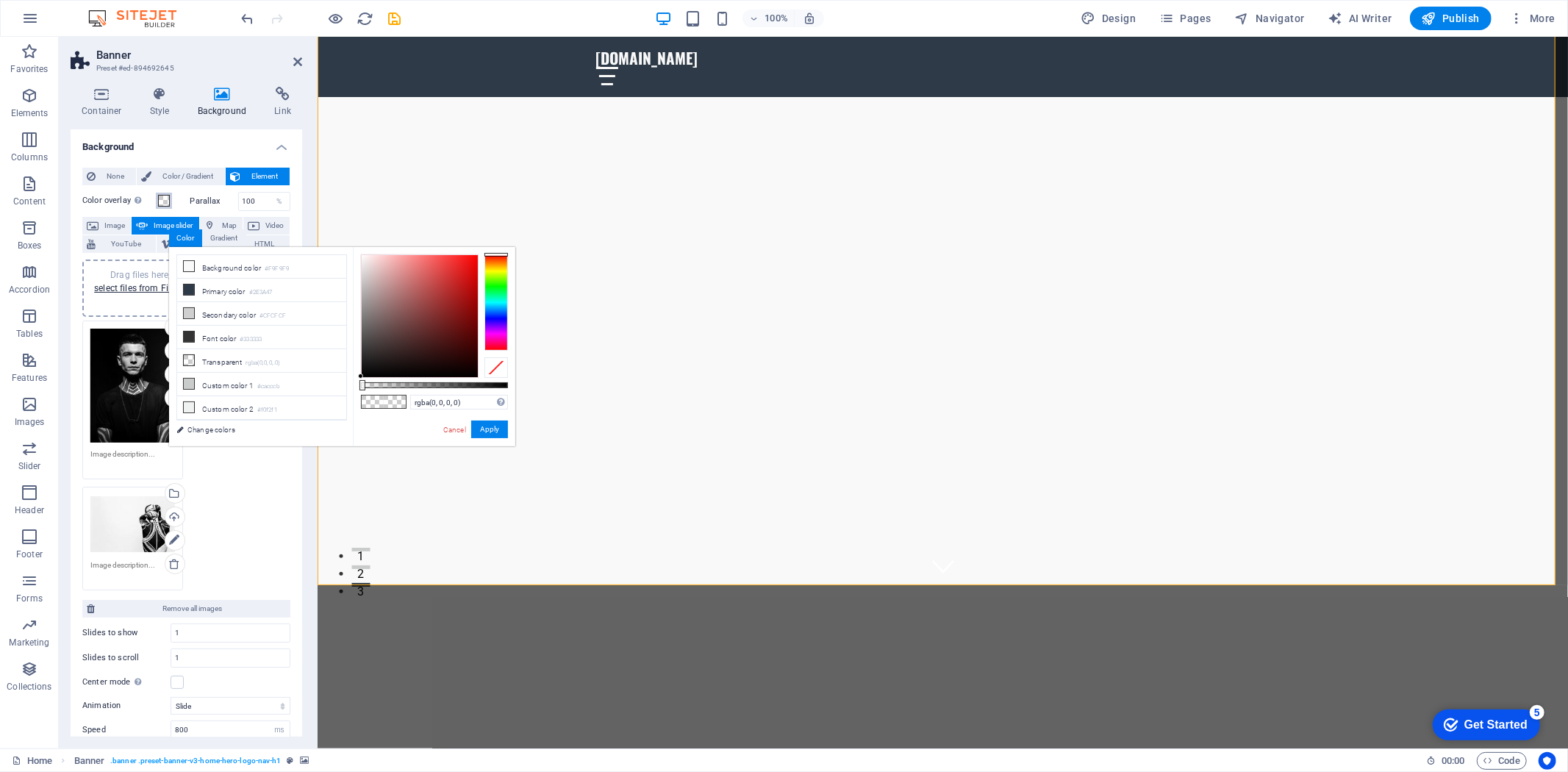
drag, startPoint x: 361, startPoint y: 384, endPoint x: 351, endPoint y: 387, distance: 10.4
click at [351, 387] on div "less Background color #F9F9F9 Primary color #2E3A47 Secondary color #CFCFCF Fon…" at bounding box center [342, 346] width 346 height 199
click at [488, 267] on div at bounding box center [497, 302] width 24 height 95
click at [495, 281] on div at bounding box center [497, 302] width 24 height 95
type input "rgba(0, 0, 0, 0)"
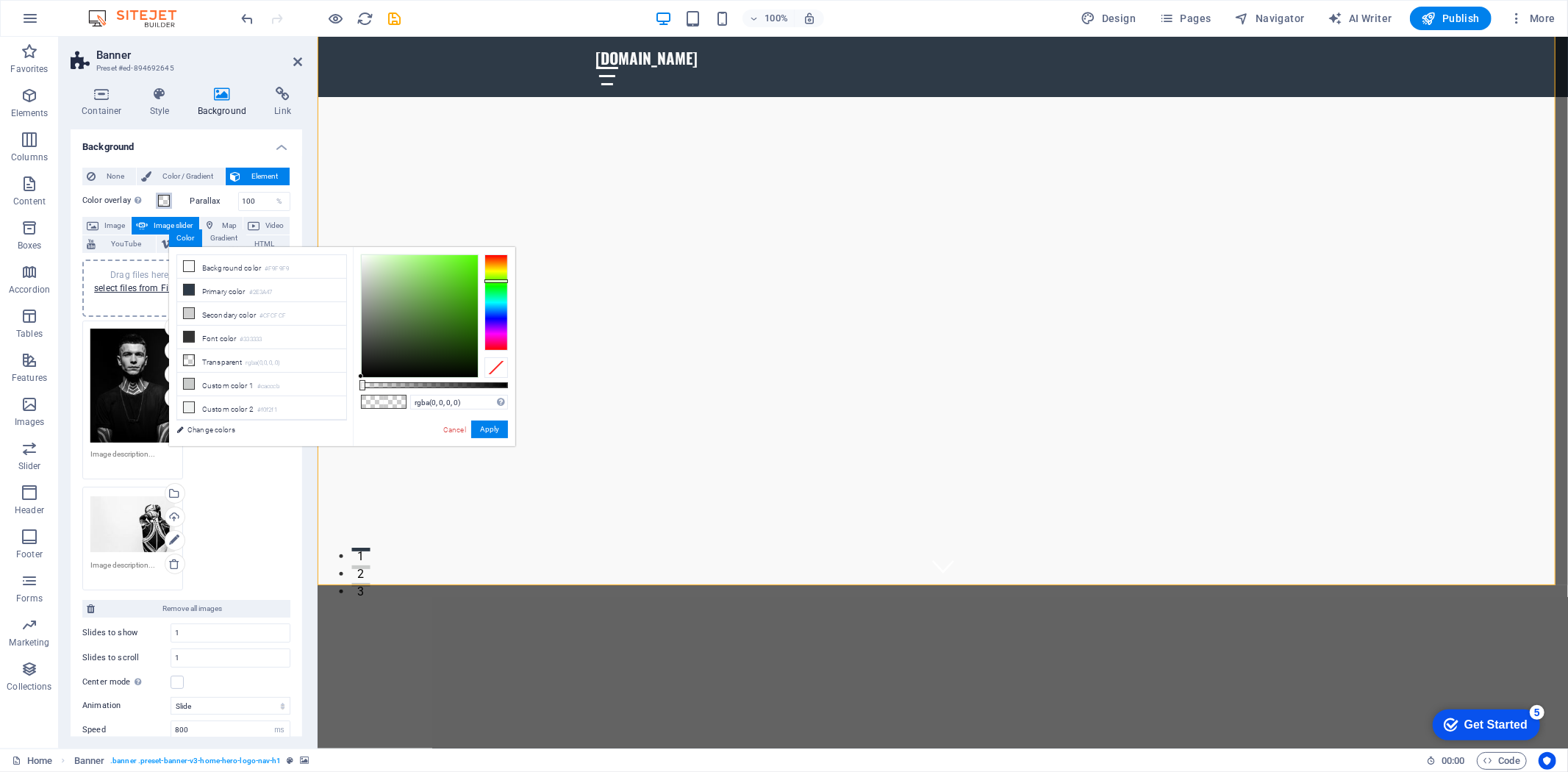
click at [357, 388] on div "rgba(0, 0, 0, 0) Supported formats #0852ed rgb(8, 82, 237) rgba(8, 82, 237, 90%…" at bounding box center [434, 453] width 163 height 412
click at [442, 433] on link "Cancel" at bounding box center [454, 429] width 26 height 11
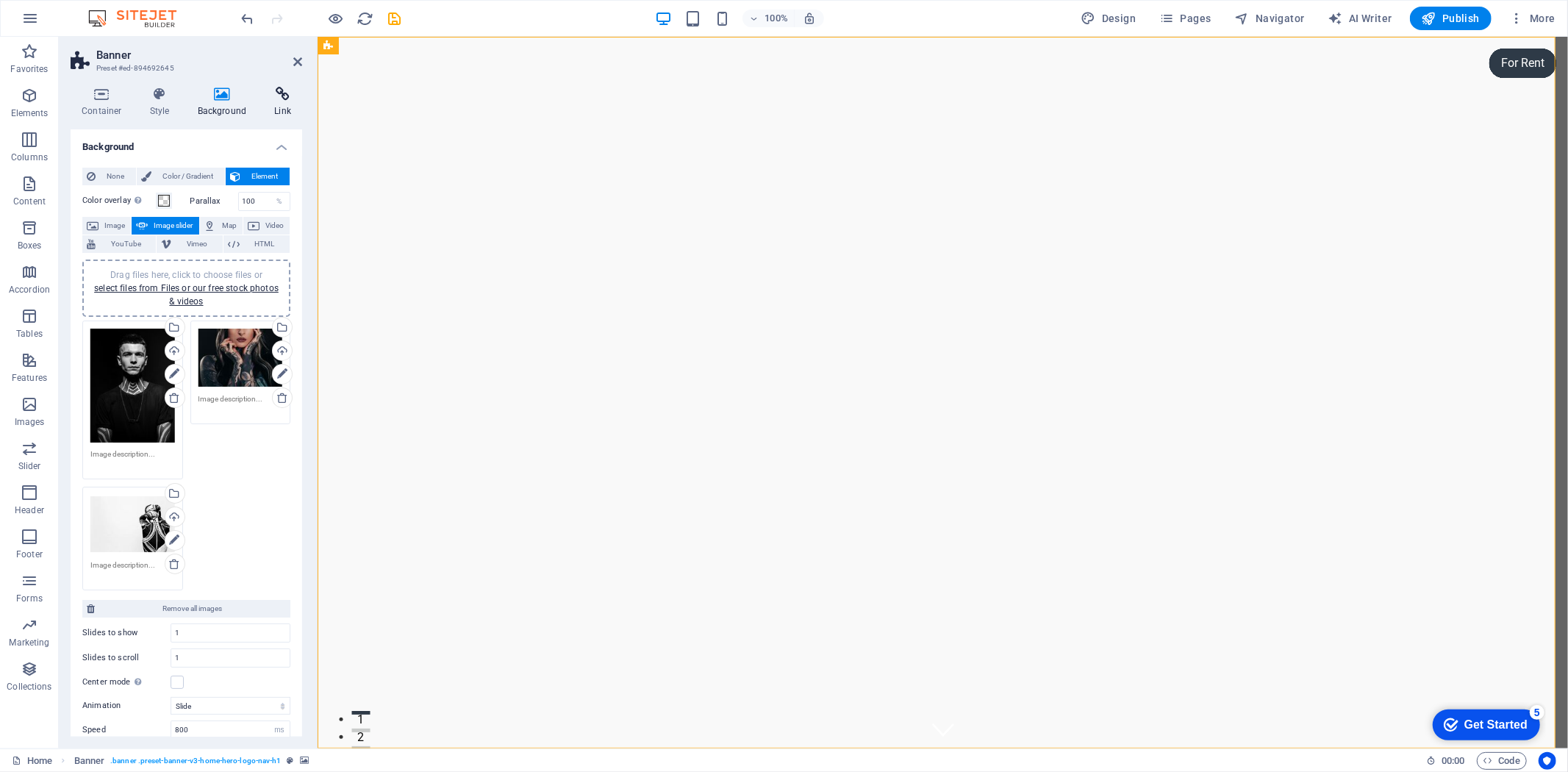
click at [284, 103] on h4 "Link" at bounding box center [282, 102] width 39 height 31
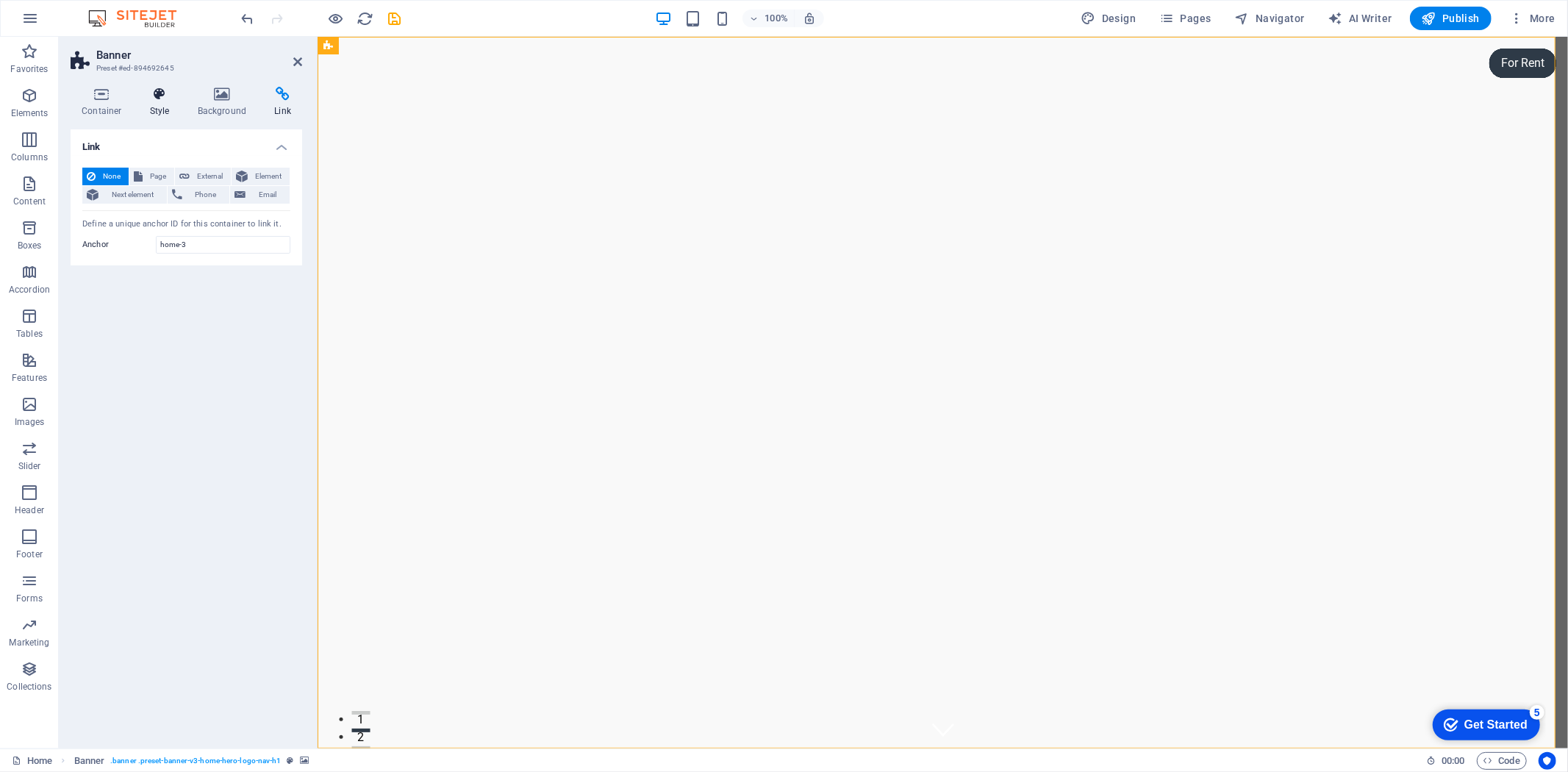
click at [148, 91] on icon at bounding box center [160, 94] width 42 height 14
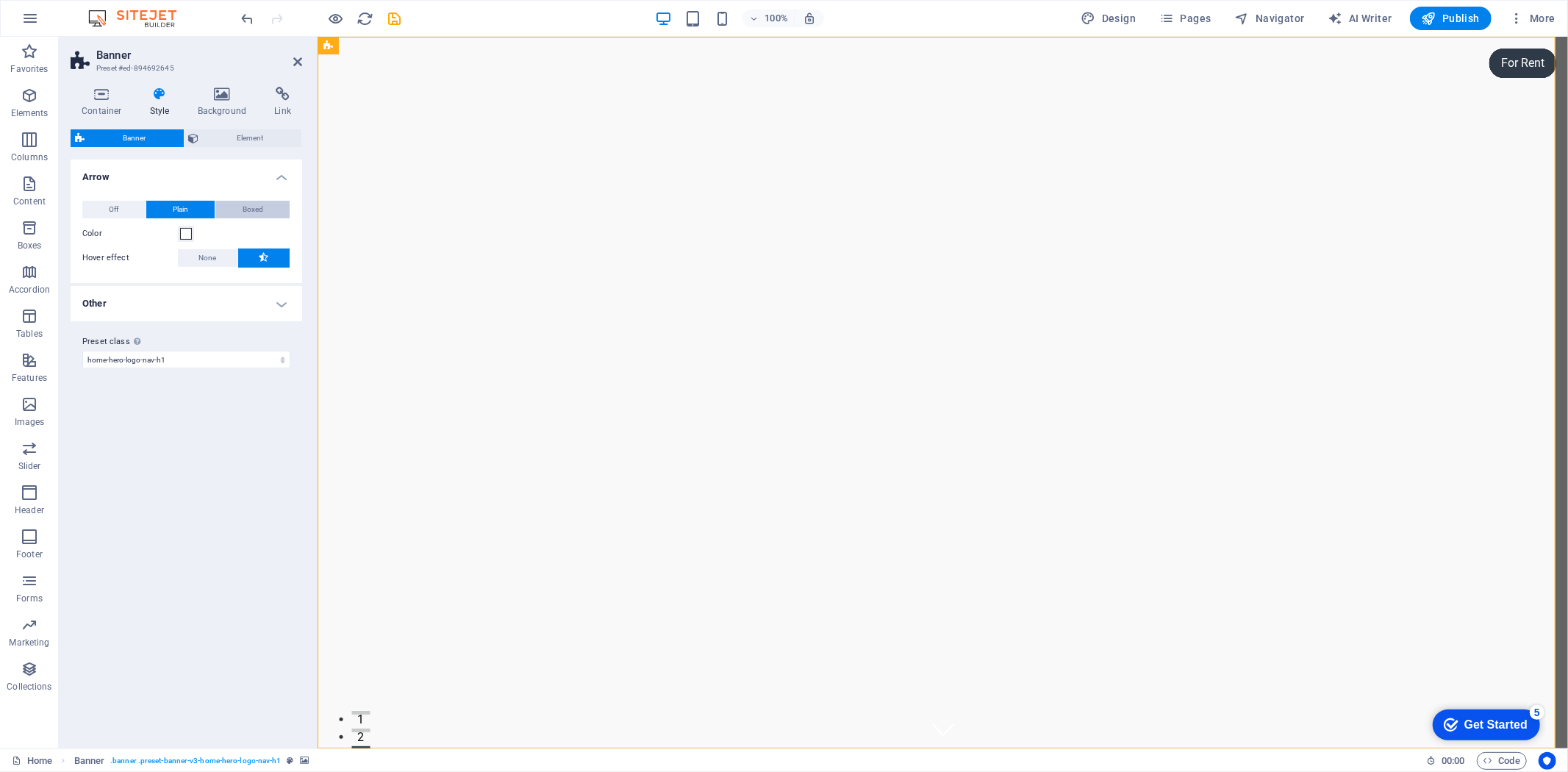
click at [246, 208] on span "Boxed" at bounding box center [253, 209] width 20 height 18
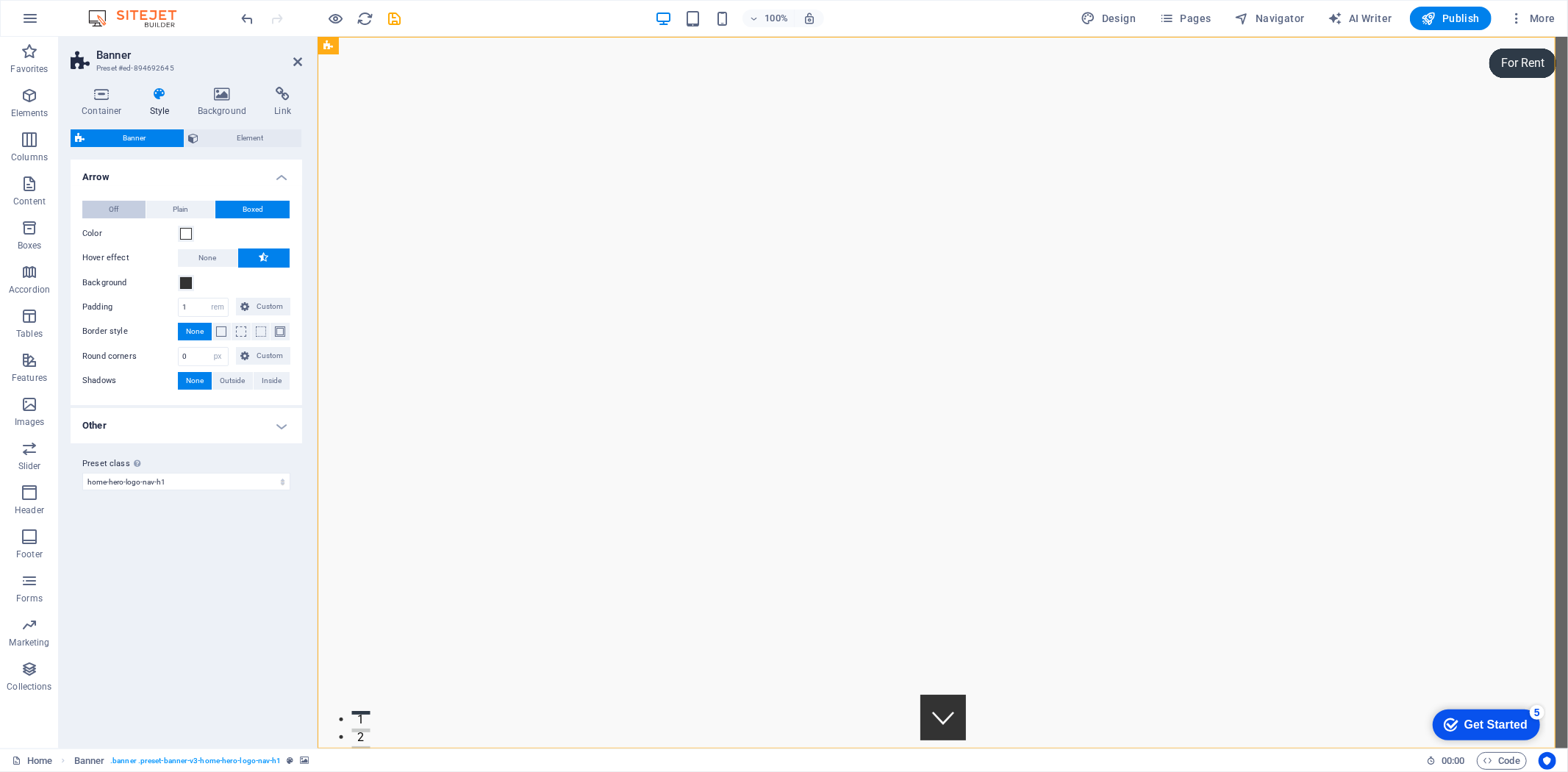
click at [122, 210] on button "Off" at bounding box center [114, 209] width 63 height 18
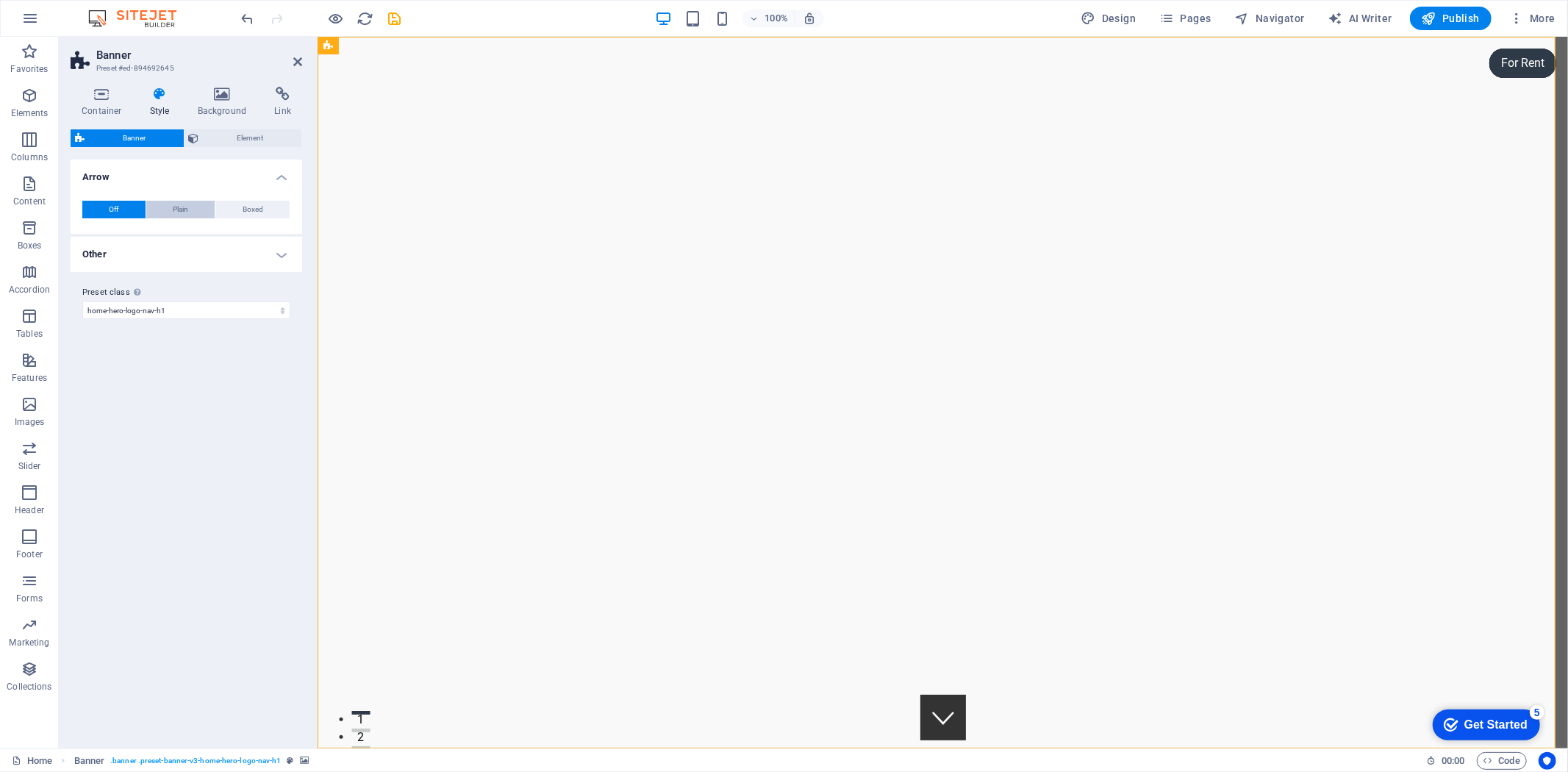
click at [175, 212] on span "Plain" at bounding box center [180, 209] width 15 height 18
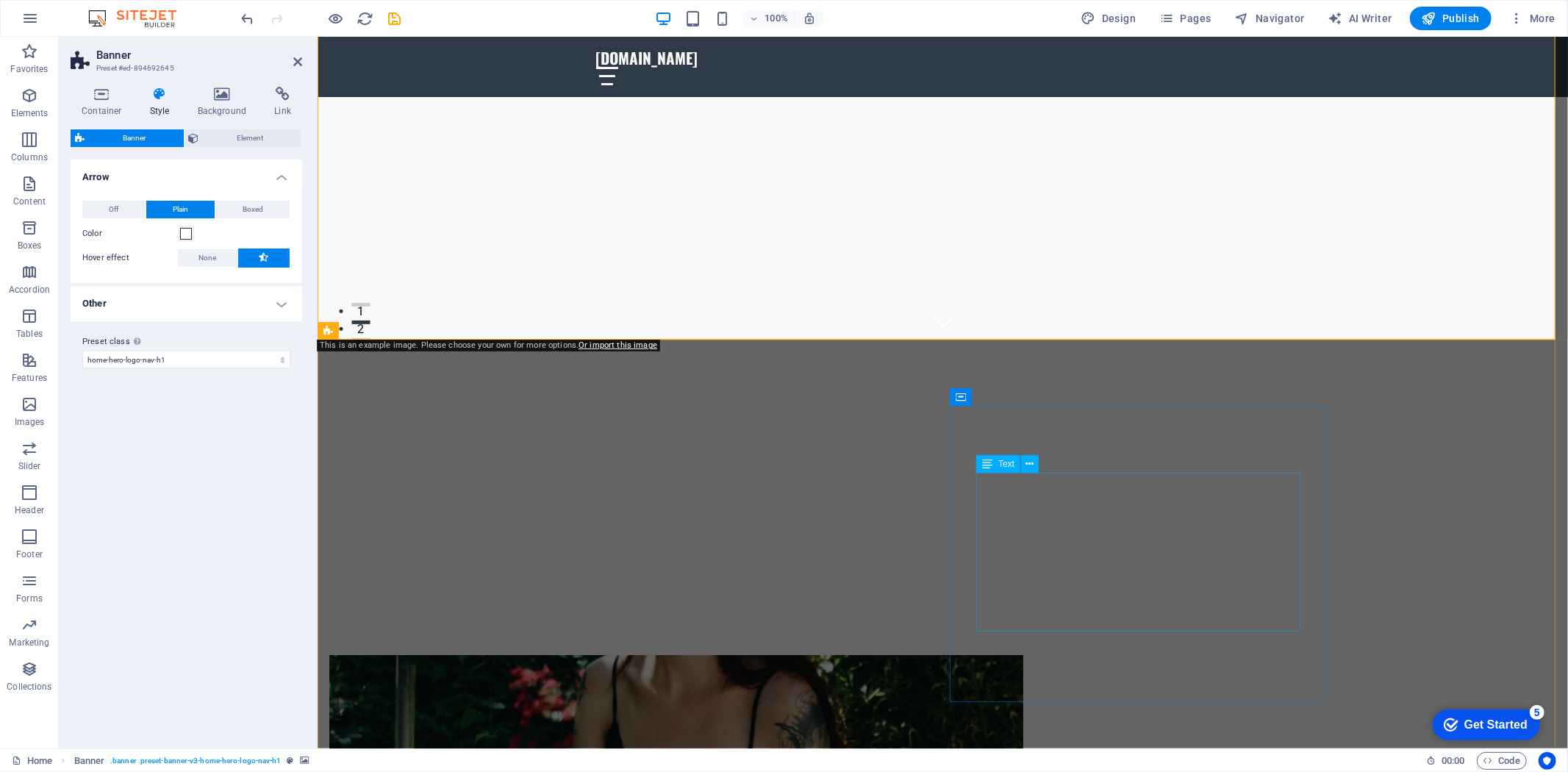
scroll to position [164, 0]
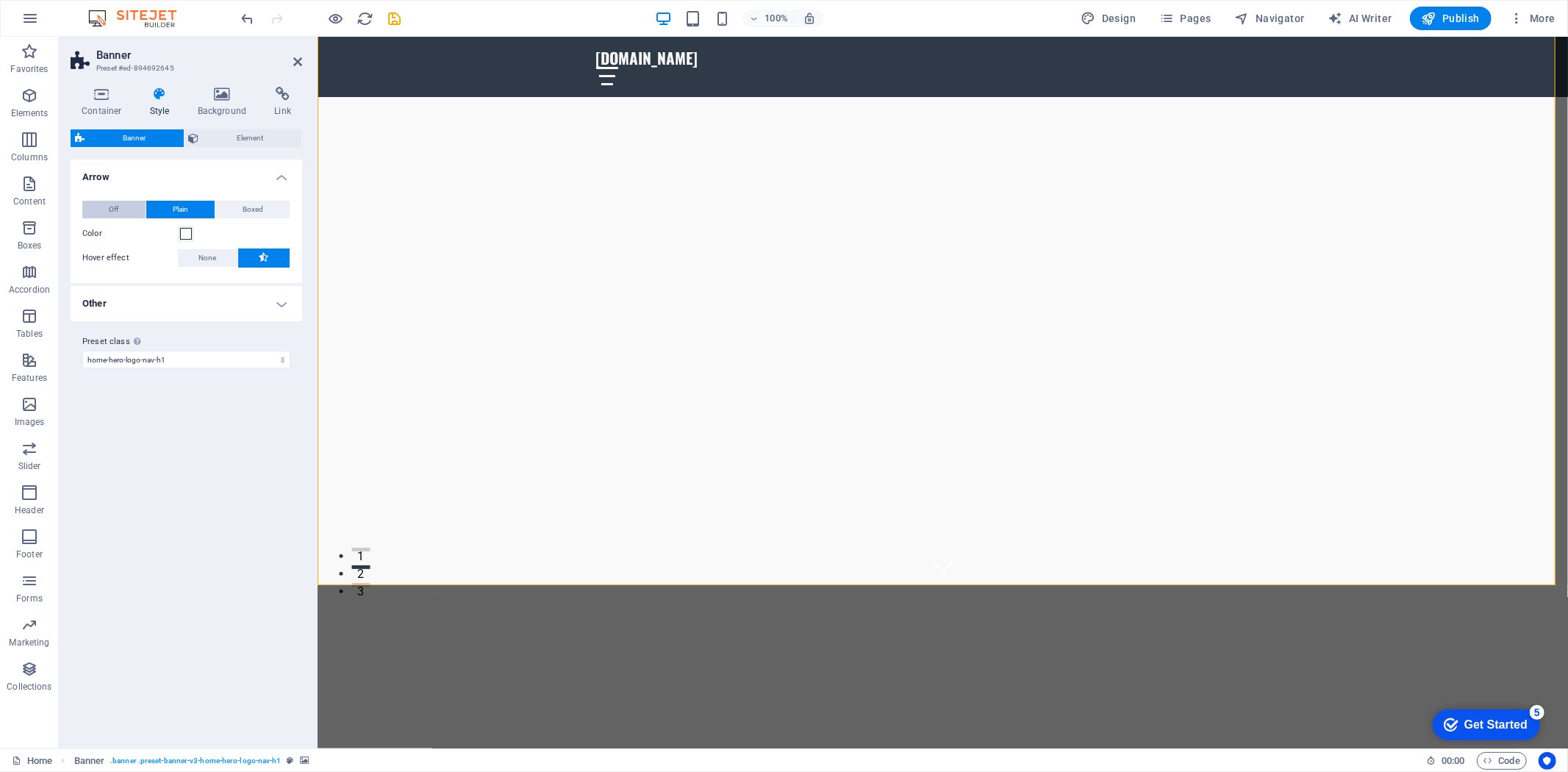
click at [121, 213] on button "Off" at bounding box center [114, 209] width 63 height 18
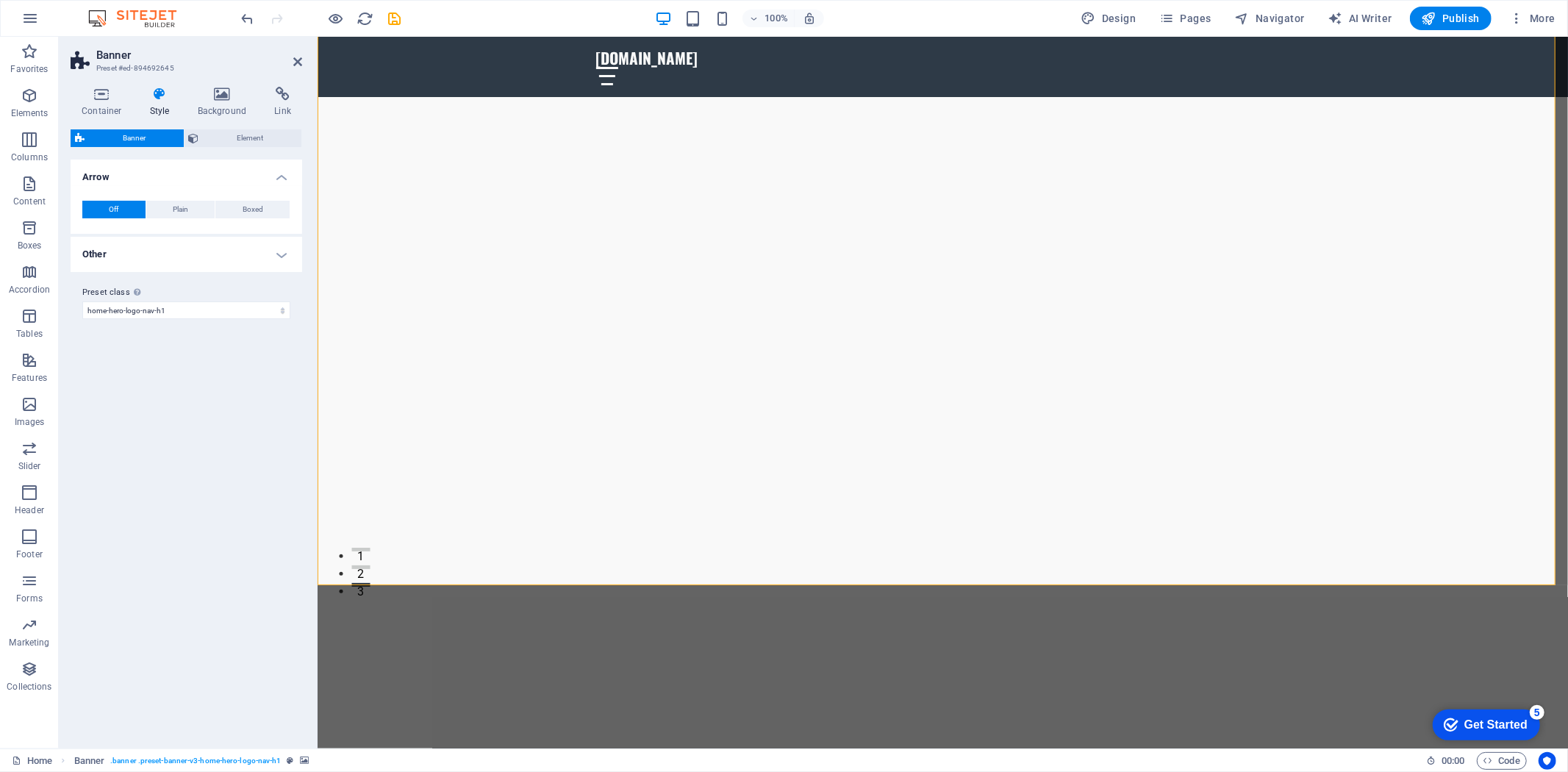
scroll to position [0, 0]
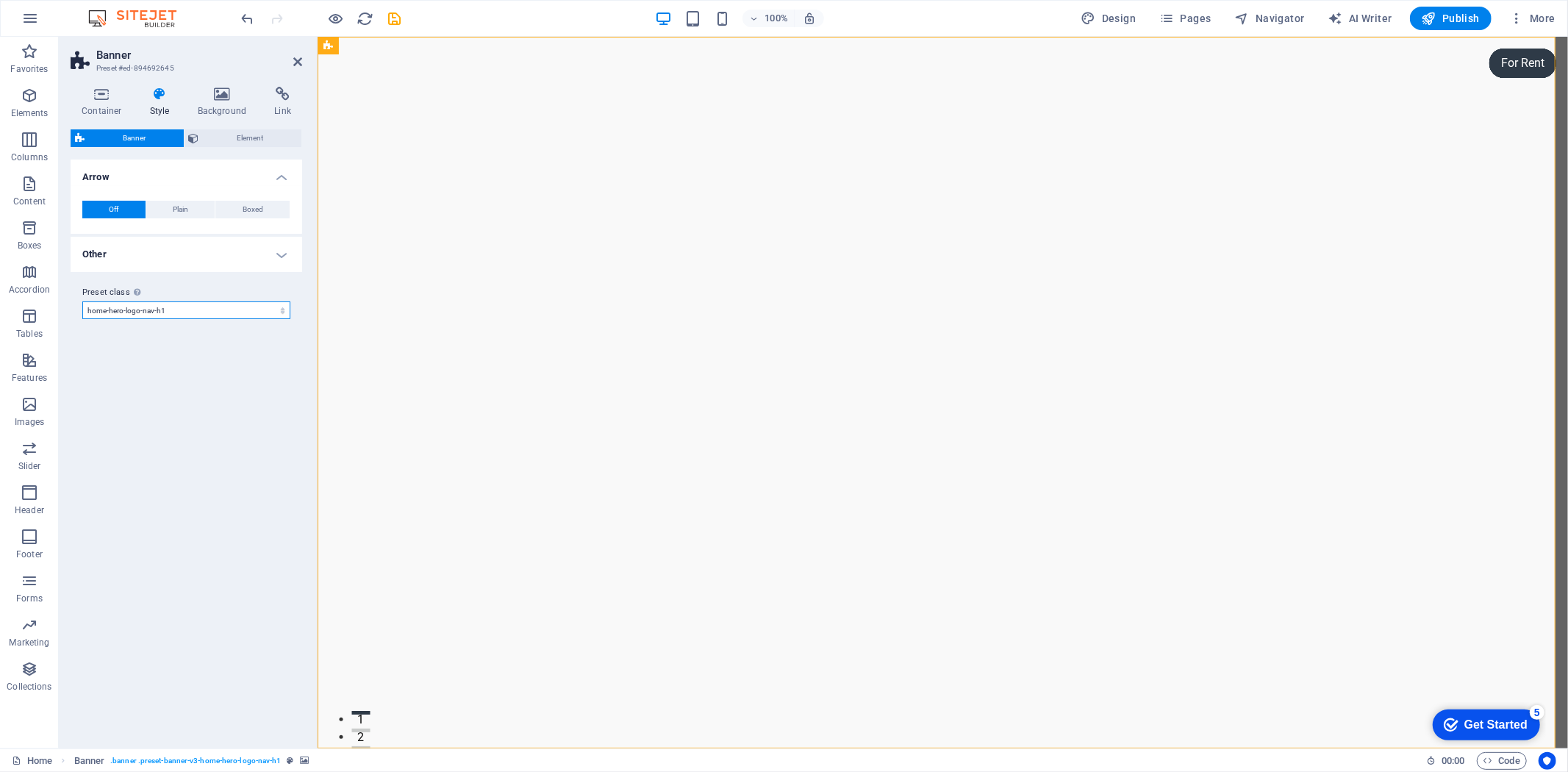
click at [223, 319] on select "default home-hero-logo-nav-h1-slogan home-hero-logo-nav-h1 home-logo-nav-h1-ima…" at bounding box center [186, 310] width 208 height 18
click at [188, 209] on span "Plain" at bounding box center [180, 209] width 15 height 18
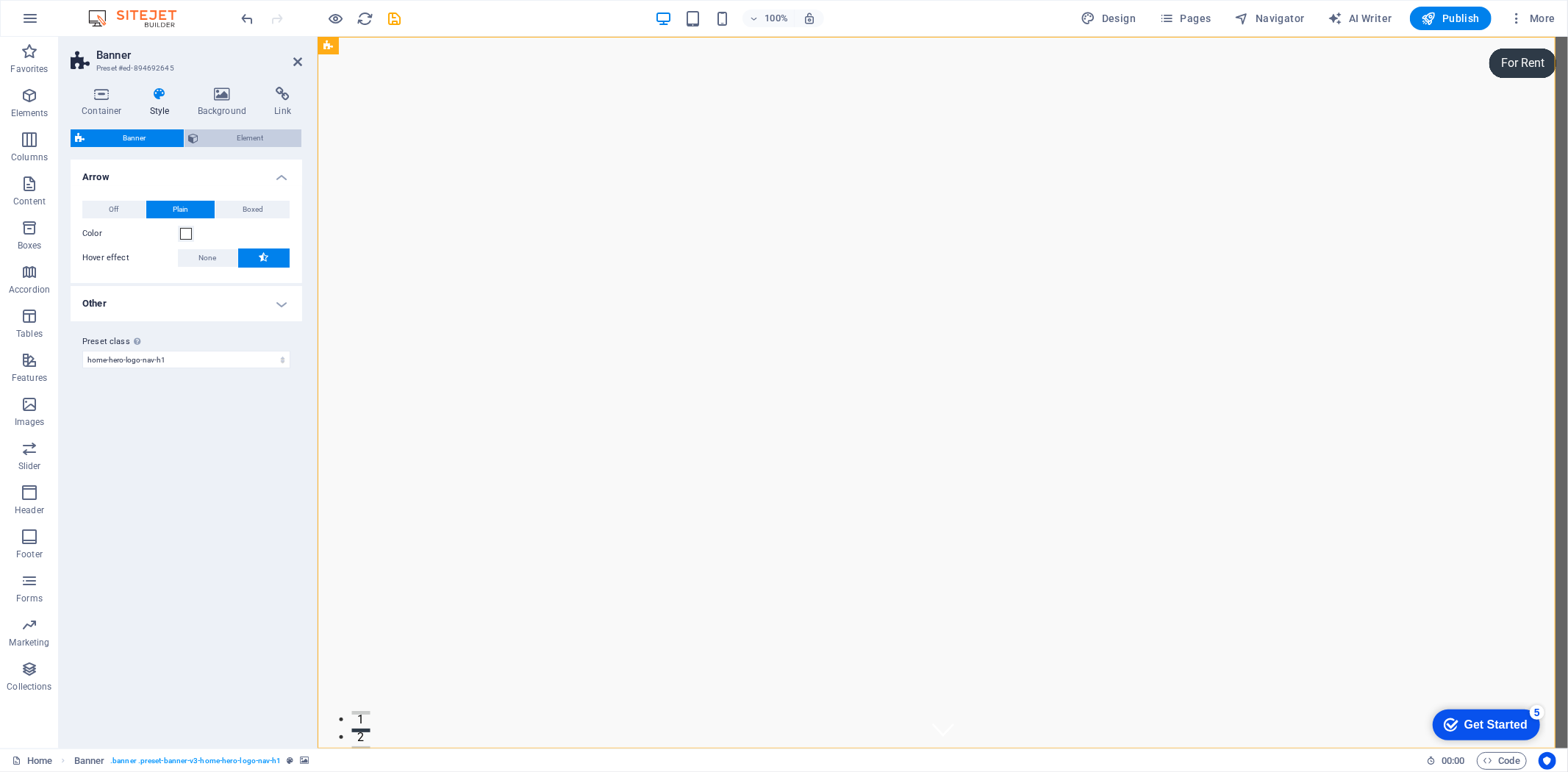
click at [229, 137] on span "Element" at bounding box center [251, 137] width 94 height 18
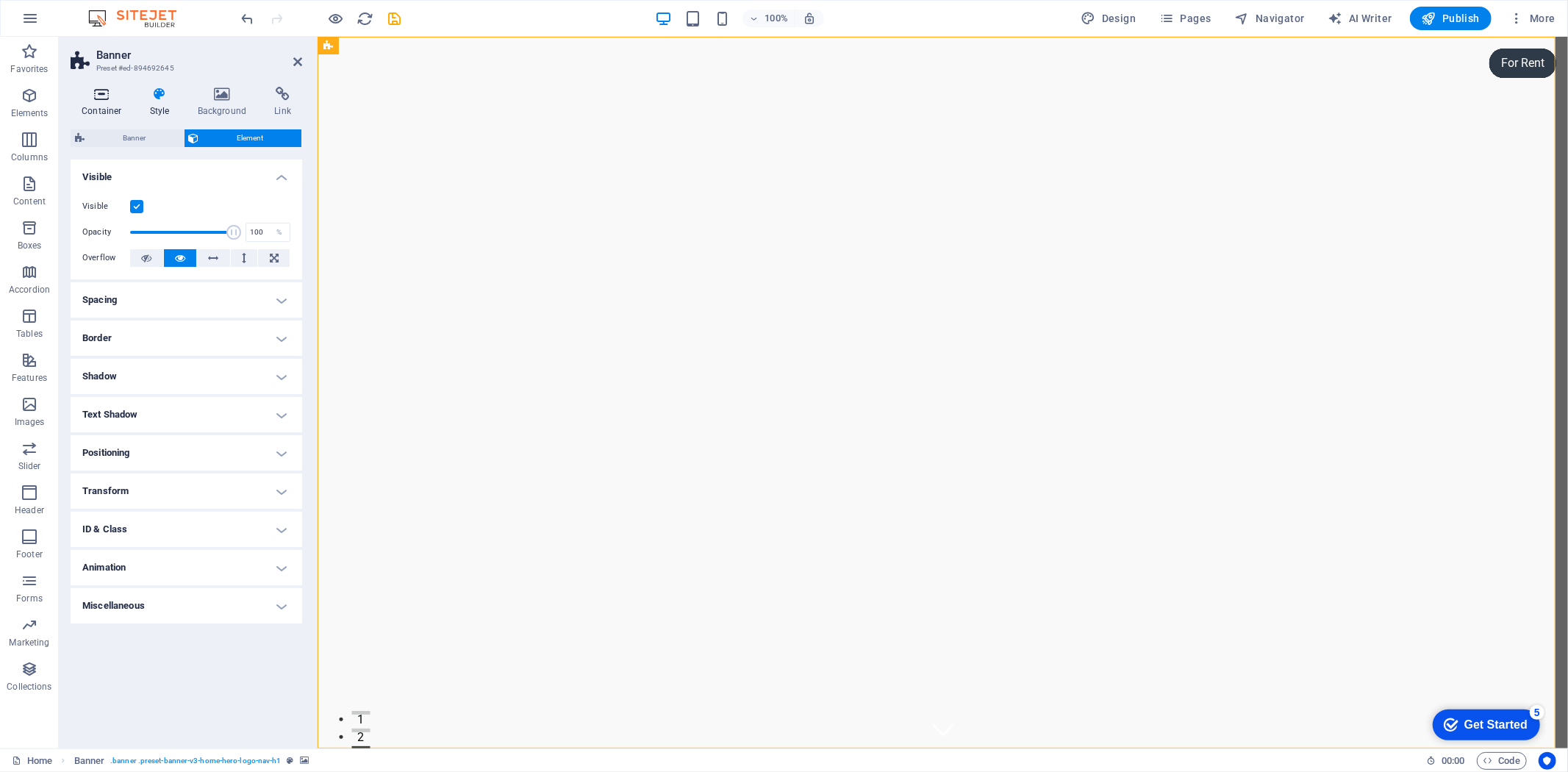
click at [116, 103] on h4 "Container" at bounding box center [105, 102] width 68 height 31
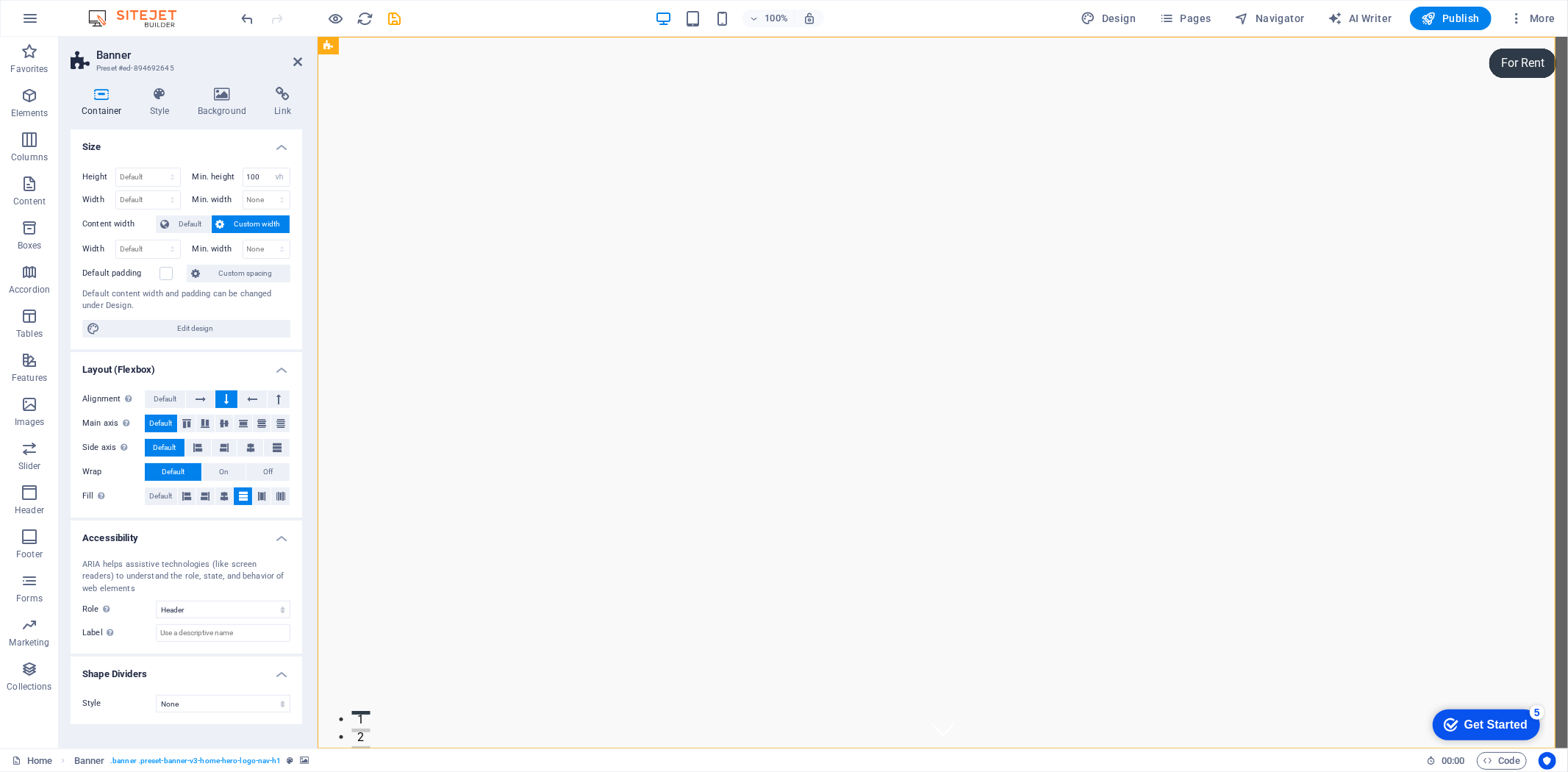
scroll to position [12, 0]
click at [222, 618] on select "None Alert Article Banner Comment Complementary Dialog Footer Header Marquee Pr…" at bounding box center [223, 608] width 135 height 18
click at [201, 712] on select "None Triangle Square Diagonal Polygon 1 Polygon 2 Zigzag Multiple Zigzags Waves…" at bounding box center [223, 703] width 135 height 18
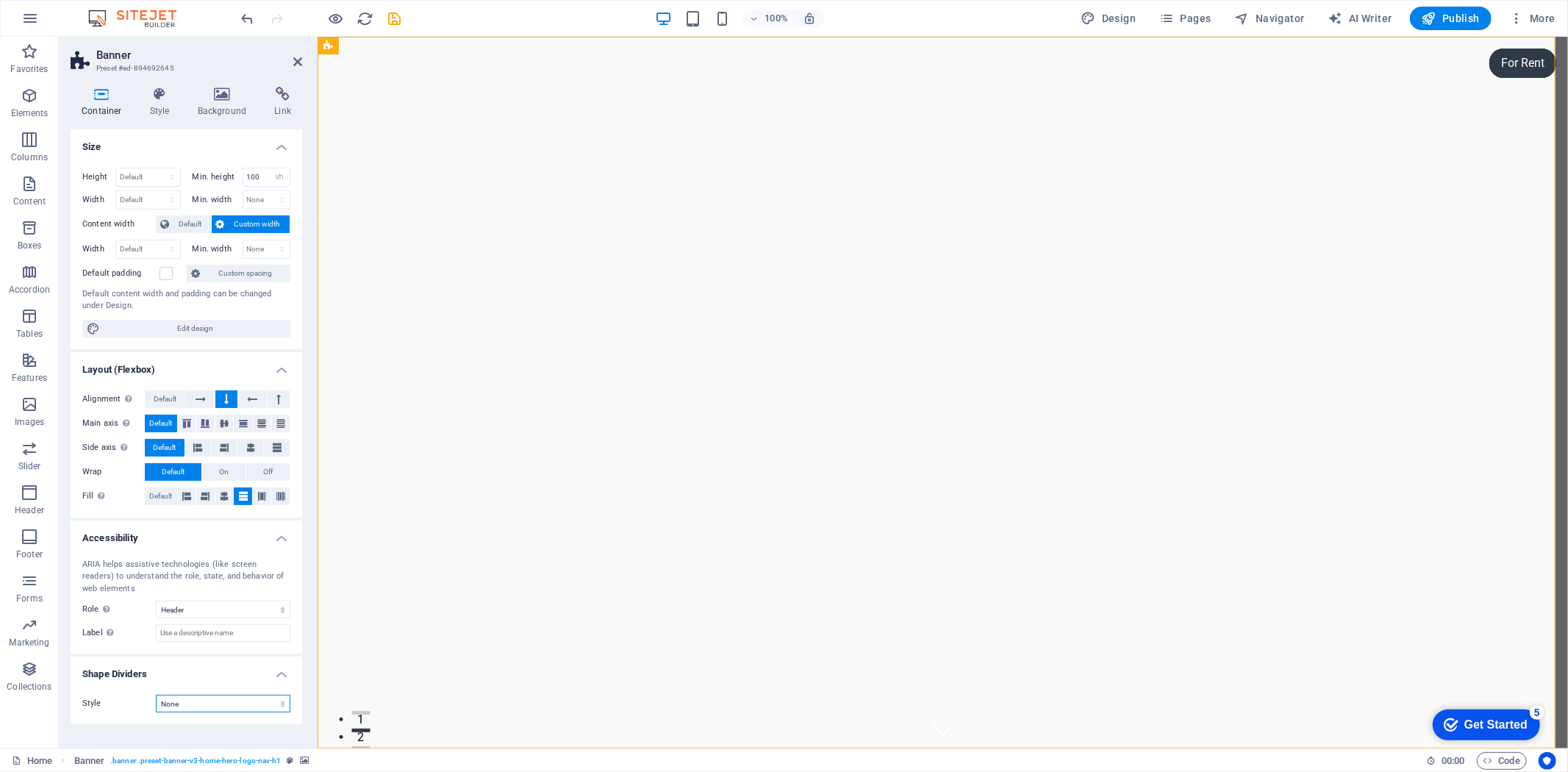
scroll to position [0, 0]
click at [226, 94] on icon at bounding box center [222, 94] width 72 height 14
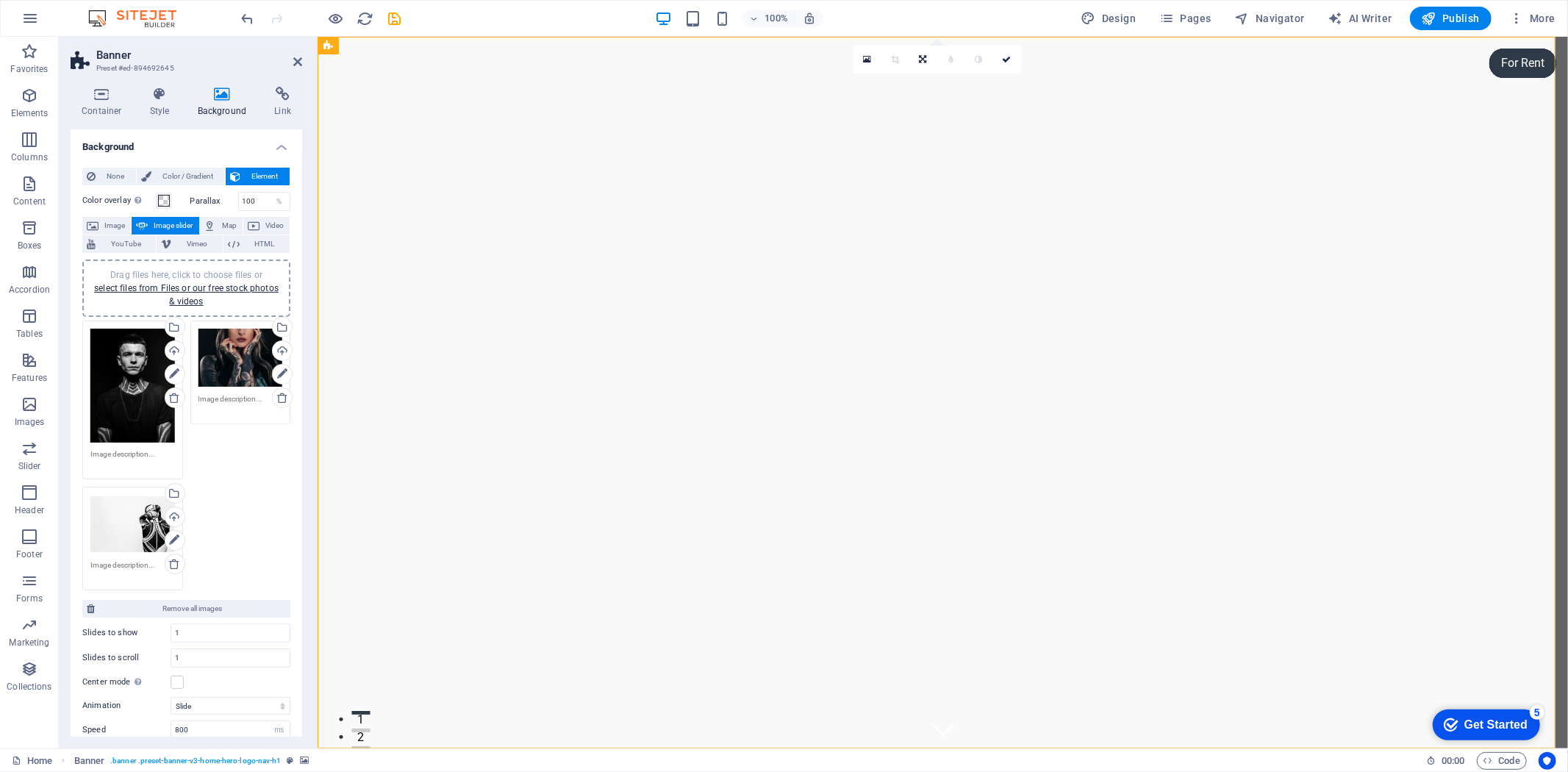
scroll to position [253, 0]
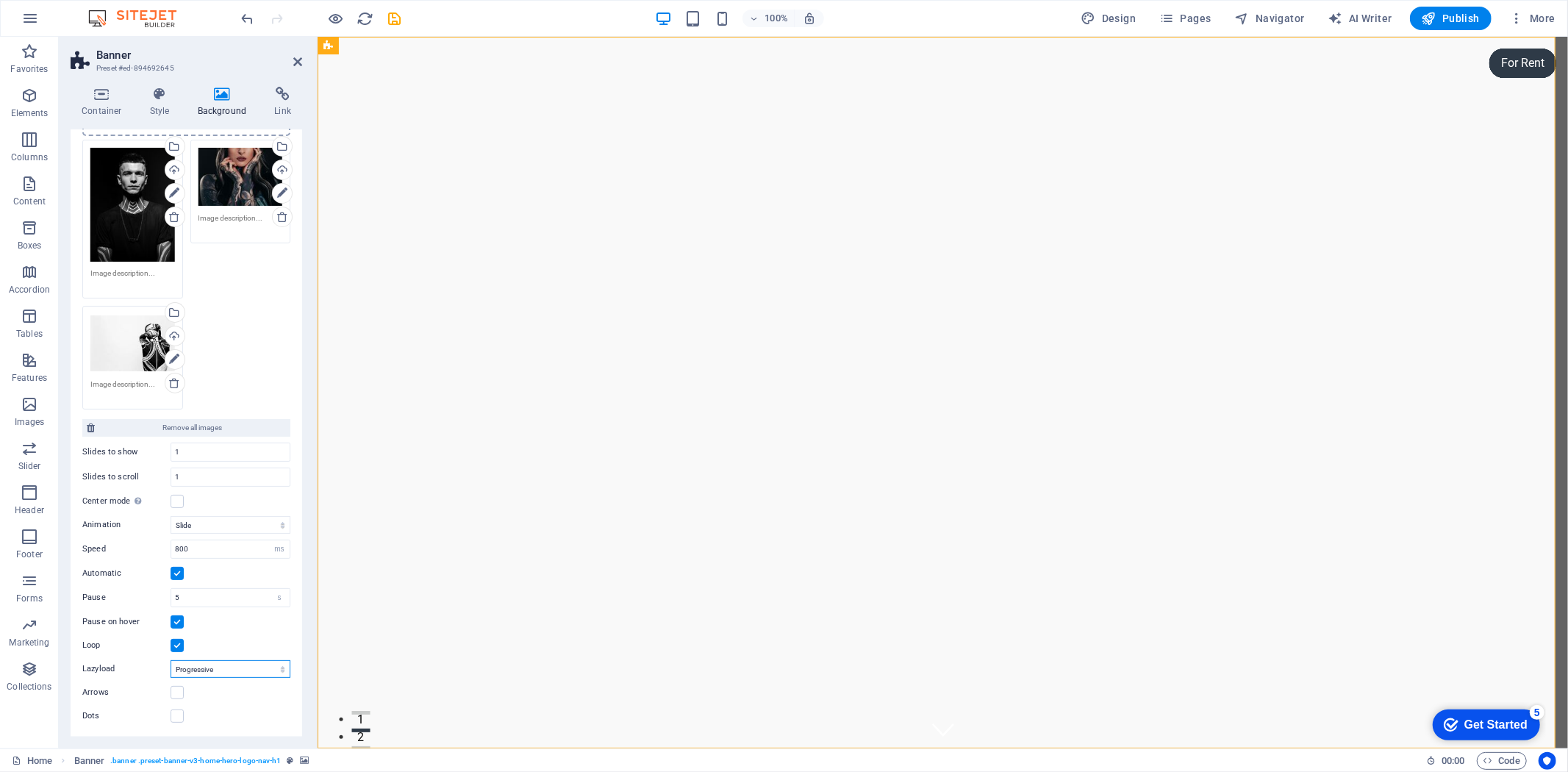
click at [233, 664] on select "Off On demand Progressive" at bounding box center [230, 668] width 120 height 18
select select "ondemand"
click at [170, 660] on select "Off On demand Progressive" at bounding box center [230, 668] width 120 height 18
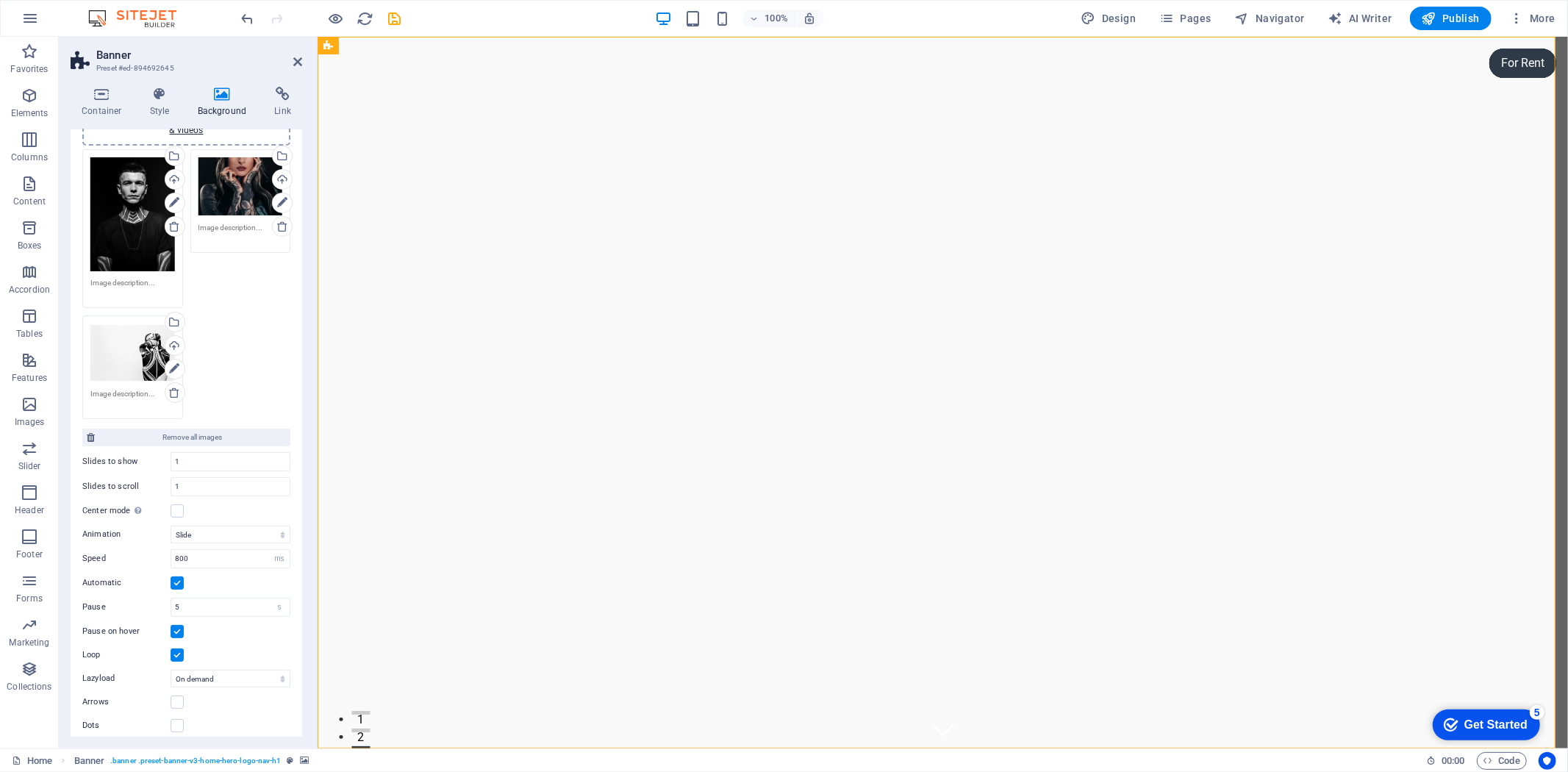
scroll to position [0, 0]
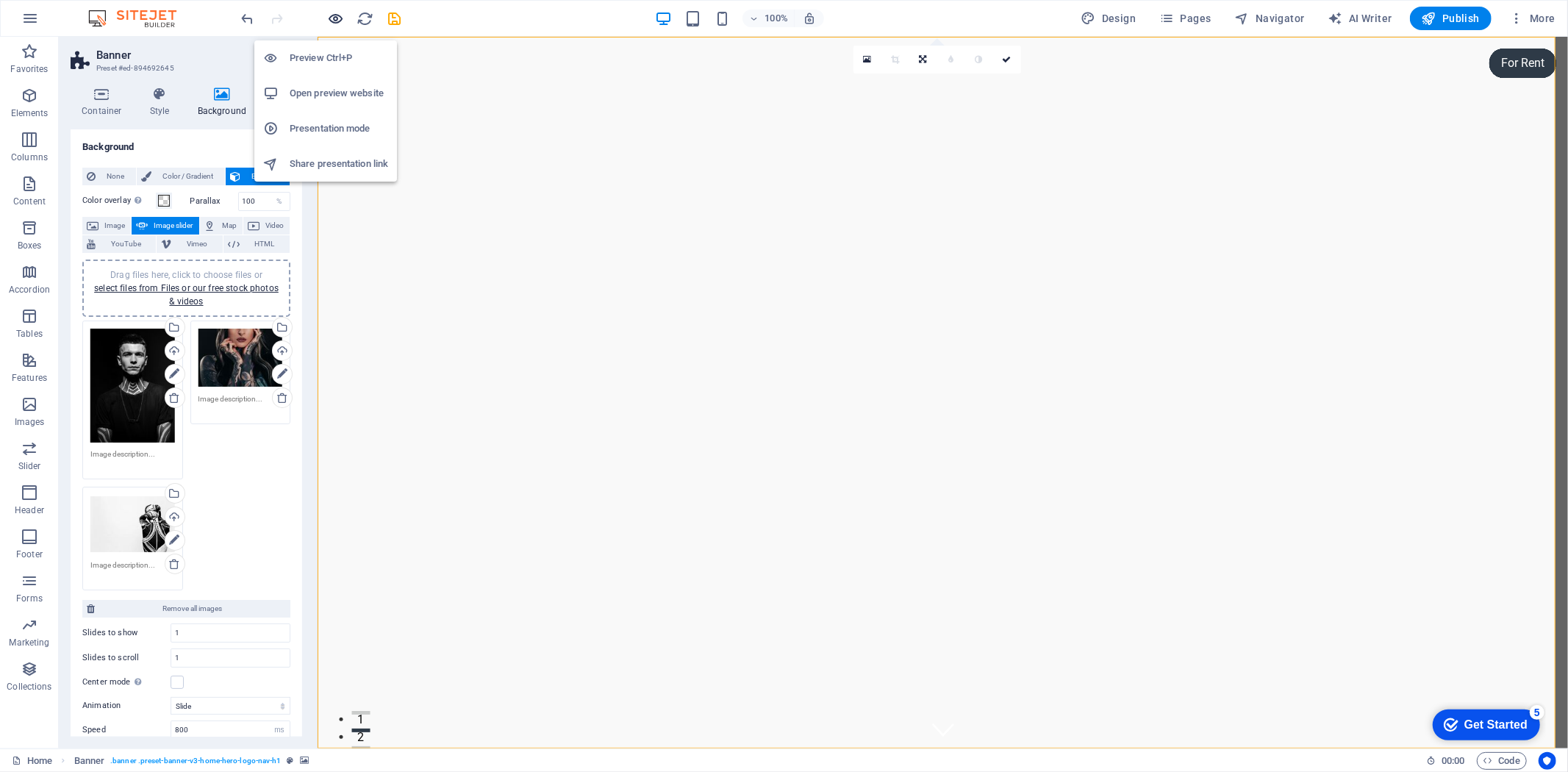
click at [340, 15] on icon "button" at bounding box center [336, 19] width 17 height 17
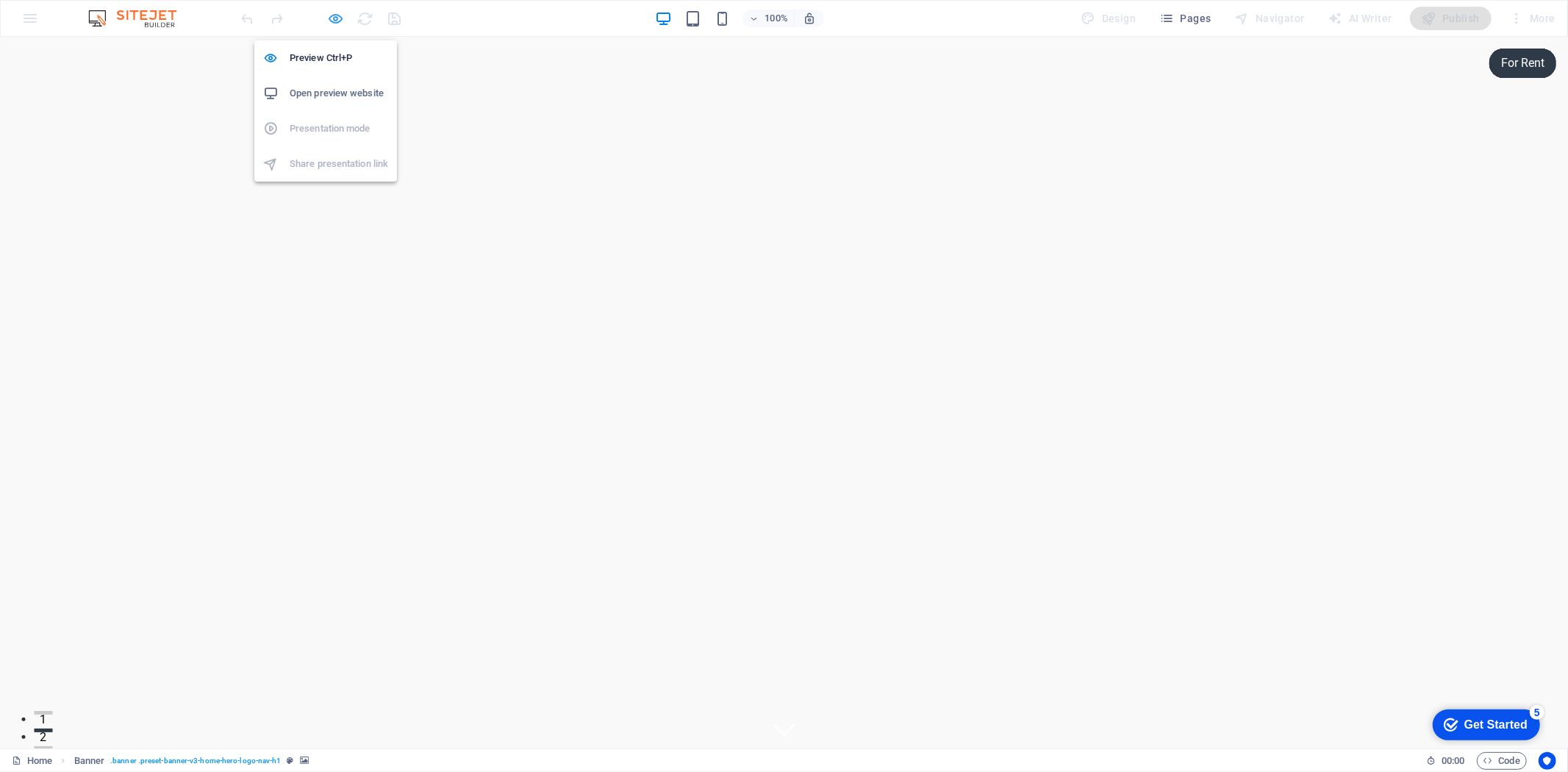
click at [340, 15] on icon "button" at bounding box center [336, 19] width 17 height 17
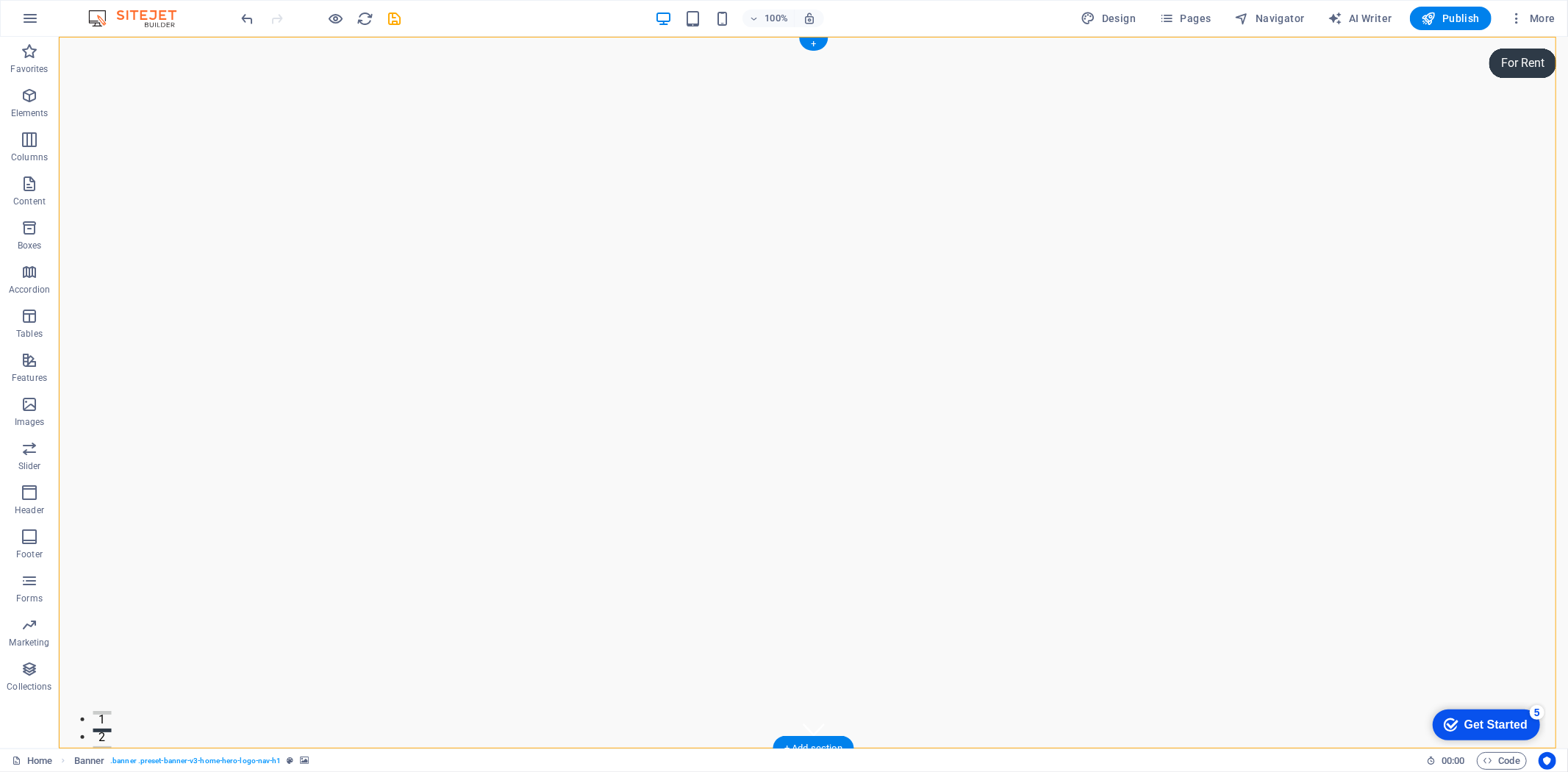
select select "ms"
select select "s"
select select "ondemand"
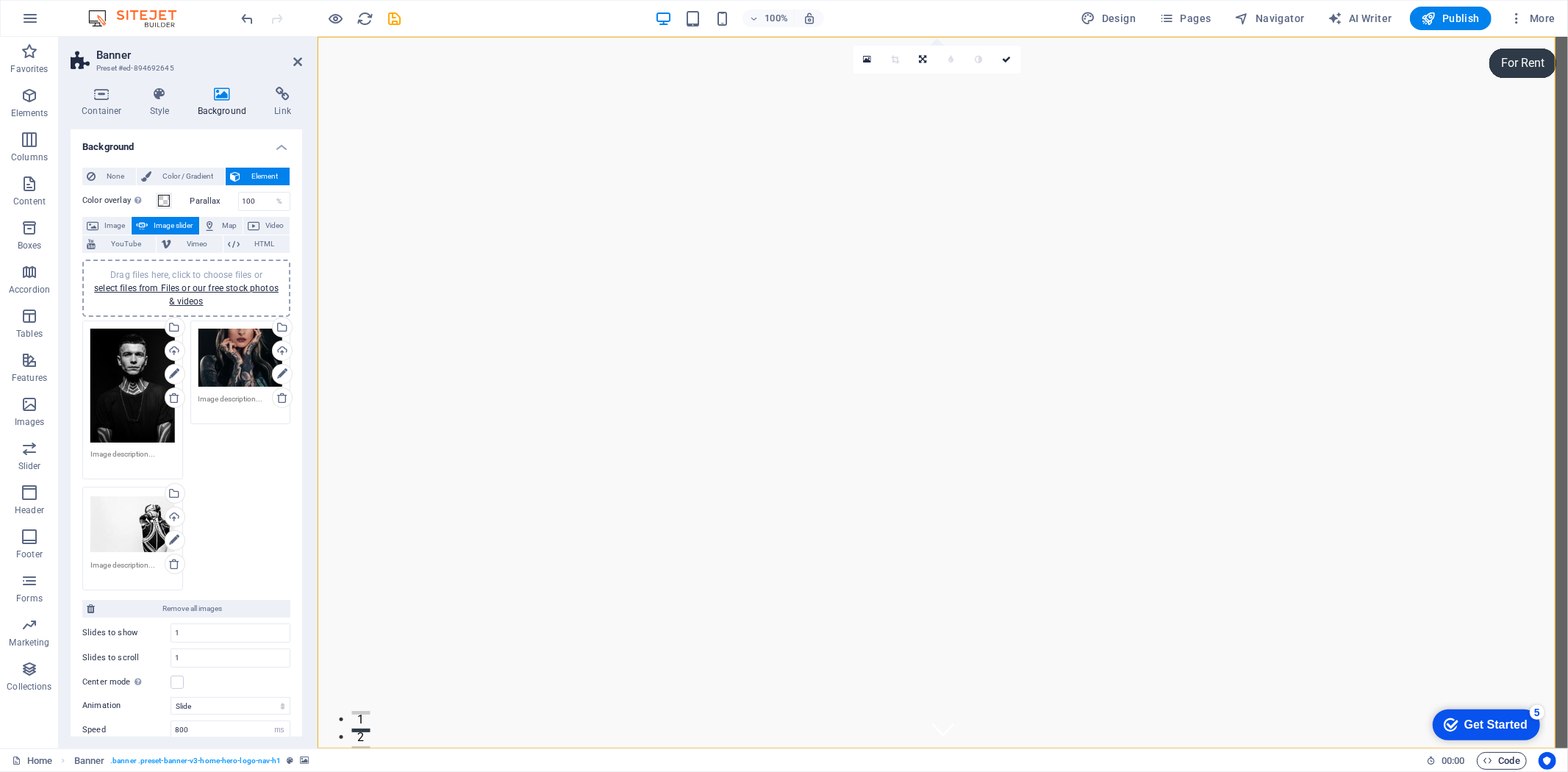
click at [1507, 755] on span "Code" at bounding box center [1502, 760] width 37 height 18
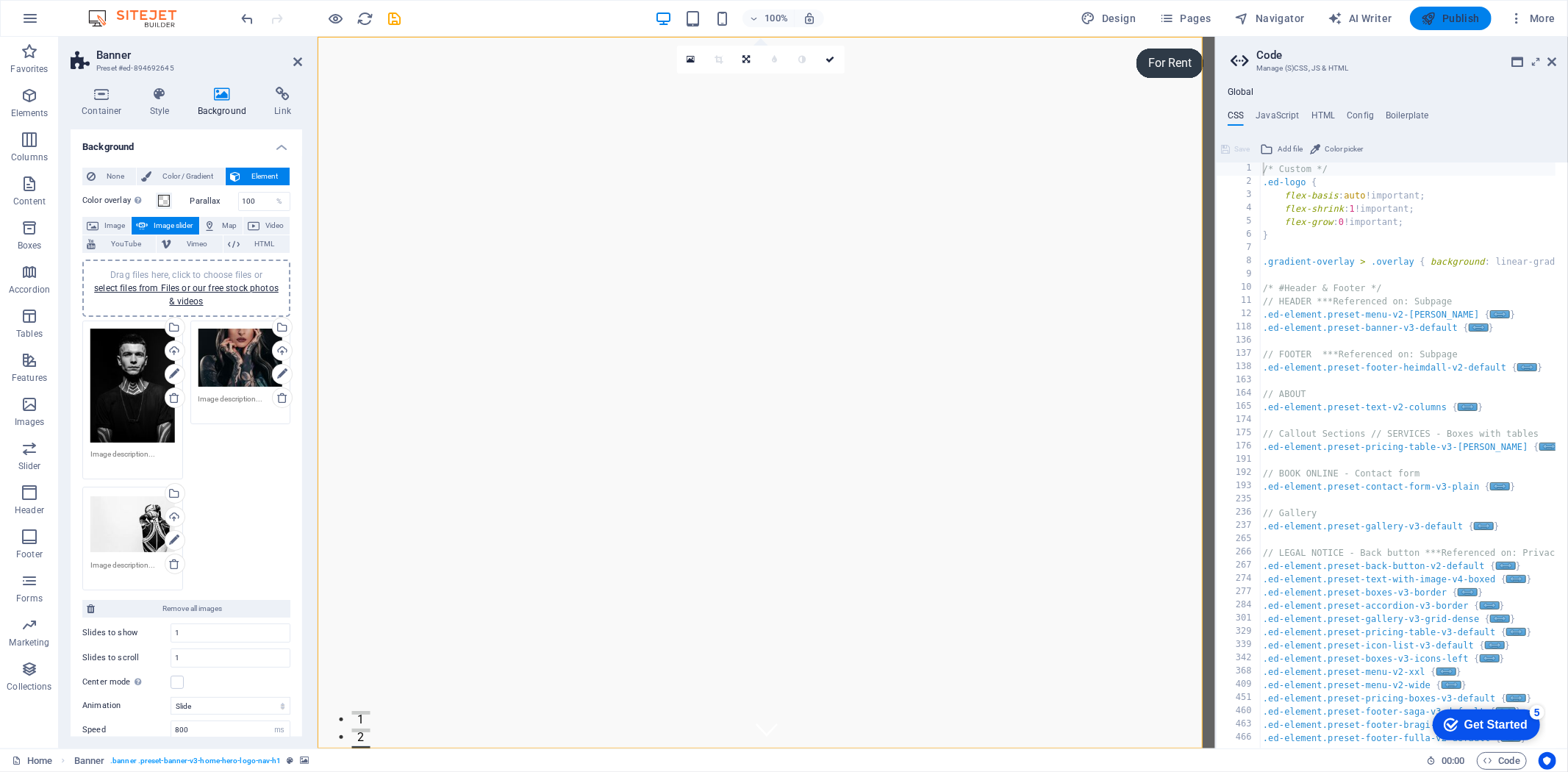
click at [1421, 19] on icon "button" at bounding box center [1428, 18] width 14 height 14
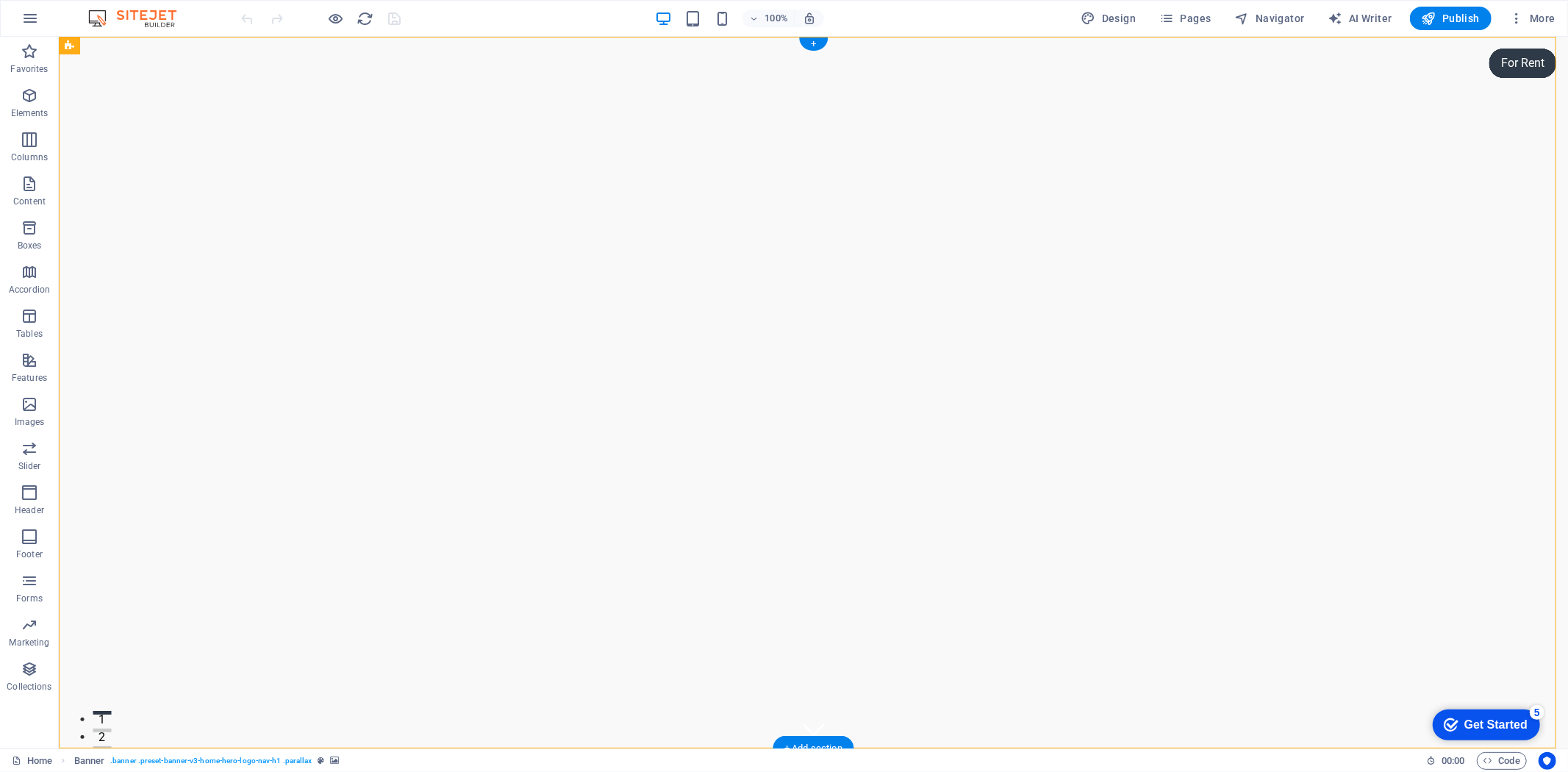
select select "vh"
select select "header"
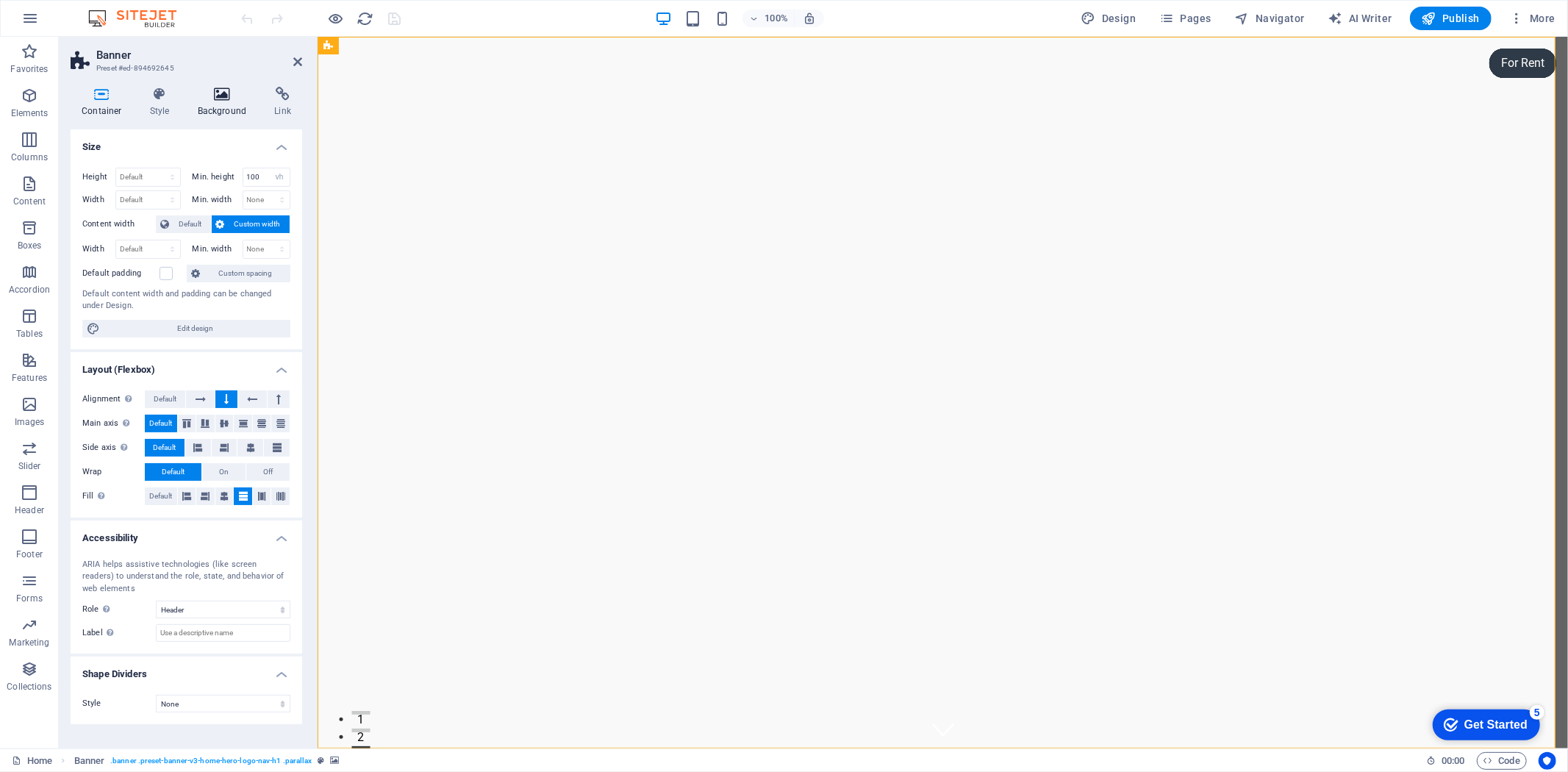
click at [233, 105] on h4 "Background" at bounding box center [225, 102] width 78 height 31
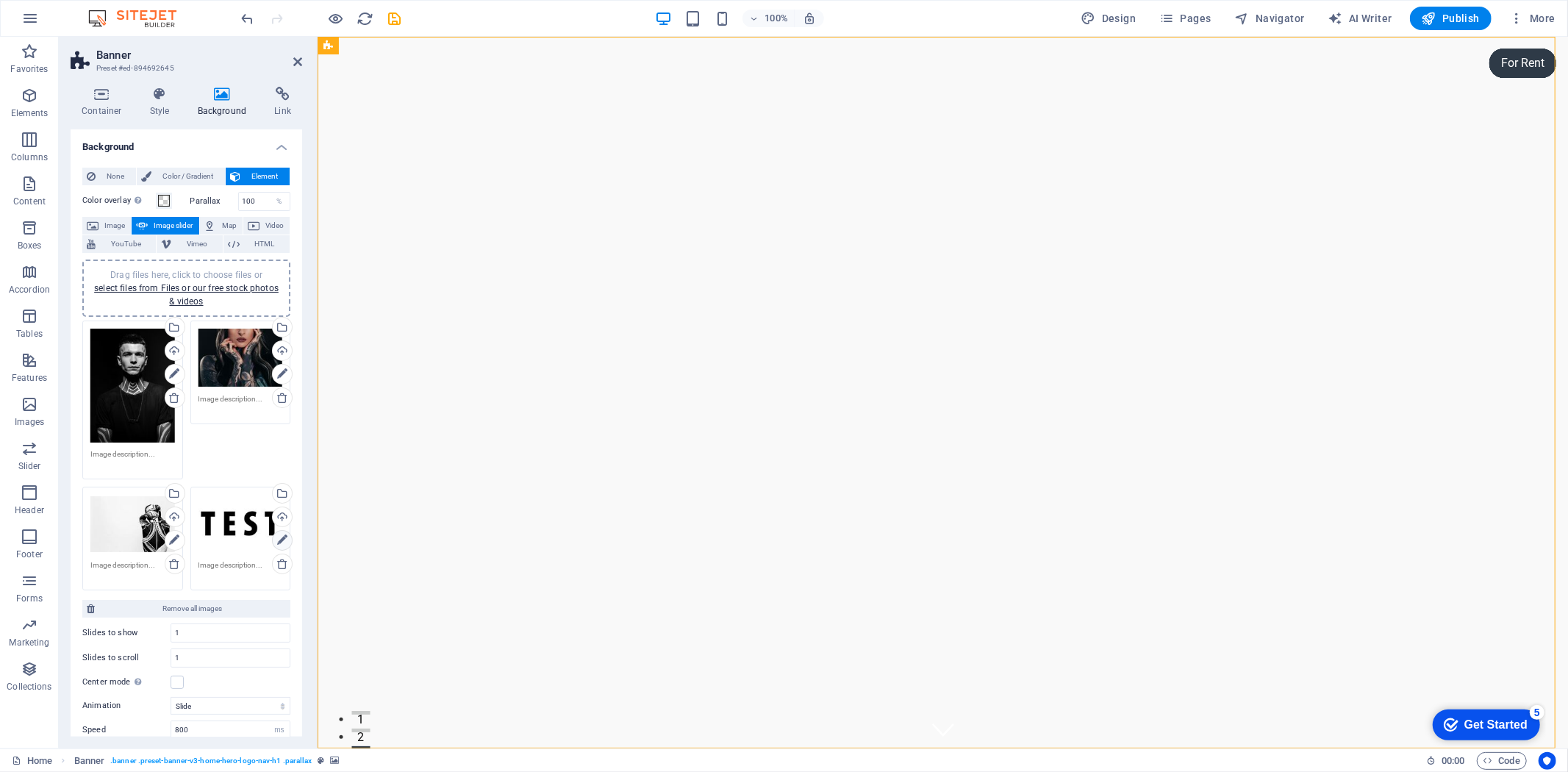
click at [277, 549] on icon at bounding box center [282, 539] width 10 height 18
click at [174, 549] on icon at bounding box center [175, 539] width 10 height 18
click at [277, 549] on icon at bounding box center [282, 539] width 10 height 18
click at [277, 529] on div "Upload" at bounding box center [281, 518] width 22 height 22
click at [334, 19] on icon "button" at bounding box center [336, 19] width 17 height 17
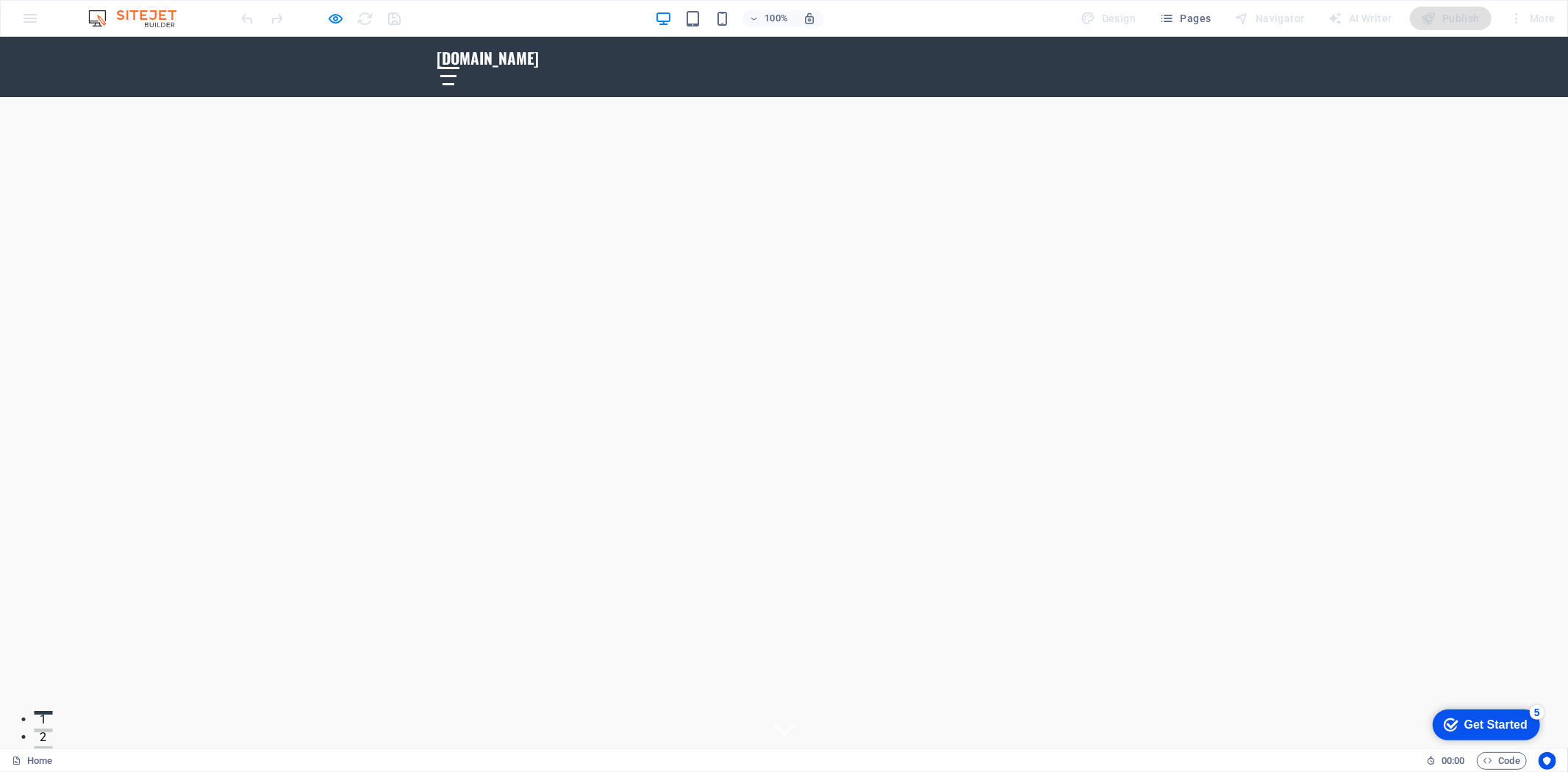
scroll to position [571, 0]
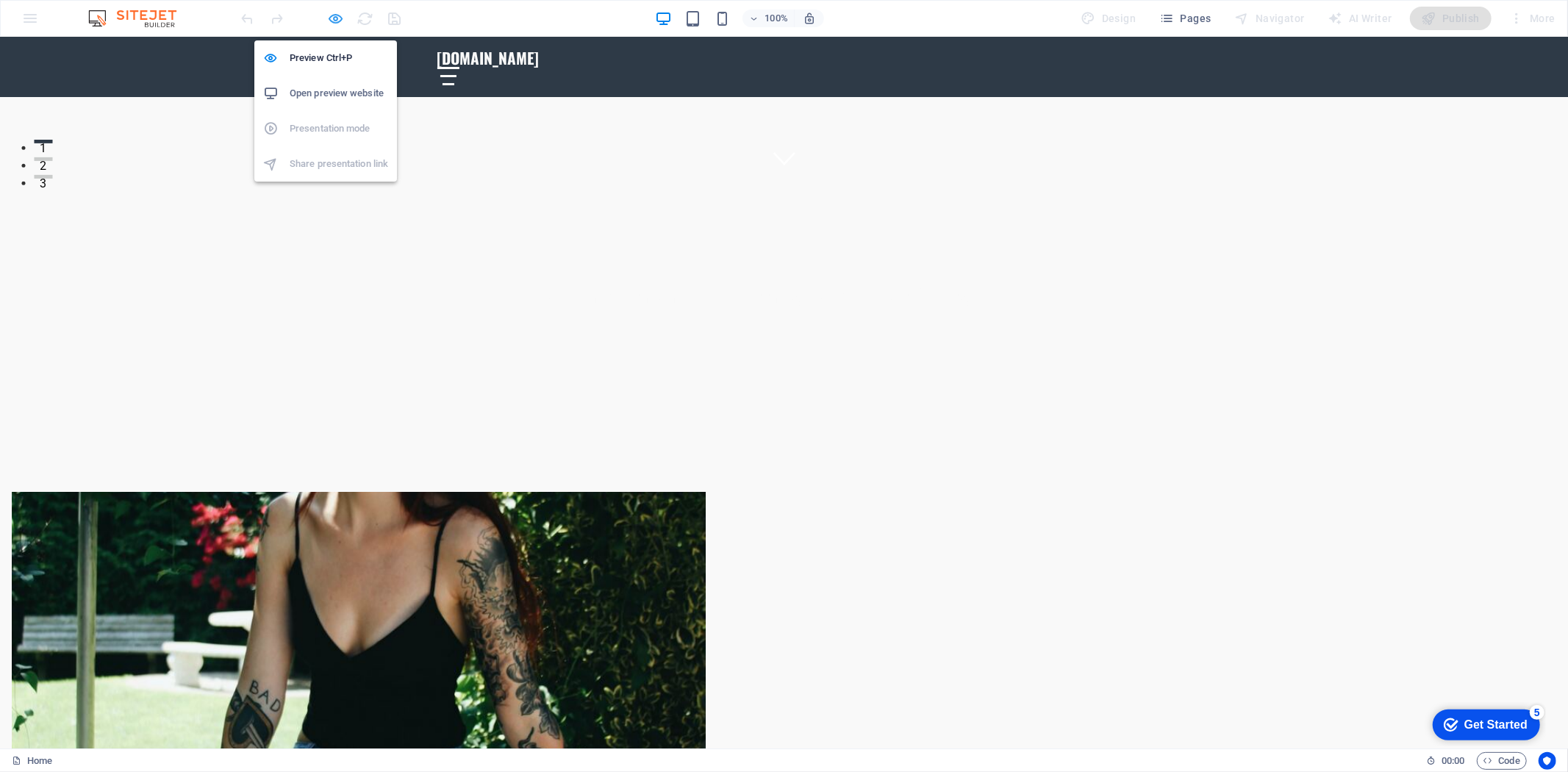
click at [336, 13] on icon "button" at bounding box center [336, 19] width 17 height 17
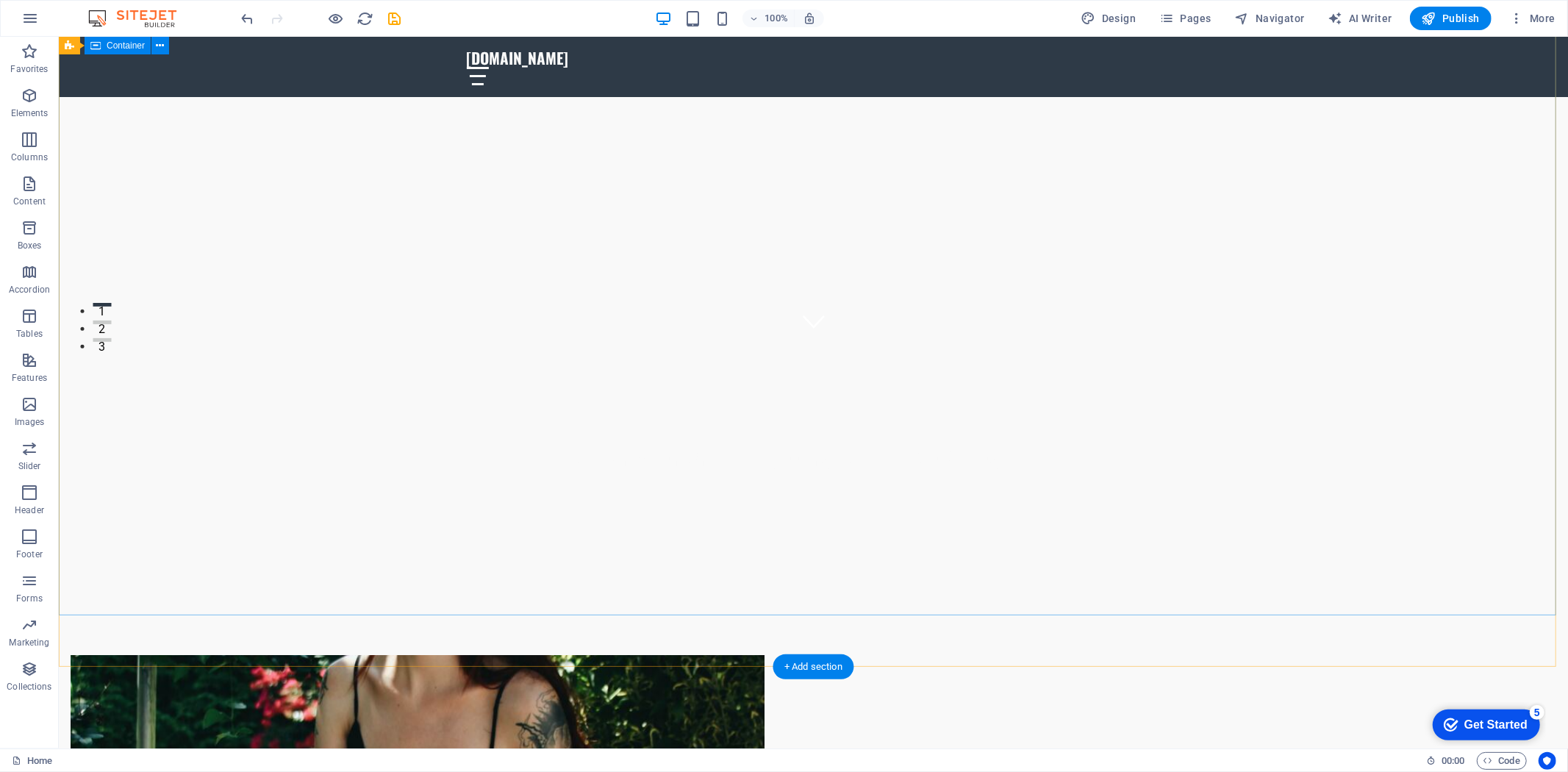
scroll to position [0, 0]
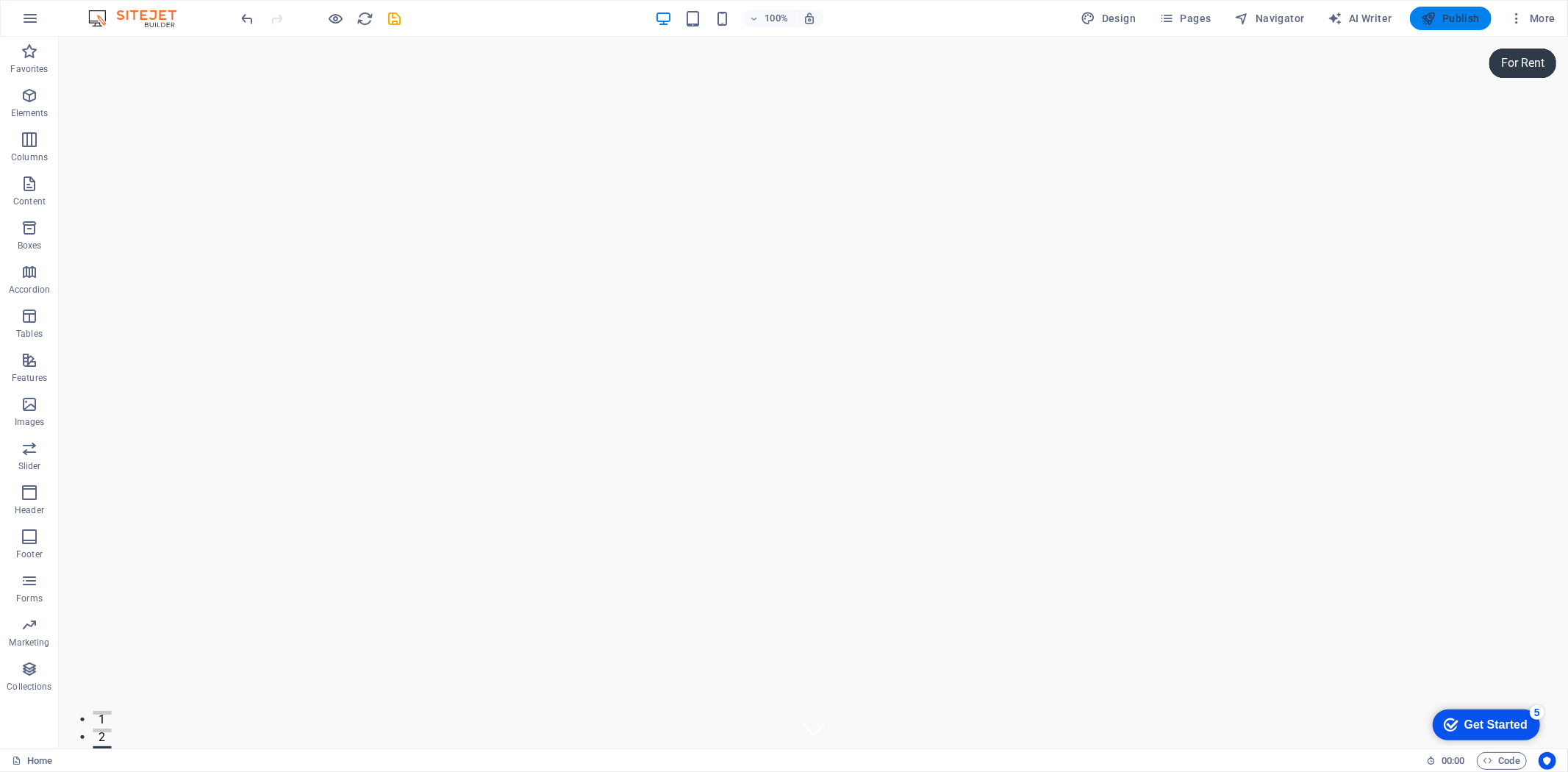
click at [1427, 24] on icon "button" at bounding box center [1428, 18] width 14 height 14
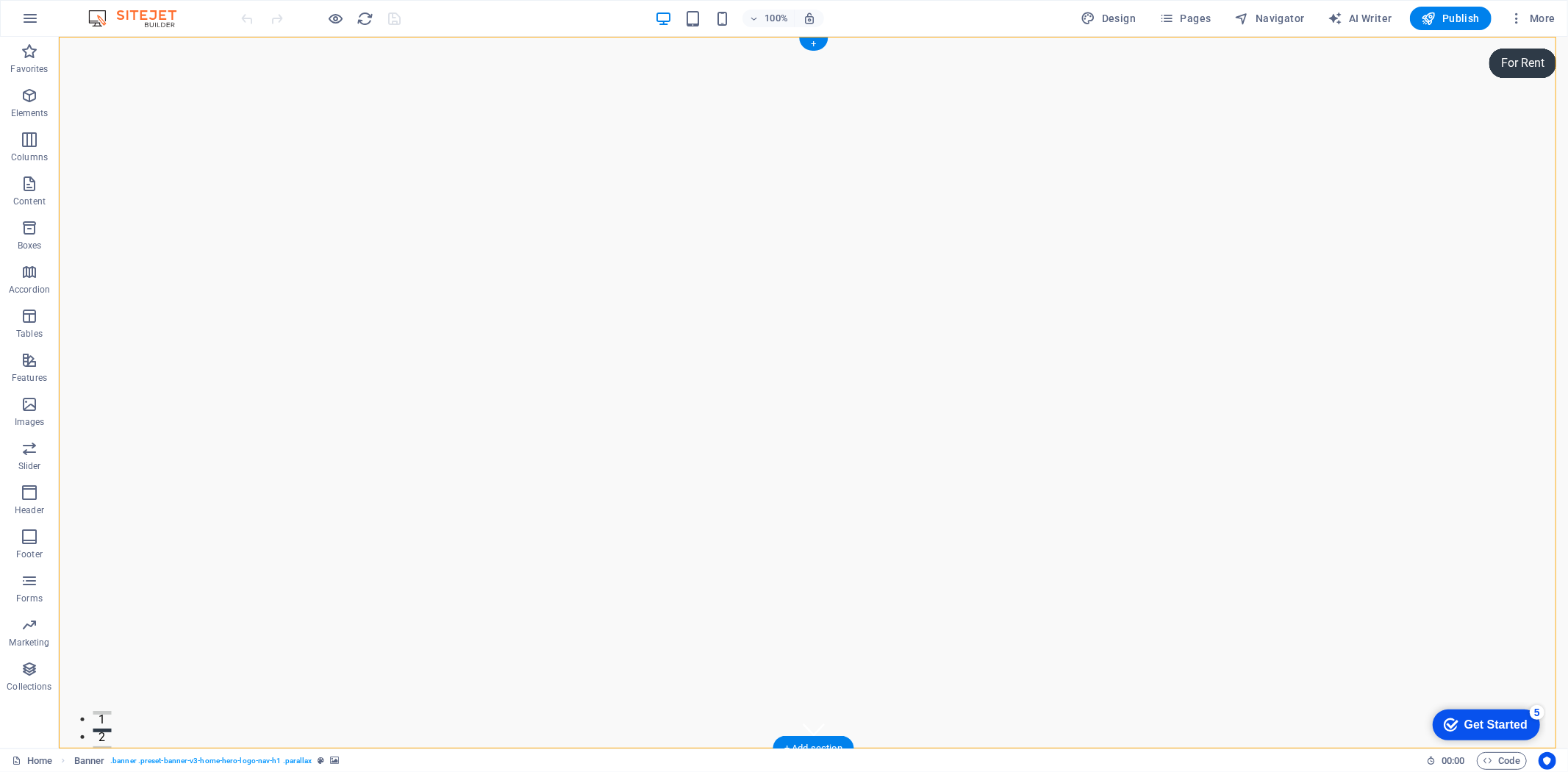
select select "vh"
select select "header"
select select "ms"
select select "s"
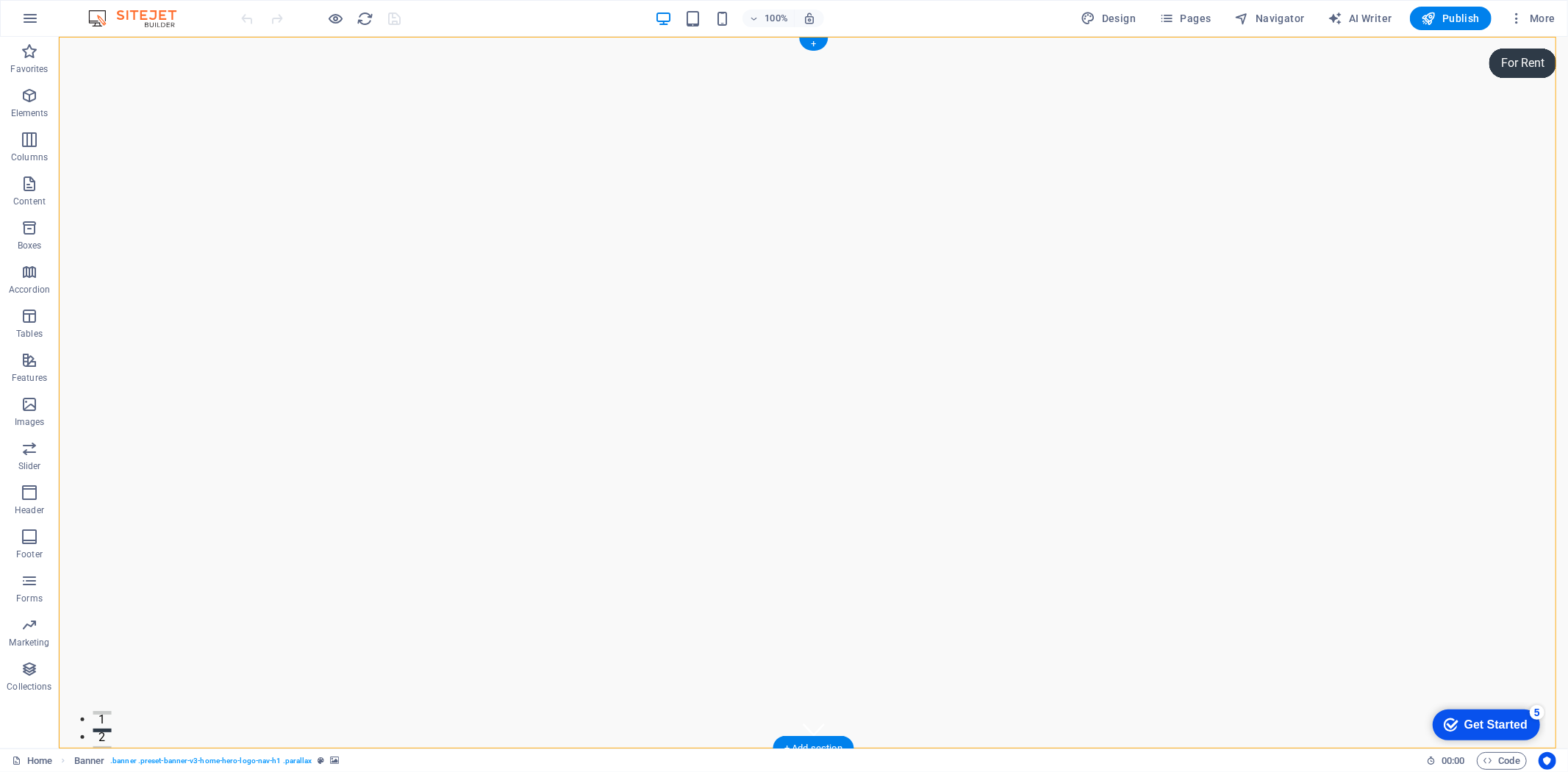
select select "ondemand"
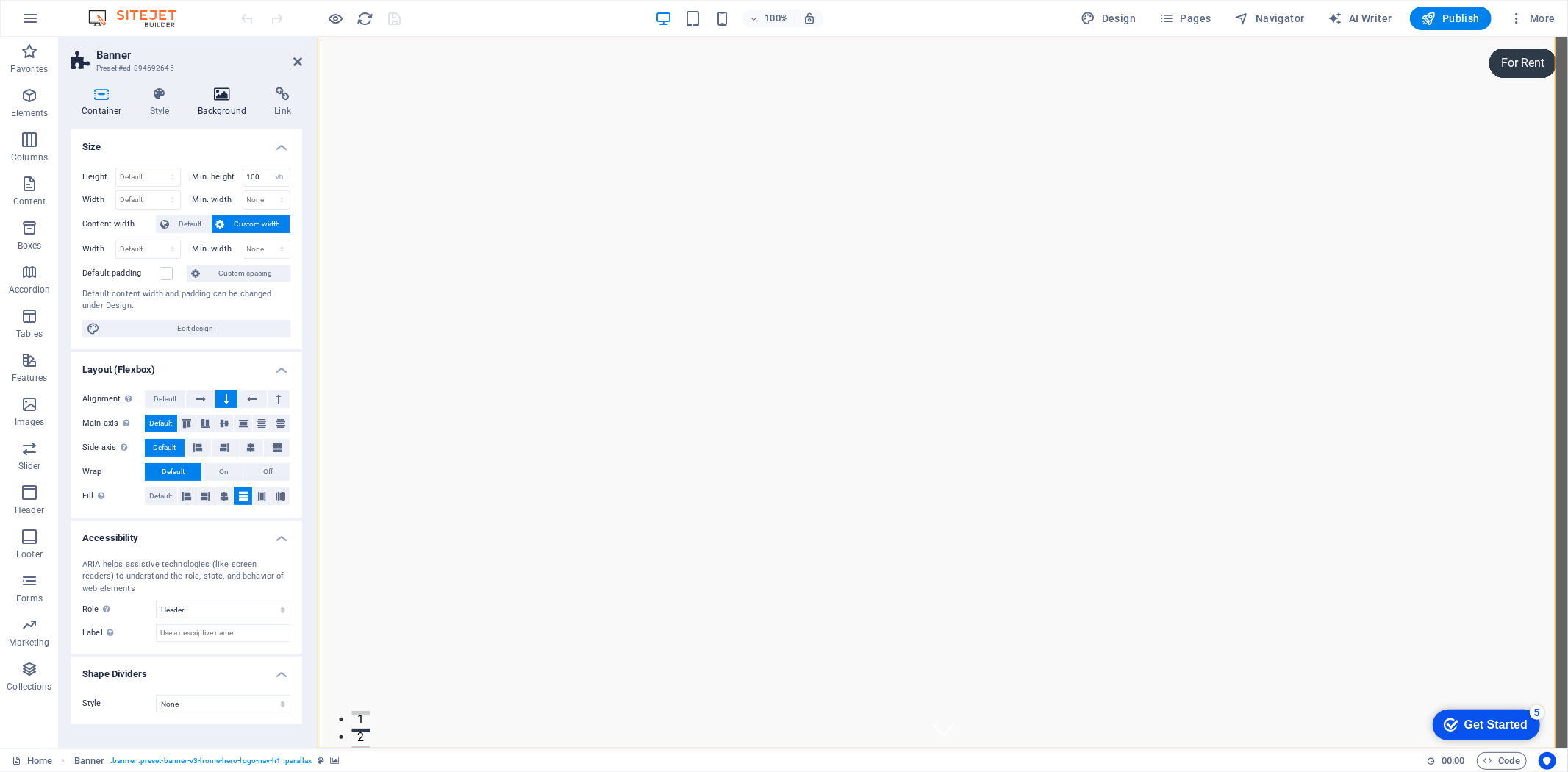
click at [239, 88] on icon at bounding box center [222, 94] width 72 height 14
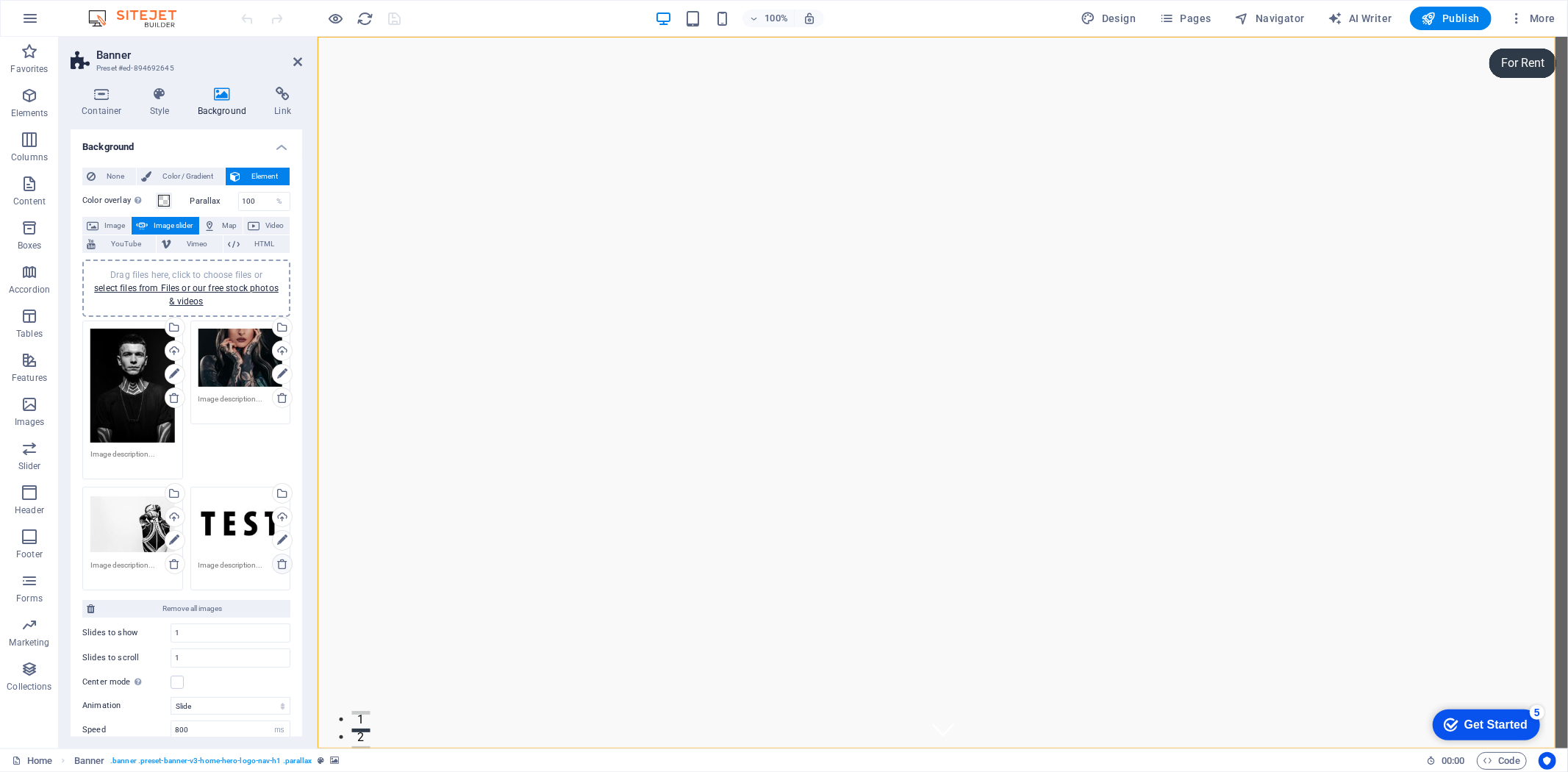
click at [280, 570] on icon at bounding box center [282, 564] width 12 height 12
click at [1451, 24] on span "Publish" at bounding box center [1450, 18] width 58 height 14
